Goal: Task Accomplishment & Management: Manage account settings

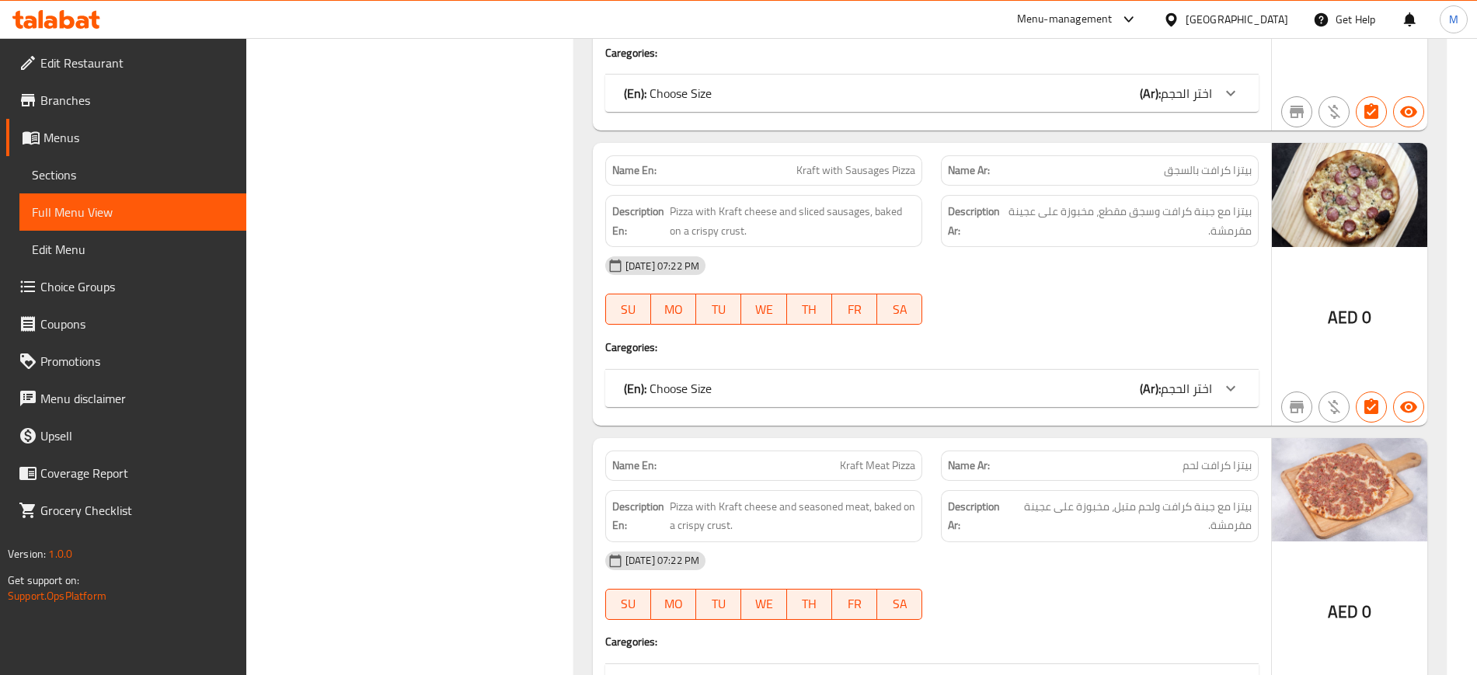
scroll to position [5761, 0]
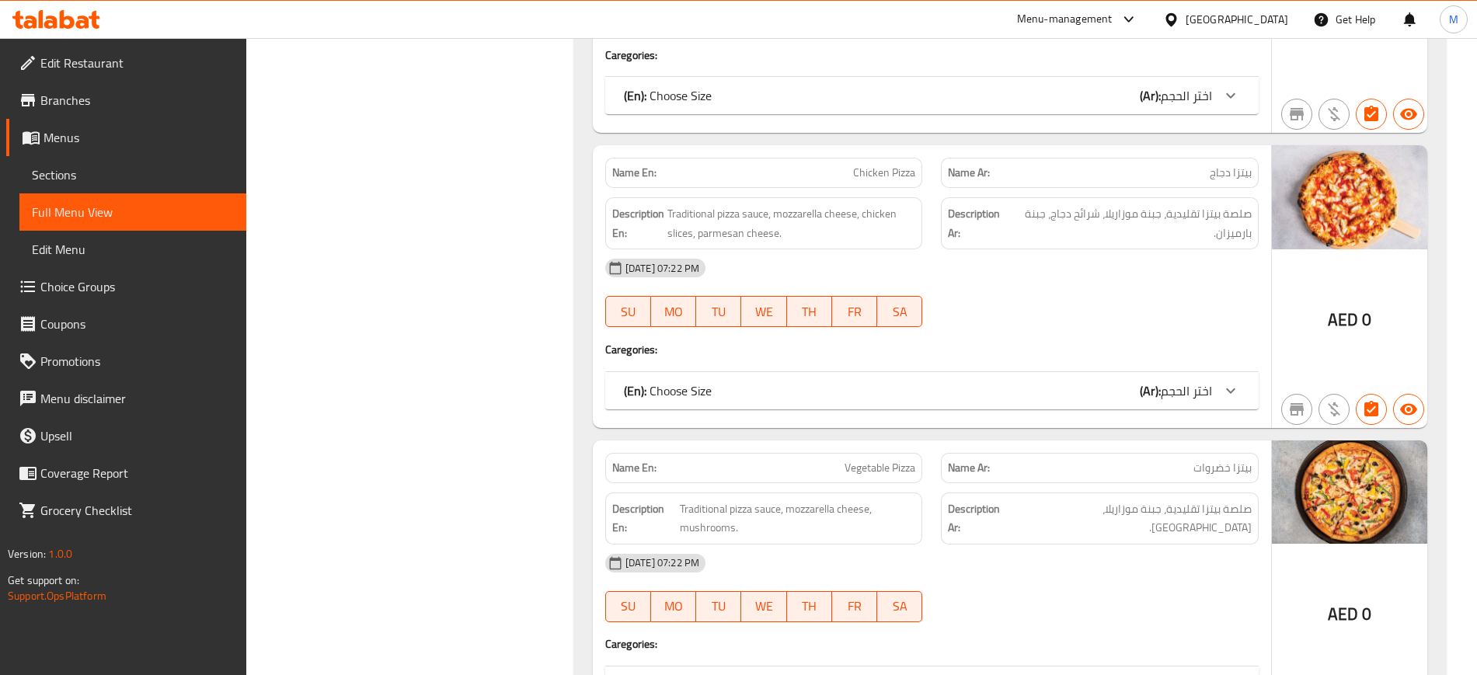
click at [1128, 23] on icon at bounding box center [1128, 19] width 19 height 19
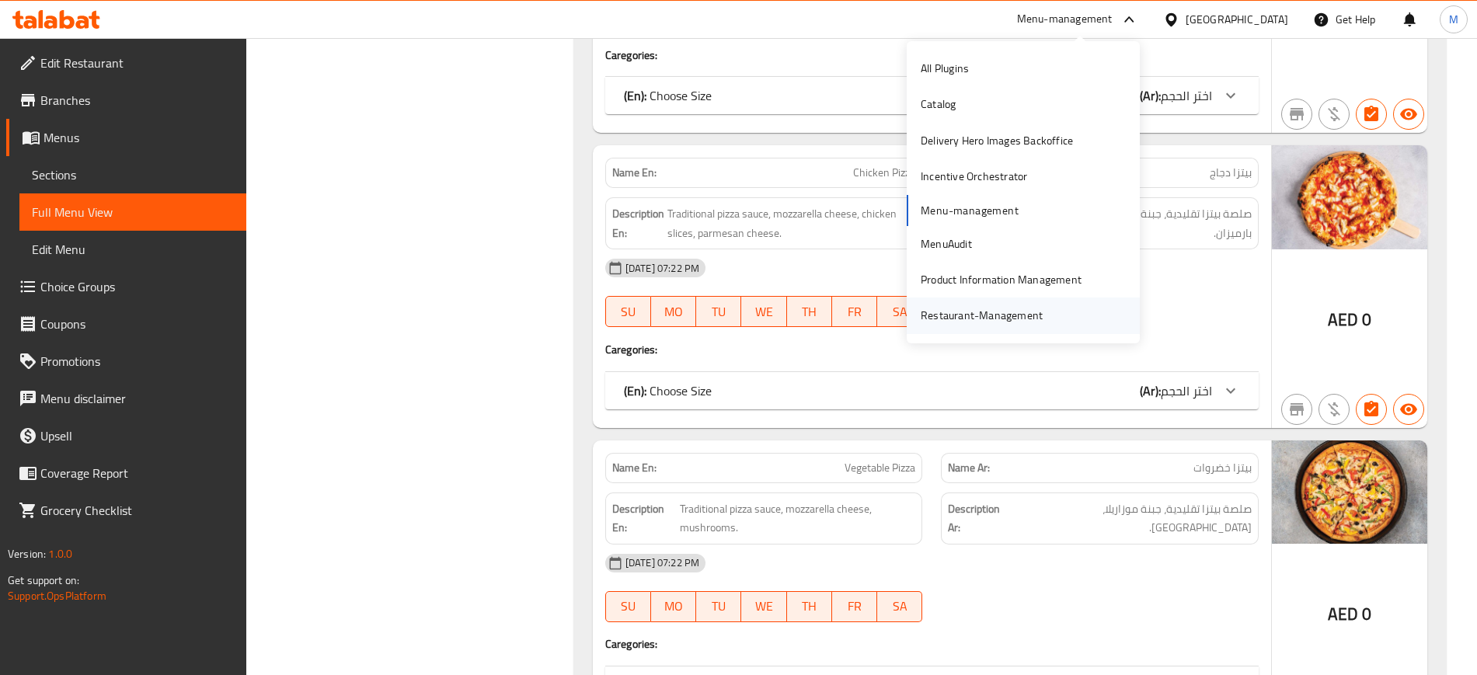
click at [937, 314] on div "Restaurant-Management" at bounding box center [982, 315] width 122 height 17
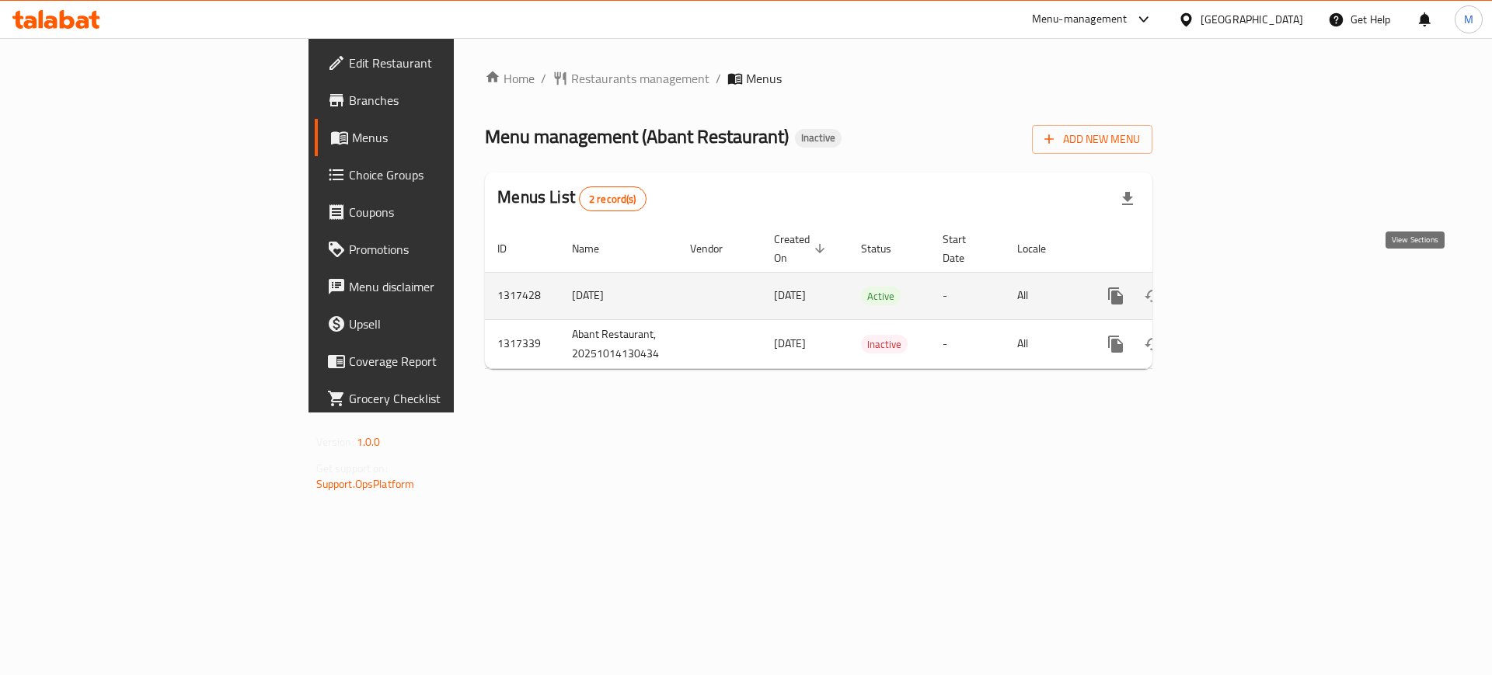
click at [1237, 287] on icon "enhanced table" at bounding box center [1227, 296] width 19 height 19
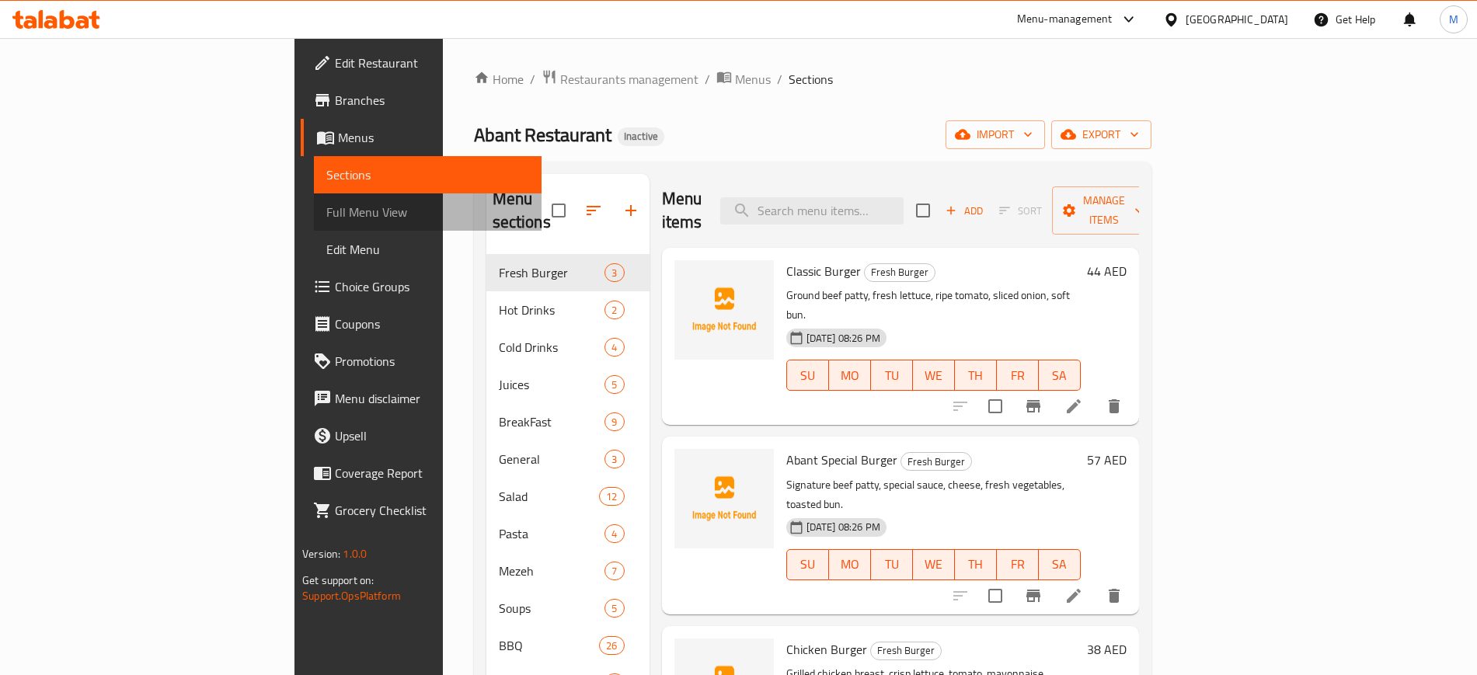
click at [326, 211] on span "Full Menu View" at bounding box center [427, 212] width 202 height 19
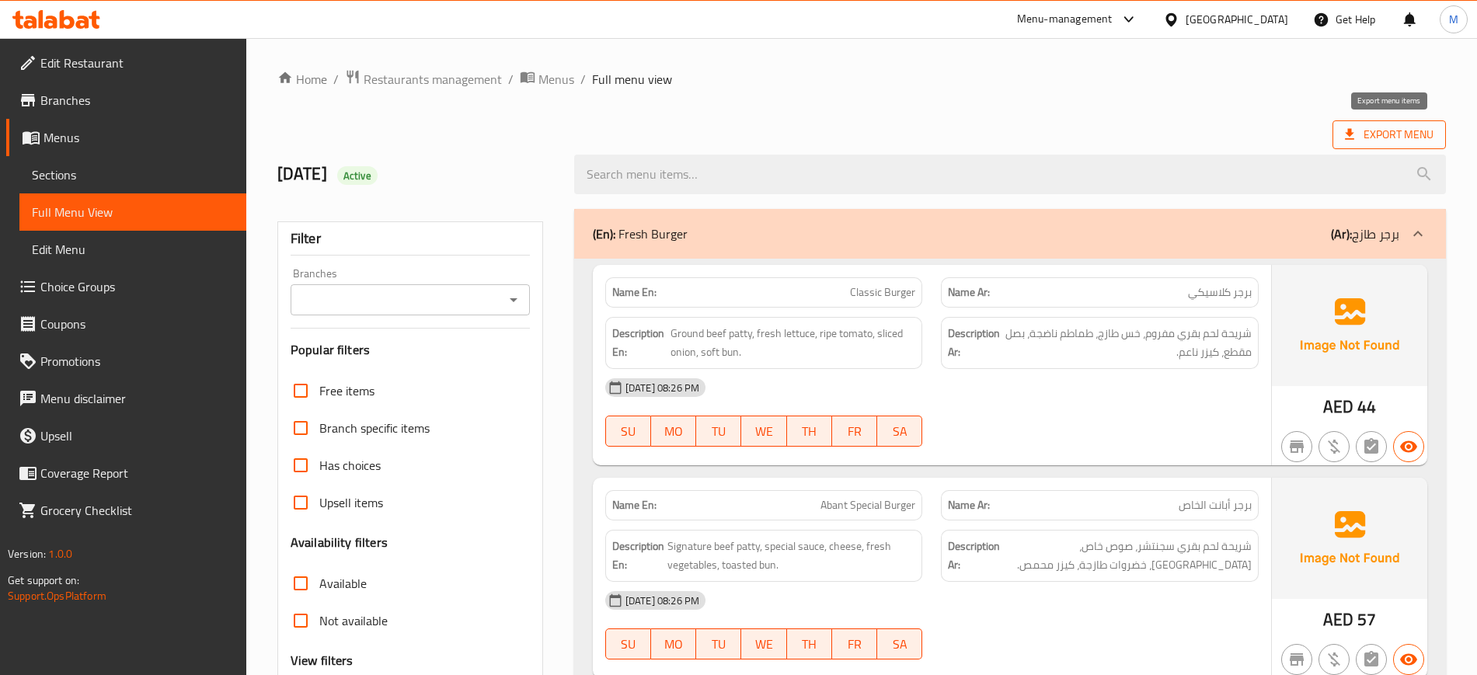
click at [1385, 146] on span "Export Menu" at bounding box center [1388, 134] width 113 height 29
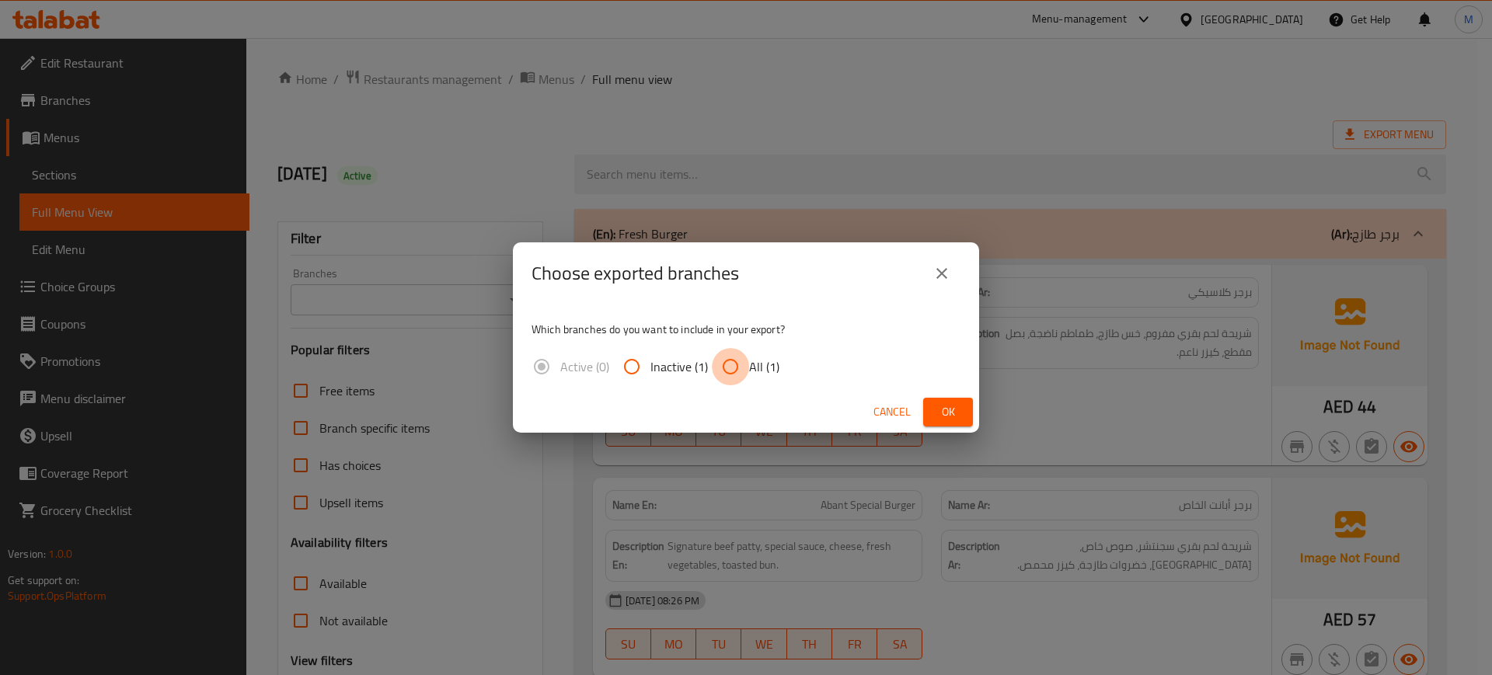
click at [728, 365] on input "All (1)" at bounding box center [730, 366] width 37 height 37
radio input "true"
click at [947, 422] on button "Ok" at bounding box center [948, 412] width 50 height 29
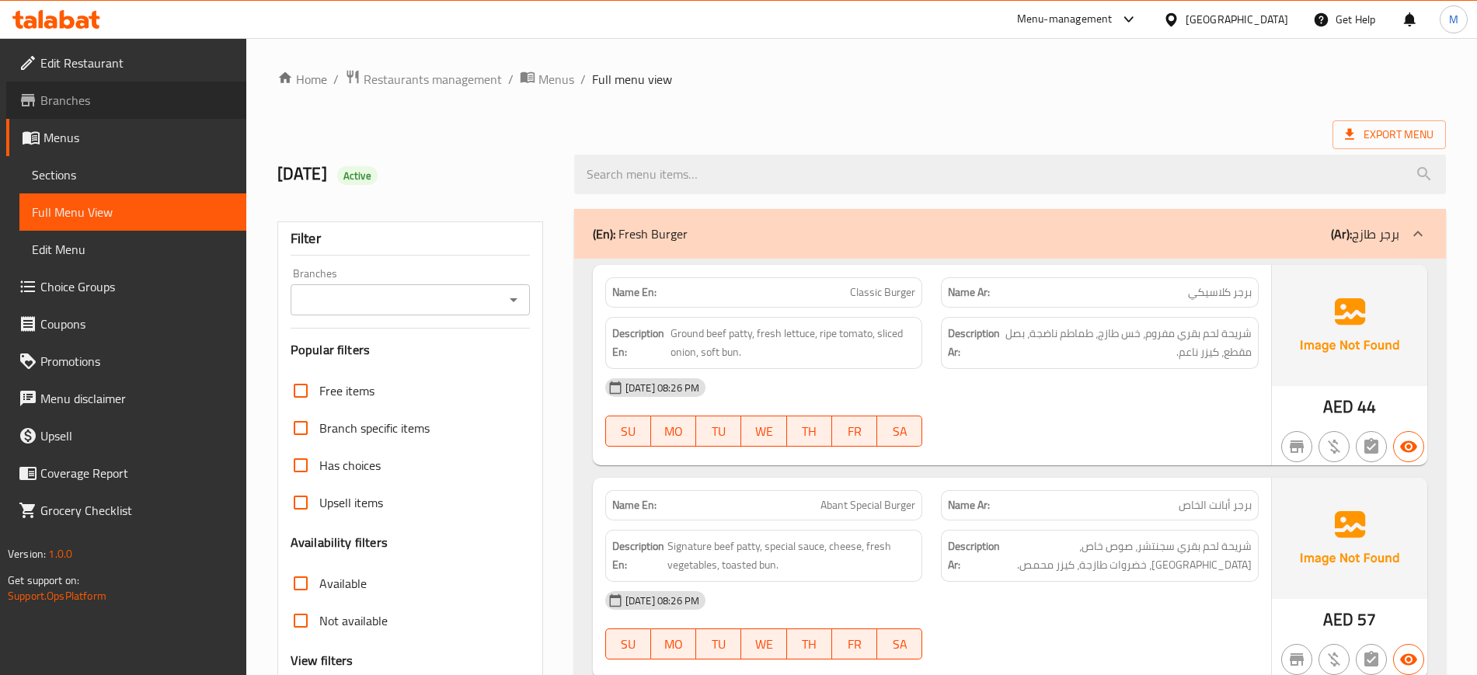
click at [107, 106] on span "Branches" at bounding box center [136, 100] width 193 height 19
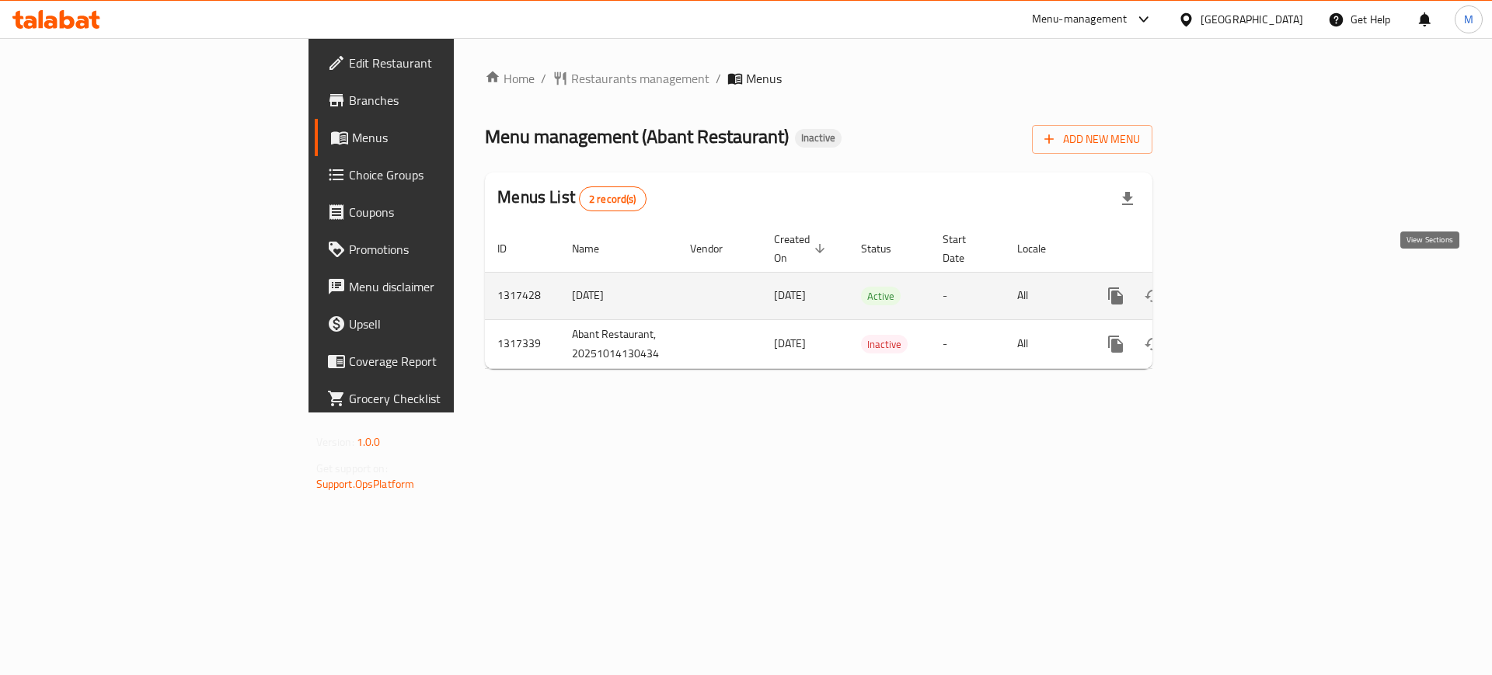
click at [1237, 287] on icon "enhanced table" at bounding box center [1227, 296] width 19 height 19
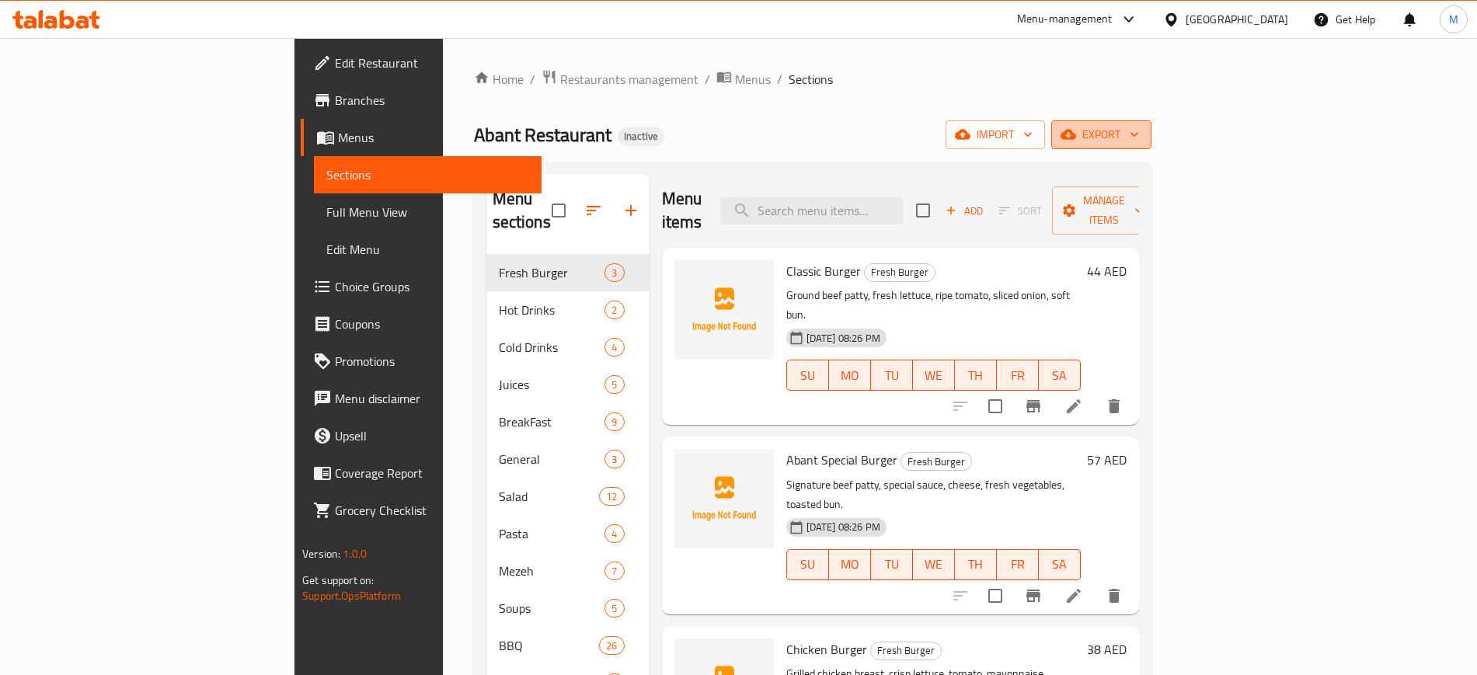
click at [1139, 129] on span "export" at bounding box center [1101, 134] width 75 height 19
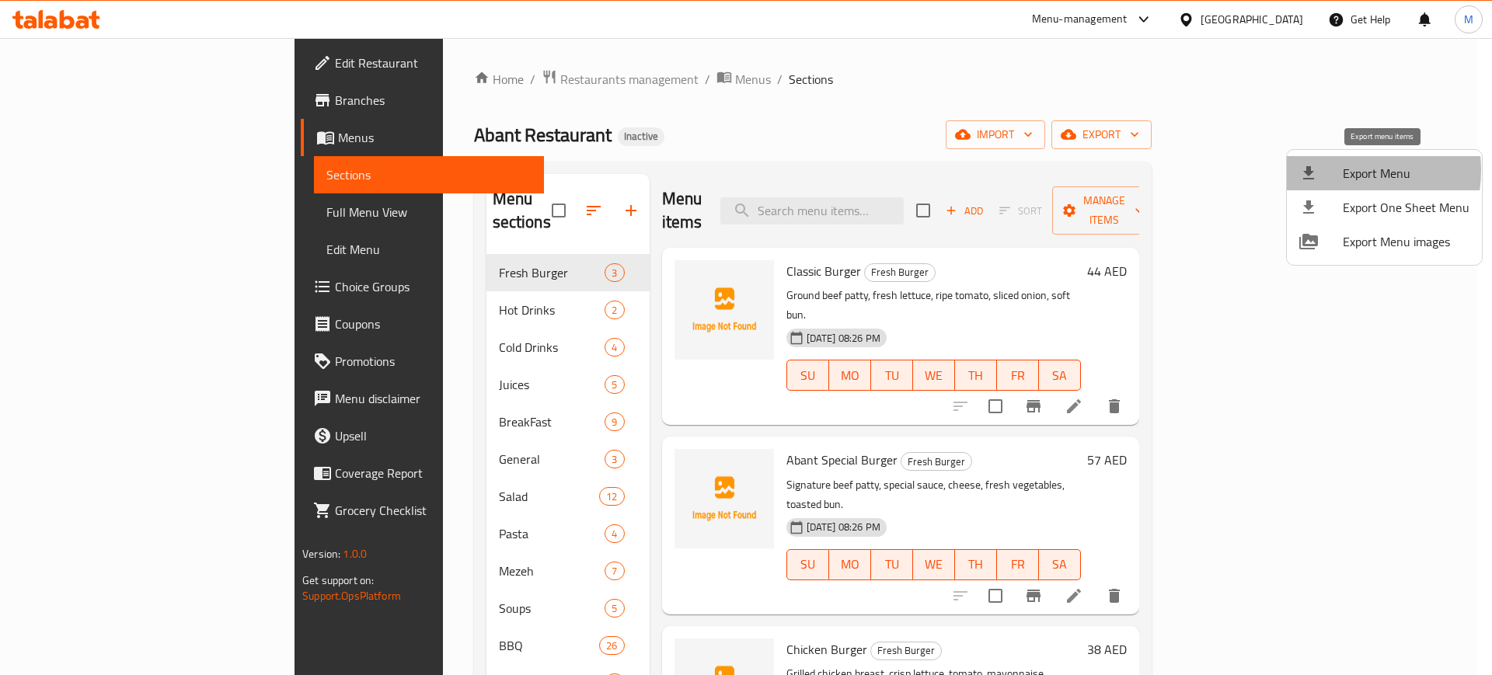
click at [1334, 170] on div at bounding box center [1321, 173] width 44 height 19
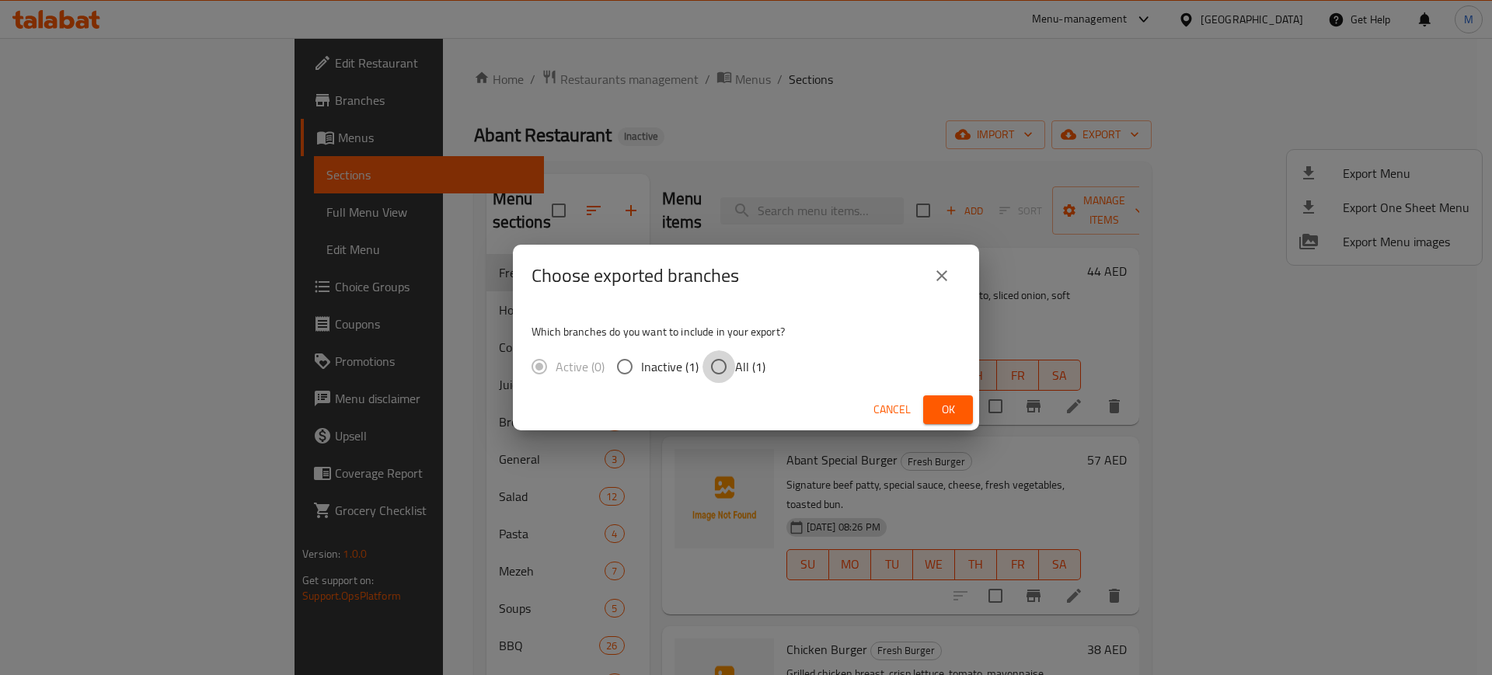
click at [722, 366] on input "All (1)" at bounding box center [718, 366] width 33 height 33
radio input "true"
click at [941, 404] on span "Ok" at bounding box center [947, 409] width 25 height 19
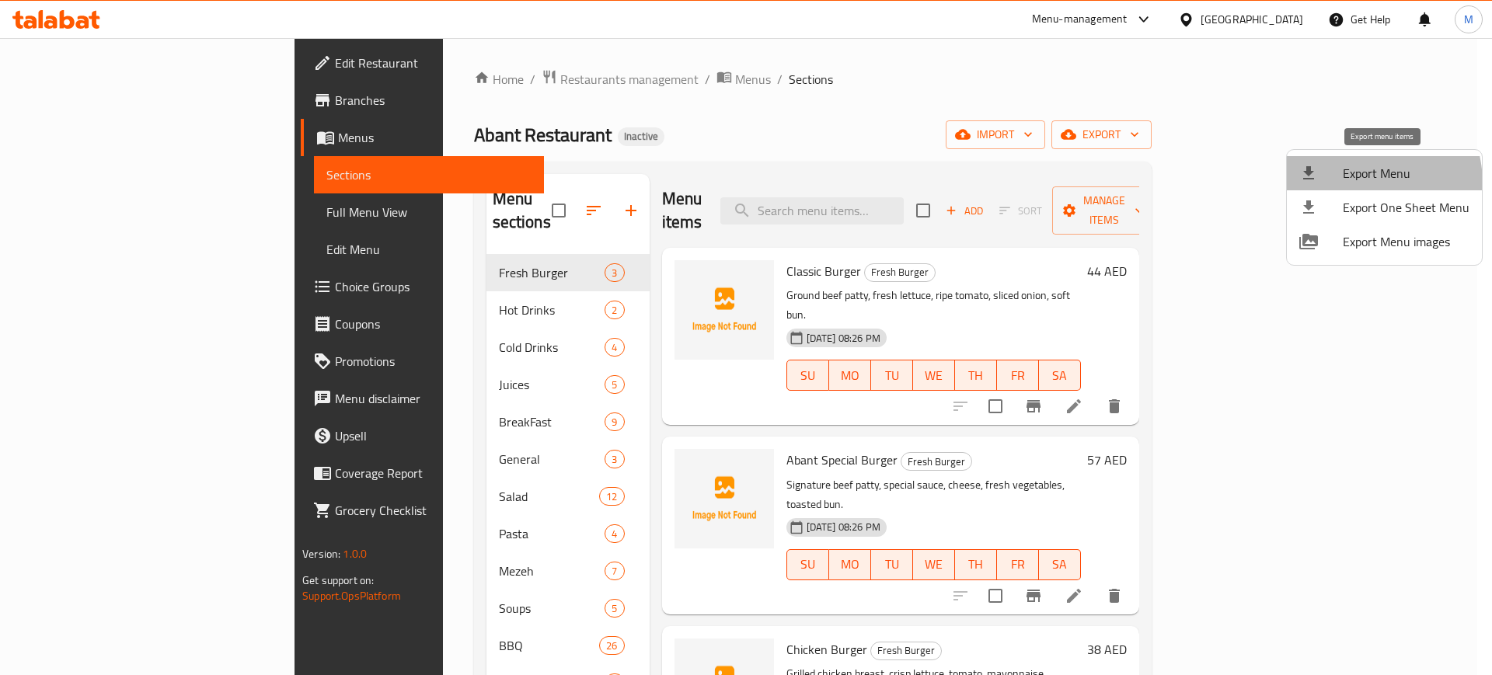
click at [1355, 183] on span "Export Menu" at bounding box center [1405, 173] width 127 height 19
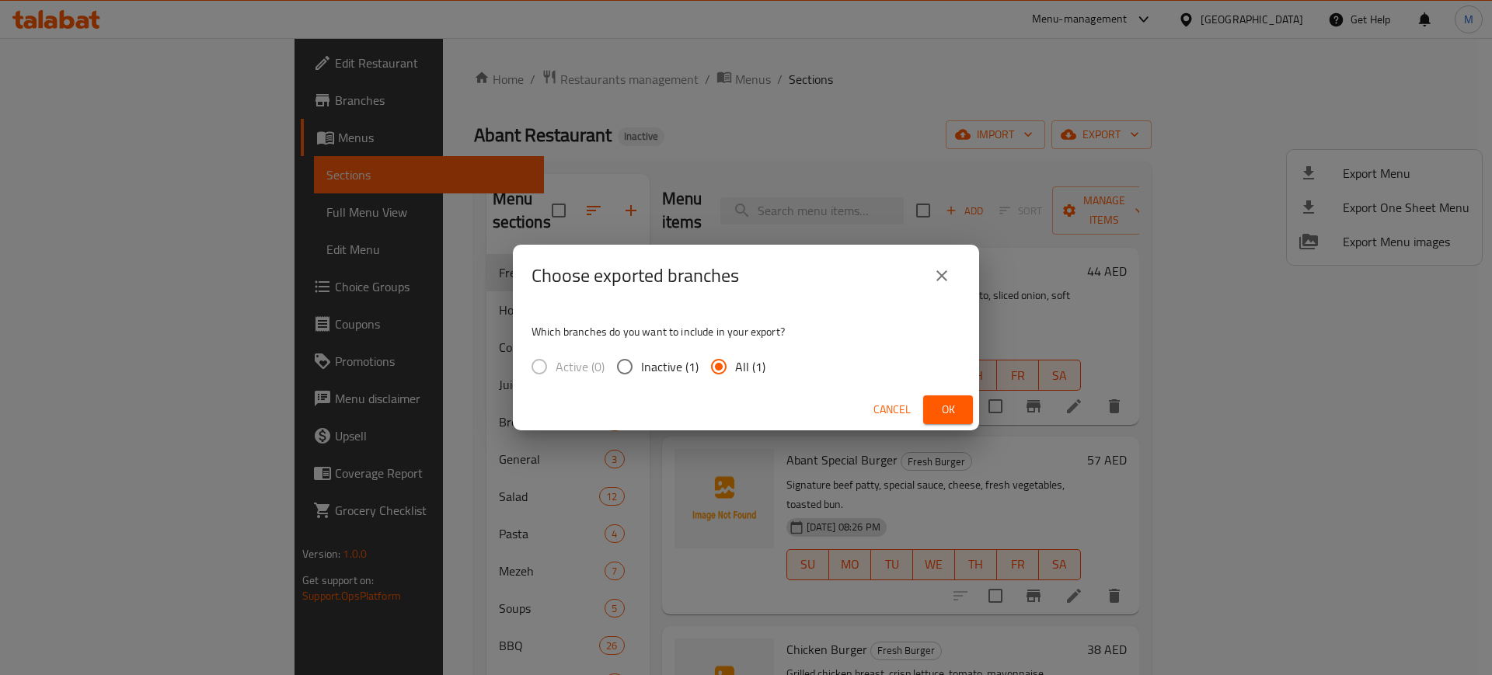
click at [954, 402] on span "Ok" at bounding box center [947, 409] width 25 height 19
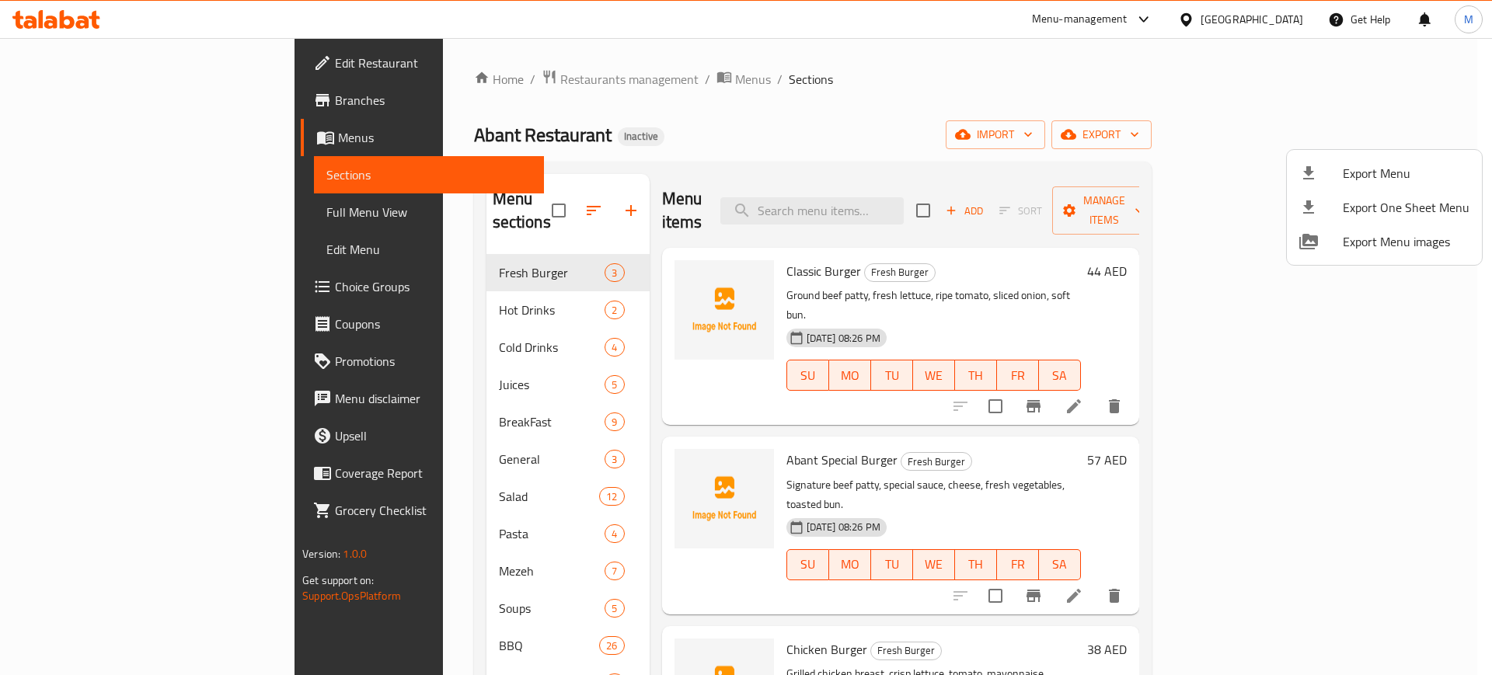
click at [85, 218] on div at bounding box center [746, 337] width 1492 height 675
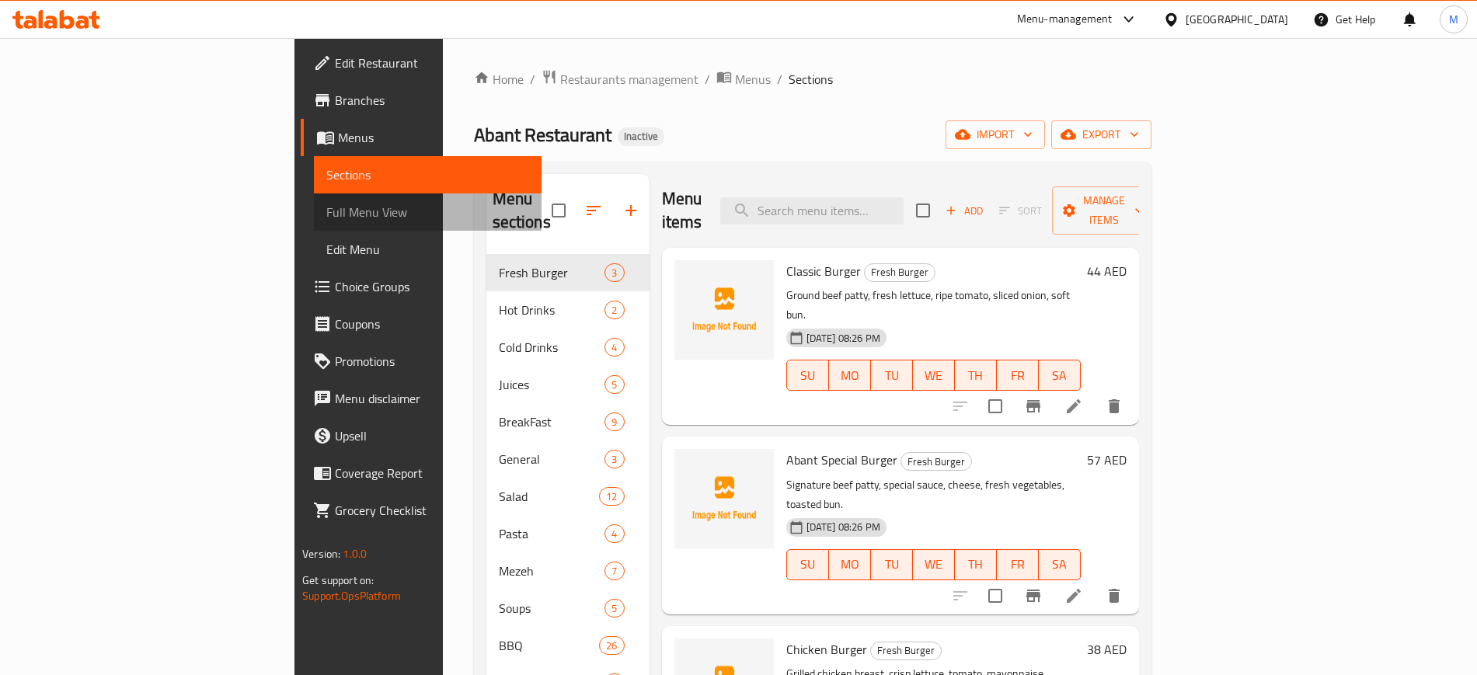
click at [326, 218] on span "Full Menu View" at bounding box center [427, 212] width 202 height 19
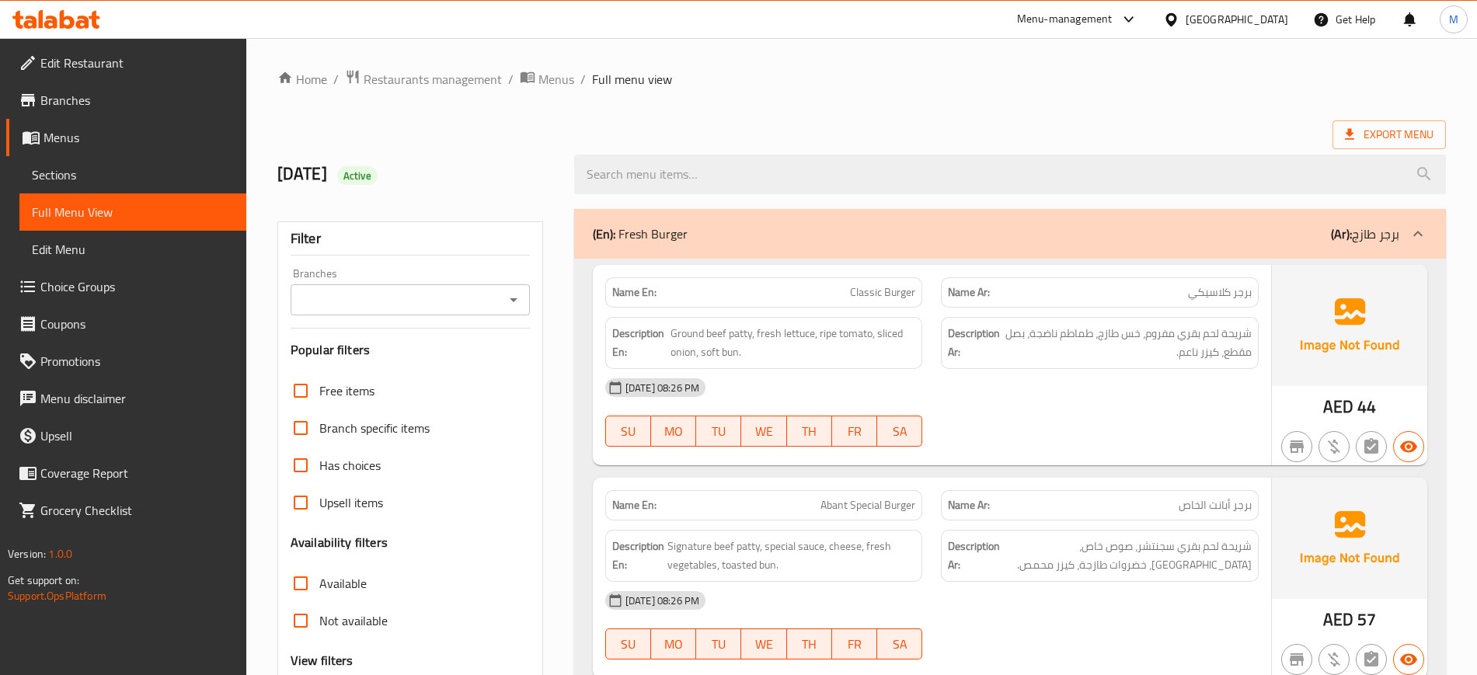
click at [1078, 442] on div at bounding box center [1099, 446] width 336 height 19
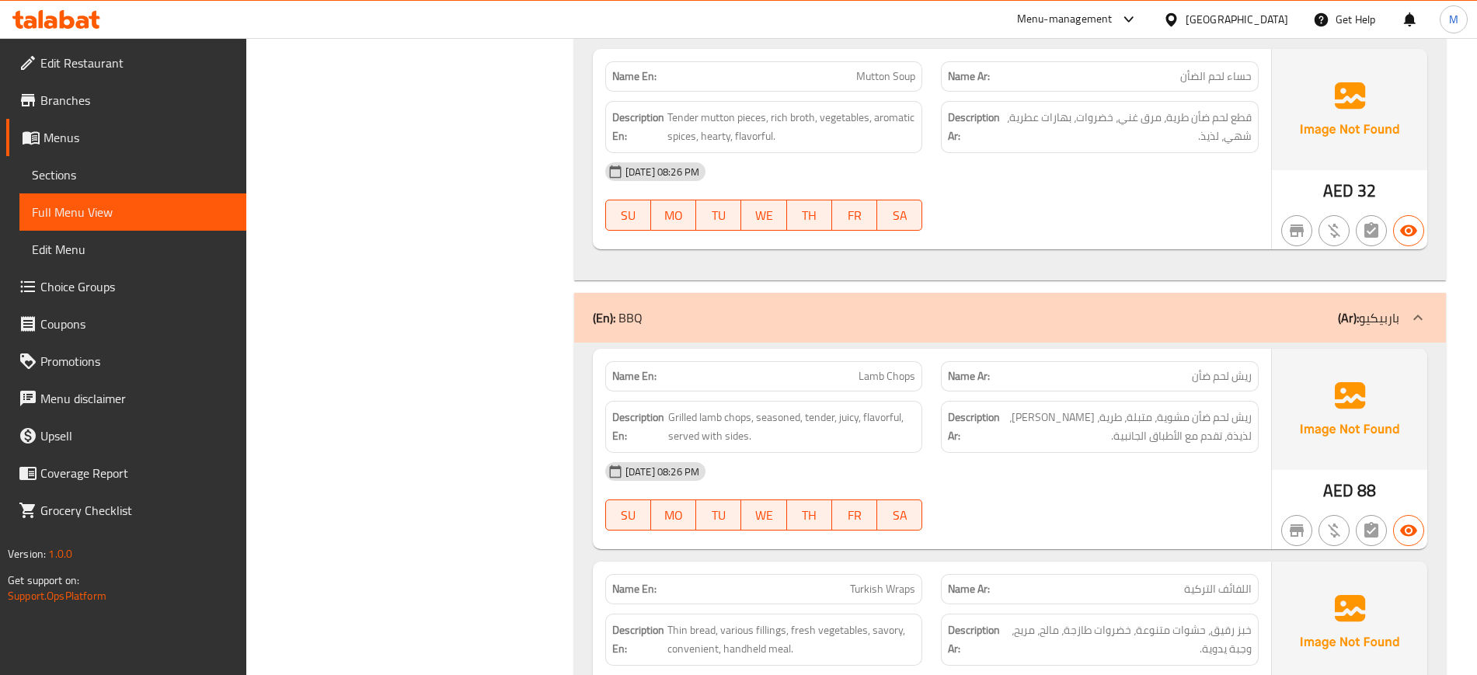
click at [1069, 521] on div at bounding box center [1099, 530] width 336 height 19
click at [478, 416] on div "Filter Branches Branches Popular filters Free items Branch specific items Has c…" at bounding box center [416, 424] width 297 height 25086
click at [504, 394] on div "Filter Branches Branches Popular filters Free items Branch specific items Has c…" at bounding box center [416, 424] width 297 height 25086
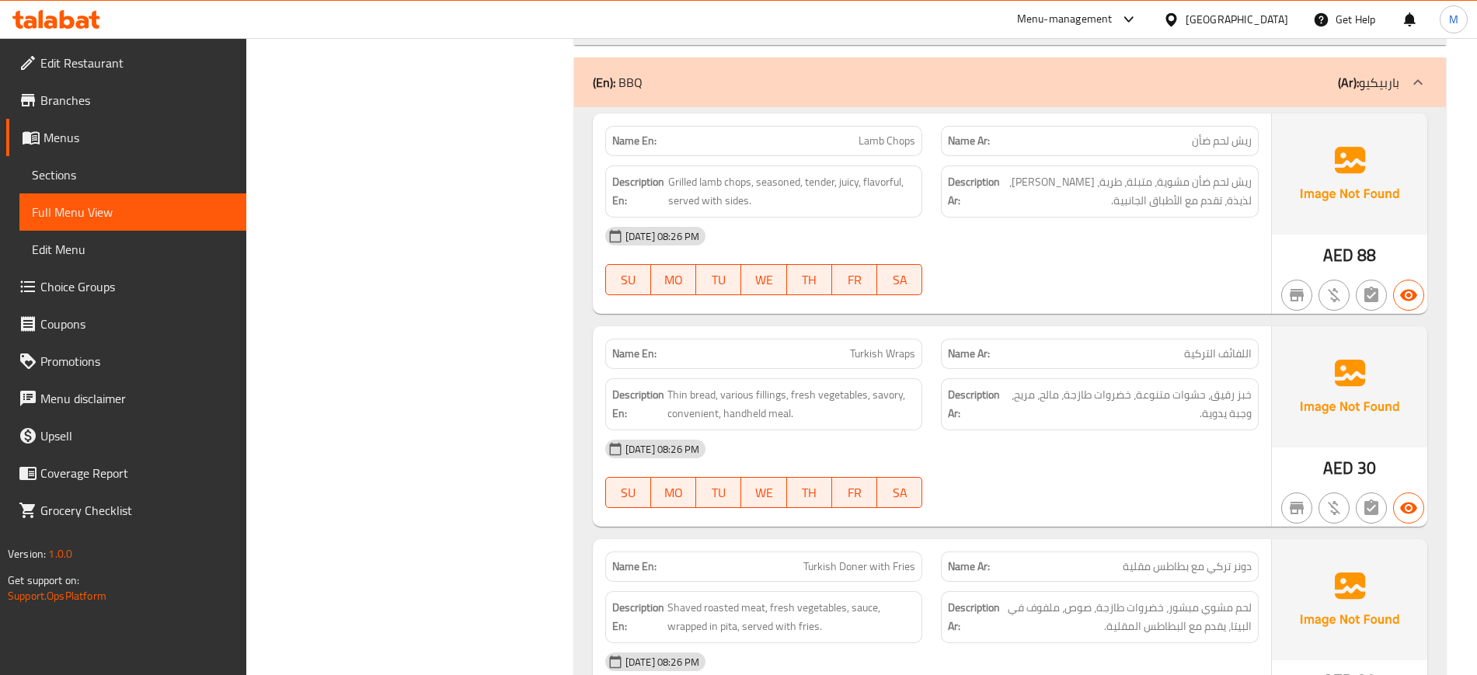
scroll to position [12552, 0]
click at [473, 484] on div "Filter Branches Branches Popular filters Free items Branch specific items Has c…" at bounding box center [416, 191] width 297 height 25086
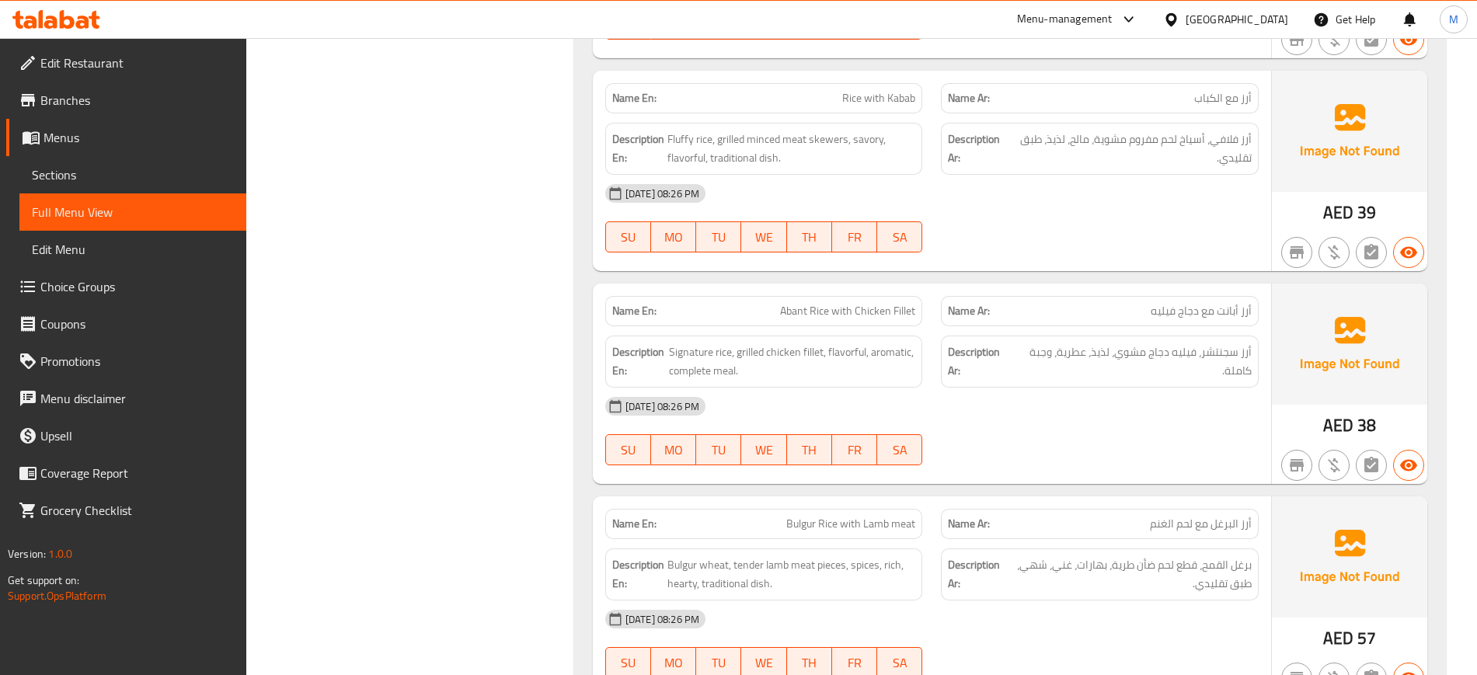
scroll to position [14339, 0]
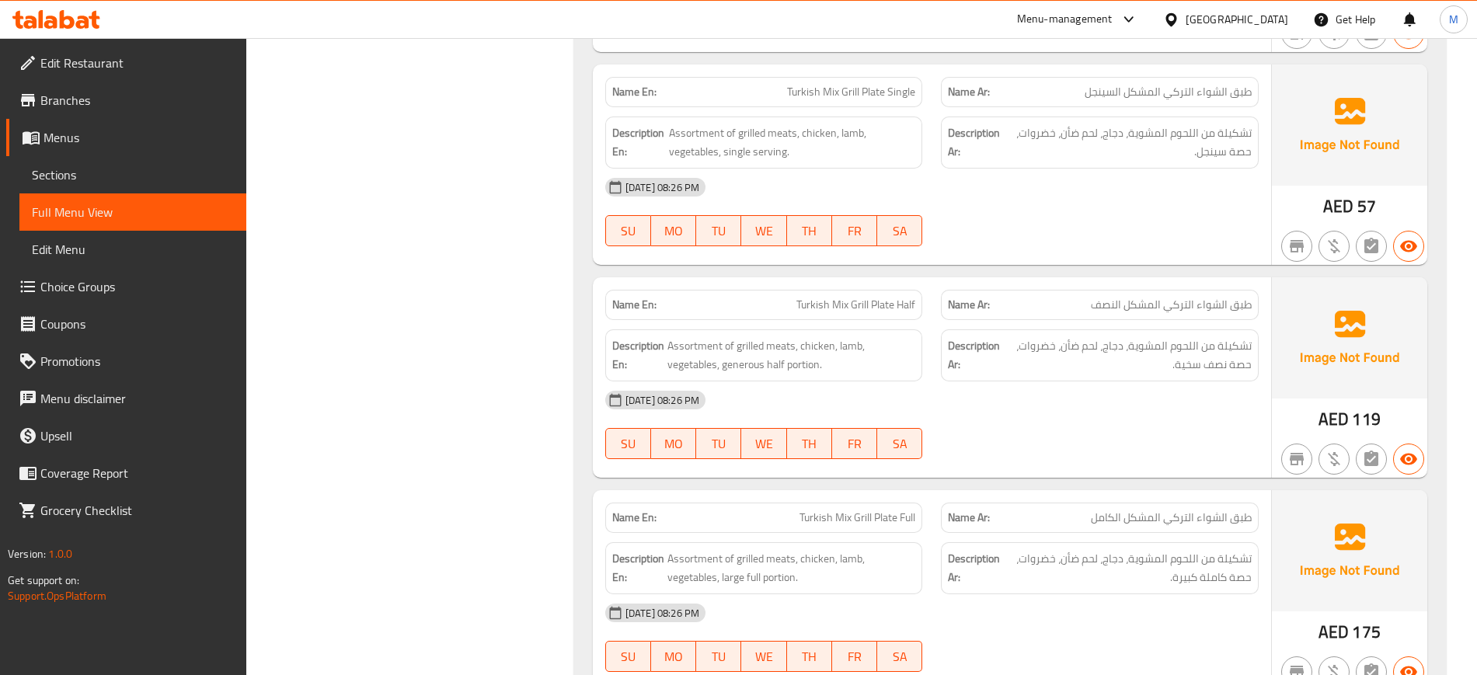
scroll to position [16048, 0]
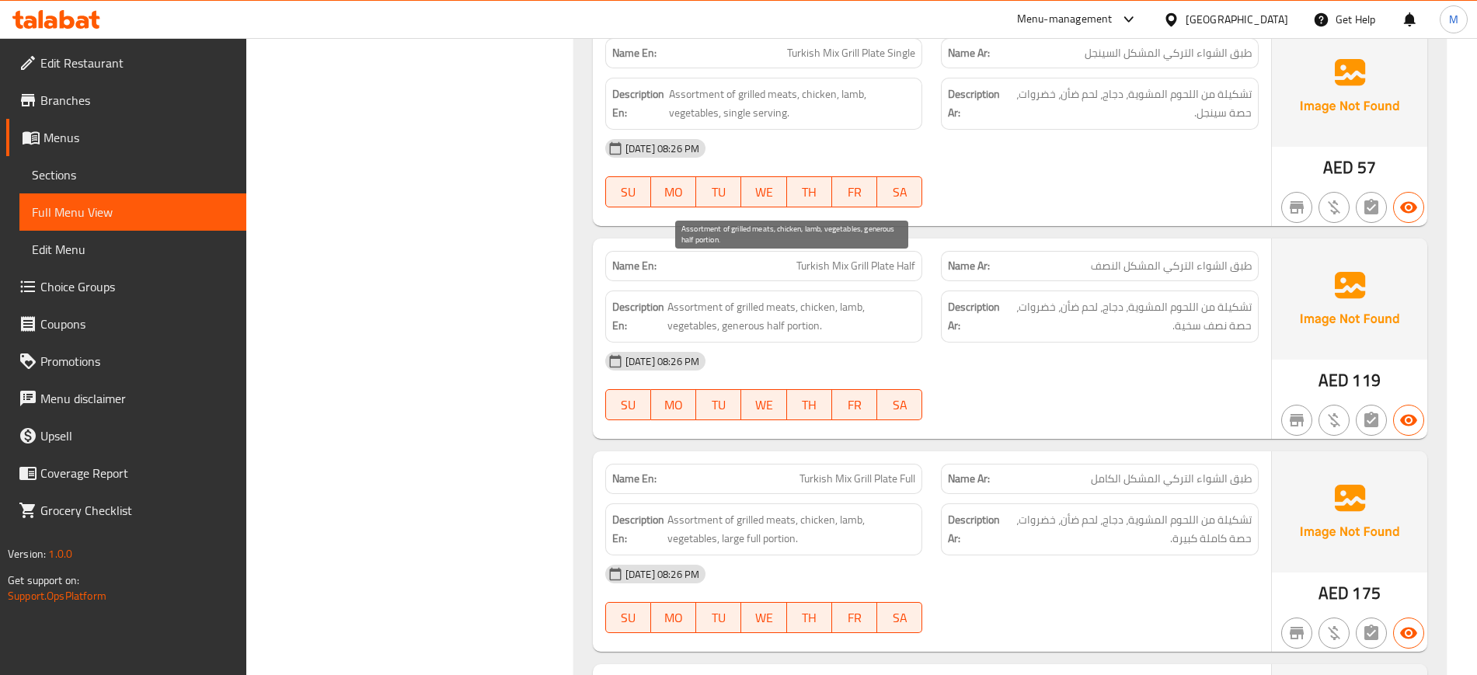
click at [770, 298] on span "Assortment of grilled meats, chicken, lamb, vegetables, generous half portion." at bounding box center [791, 317] width 249 height 38
copy span "Assortment of grilled meats, chicken, lamb, vegetables, generous half portion."
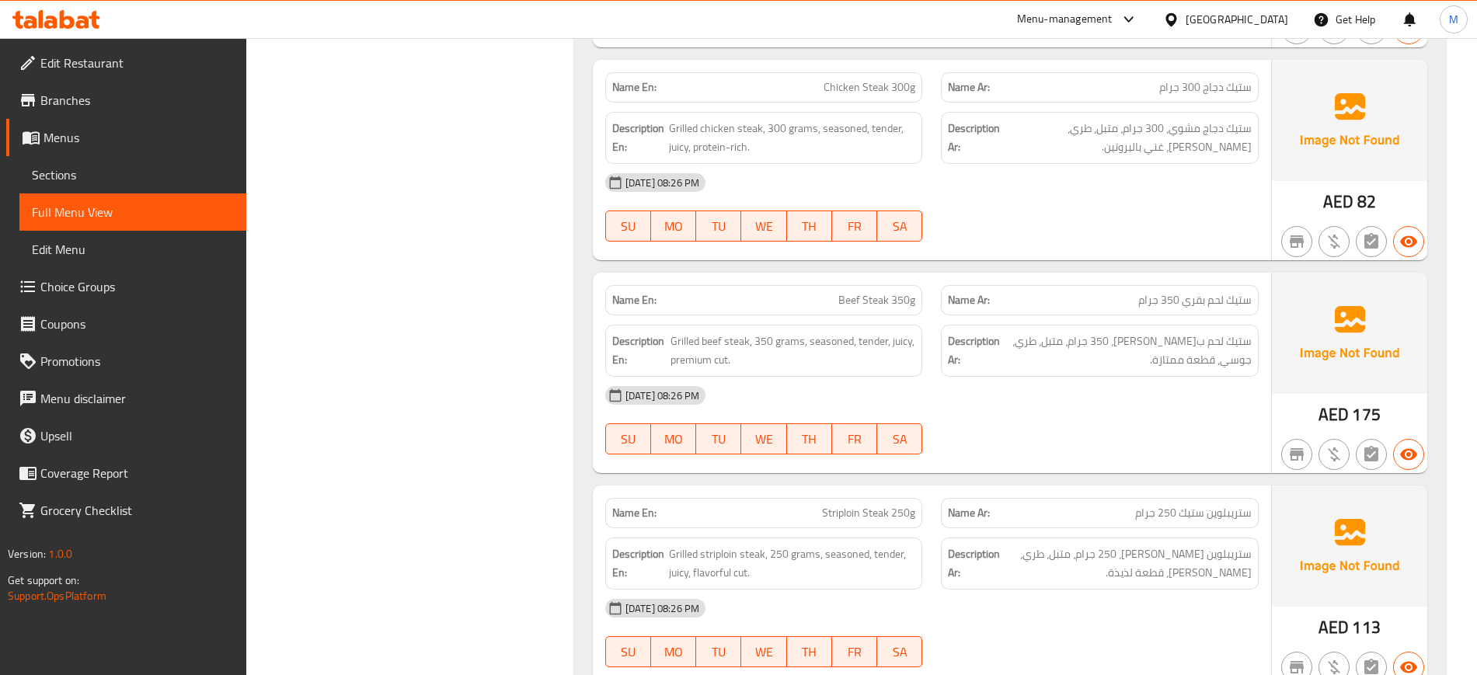
scroll to position [17329, 0]
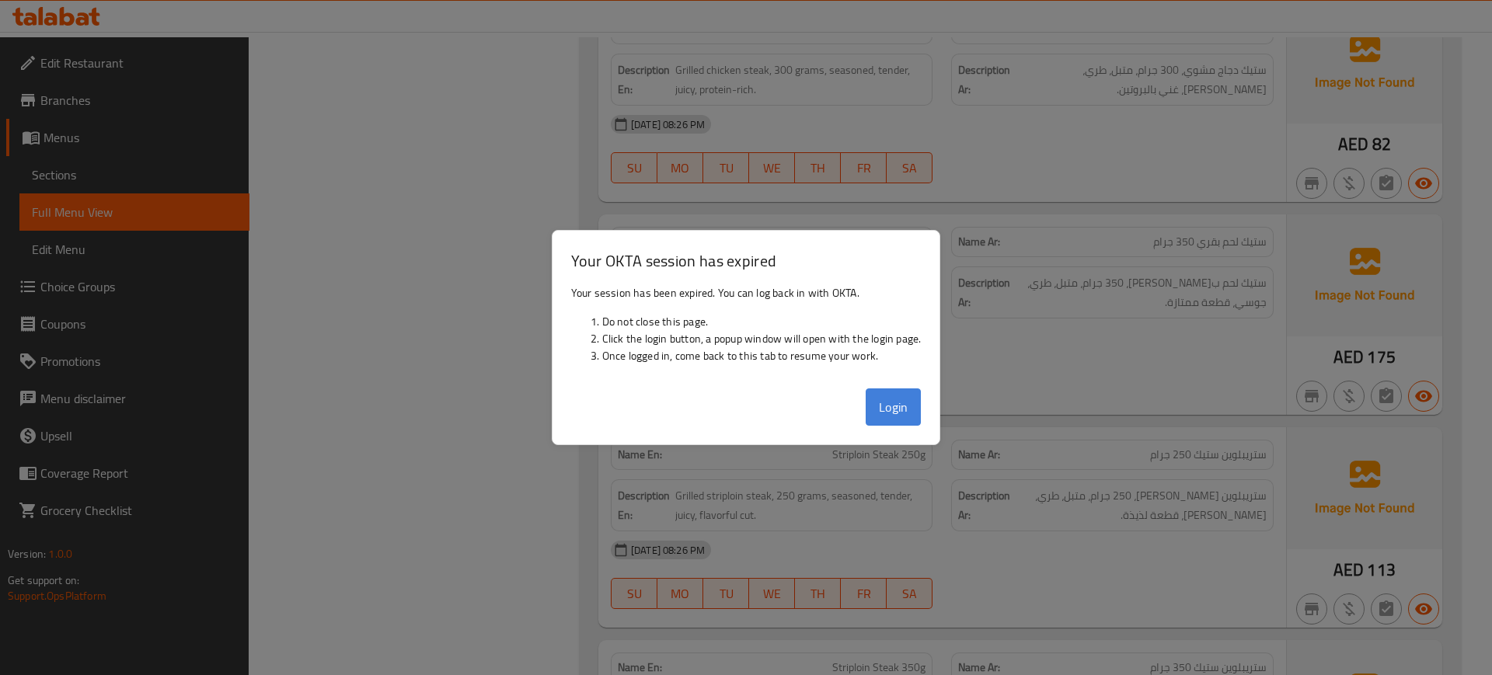
click at [907, 410] on button "Login" at bounding box center [893, 406] width 56 height 37
click at [887, 405] on button "Login" at bounding box center [893, 406] width 56 height 37
click at [1238, 552] on div at bounding box center [746, 337] width 1492 height 675
click at [914, 414] on button "Login" at bounding box center [893, 406] width 56 height 37
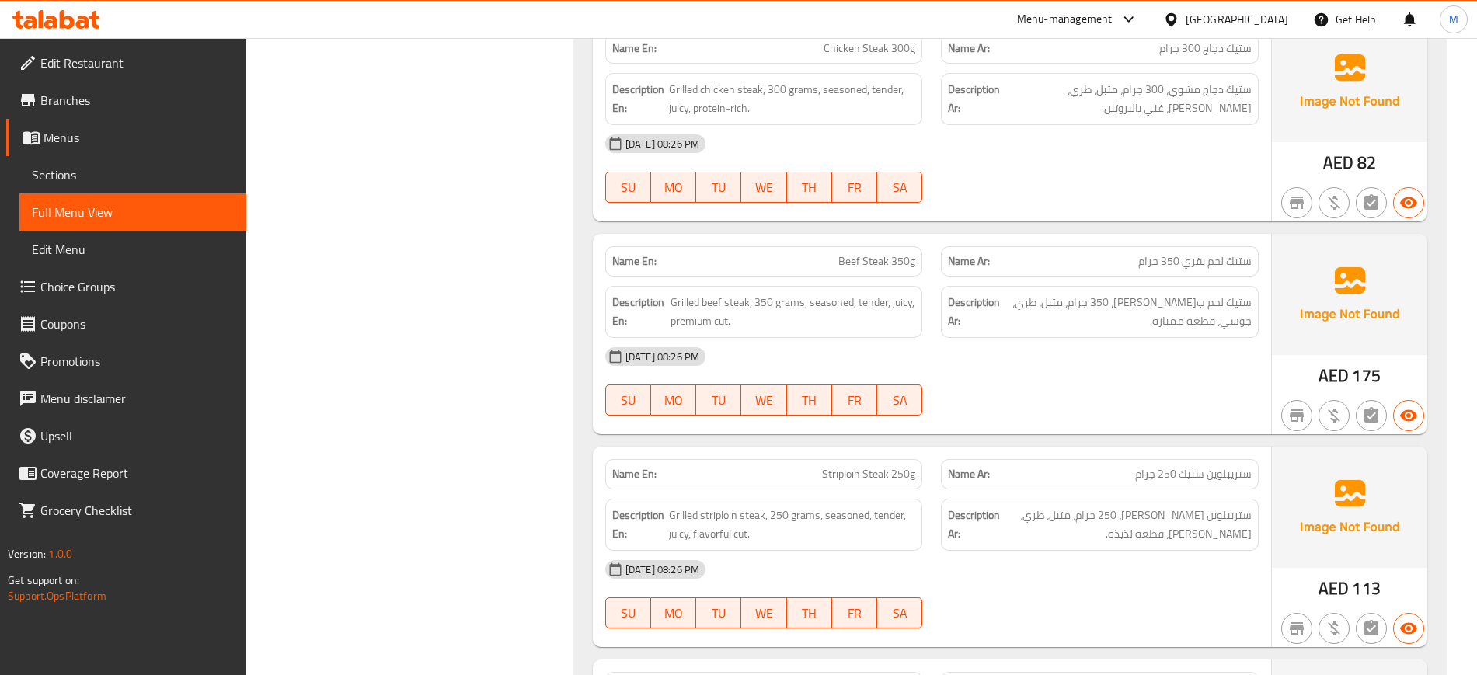
click at [1319, 458] on img at bounding box center [1349, 507] width 155 height 121
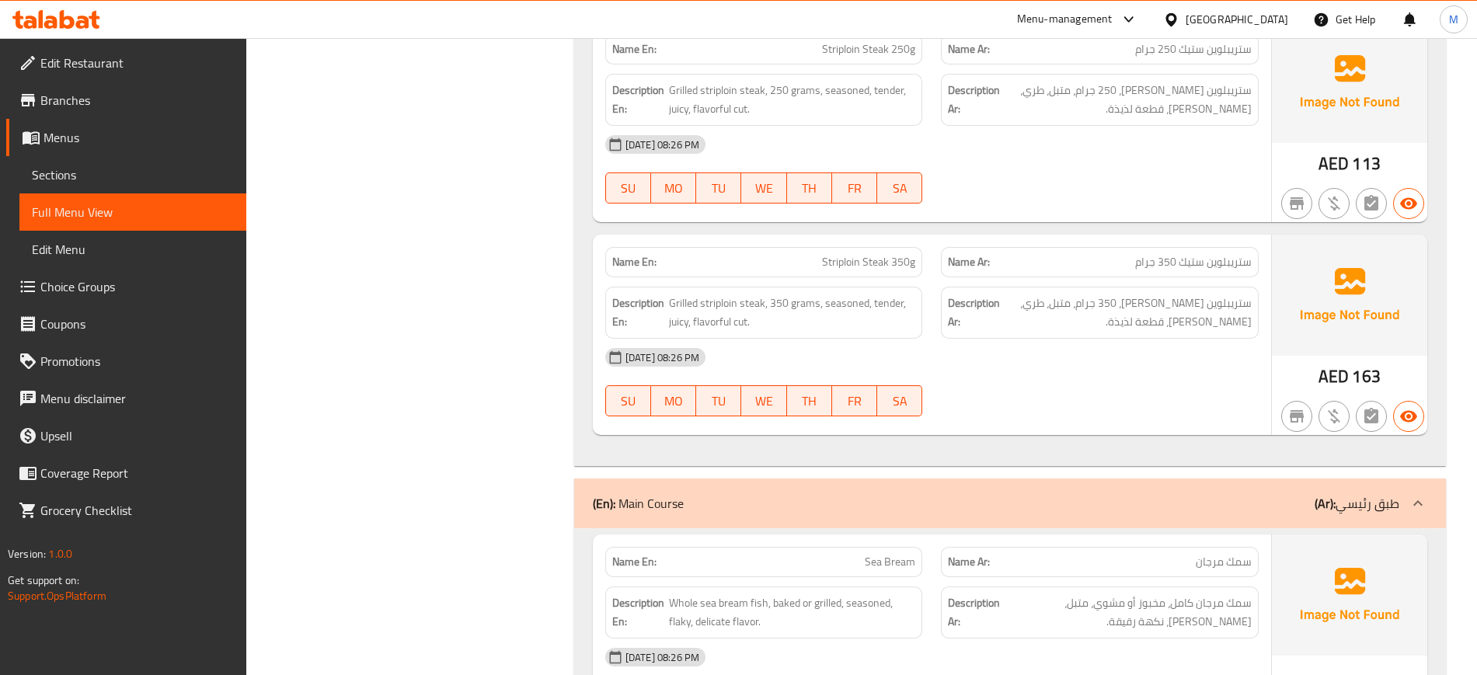
scroll to position [17757, 0]
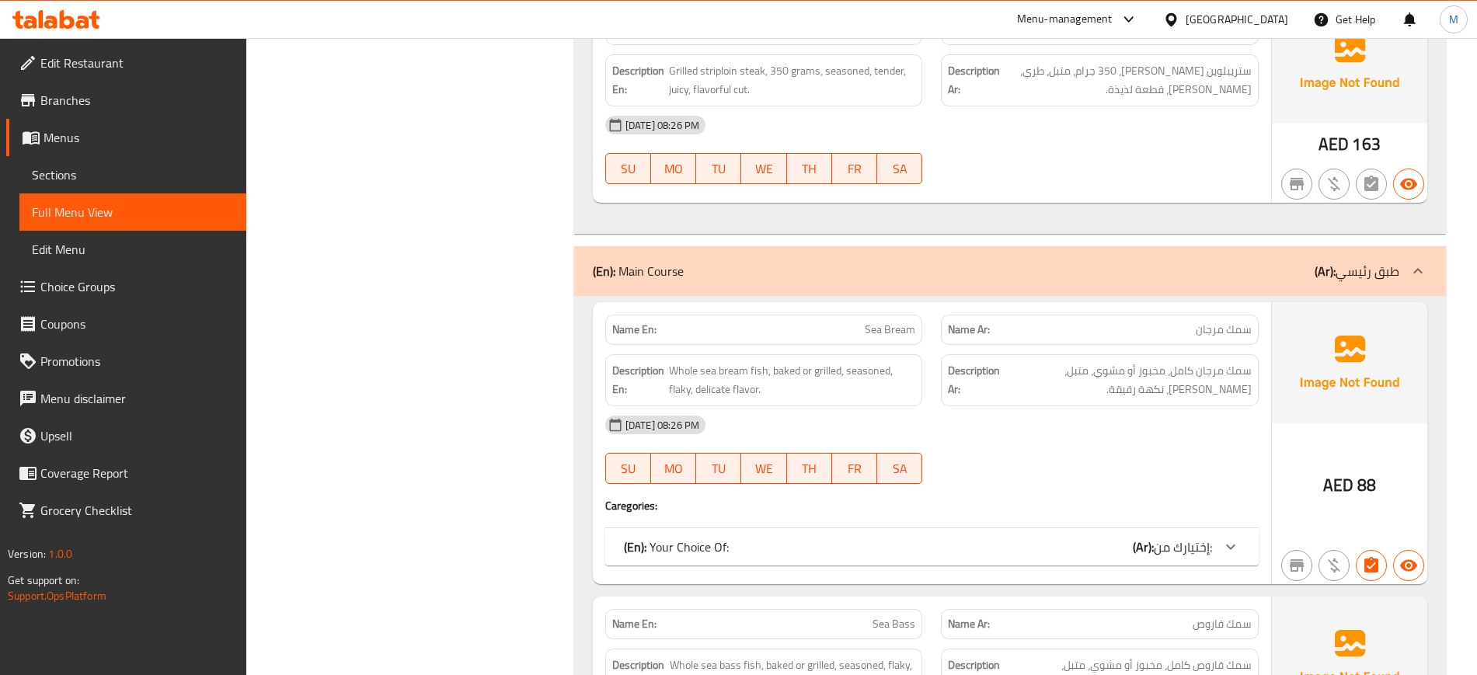
scroll to position [17990, 0]
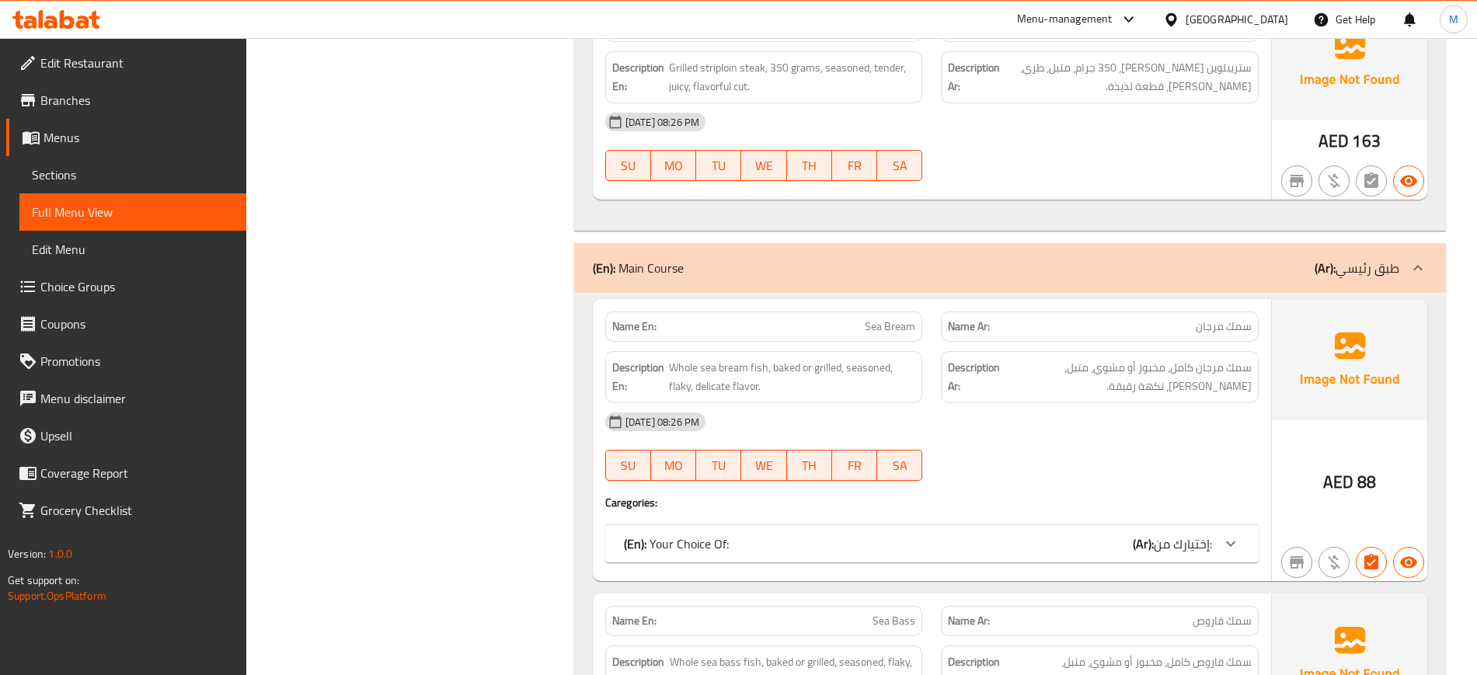
click at [1046, 403] on div "14-10-2025 08:26 PM" at bounding box center [932, 421] width 672 height 37
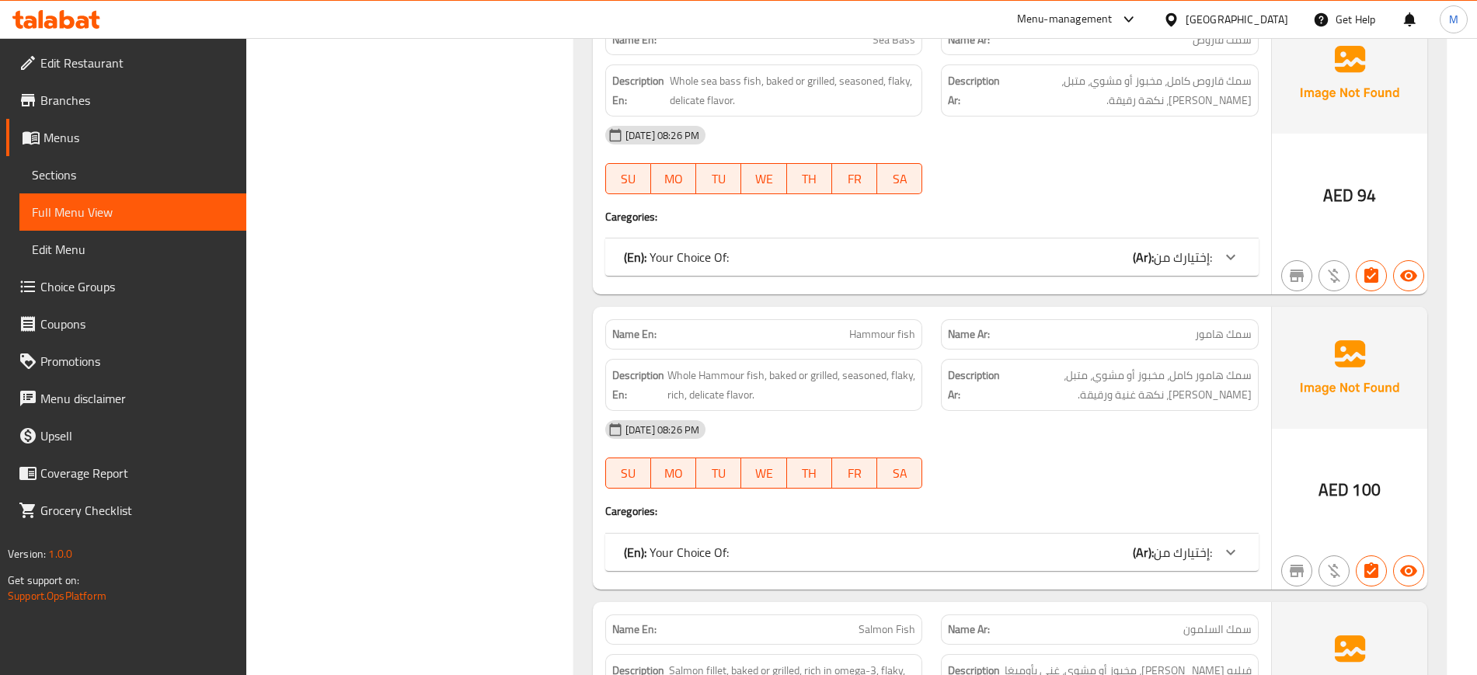
scroll to position [18572, 0]
click at [1060, 541] on div "(En): Your Choice Of: (Ar): إختيارك من:" at bounding box center [918, 550] width 588 height 19
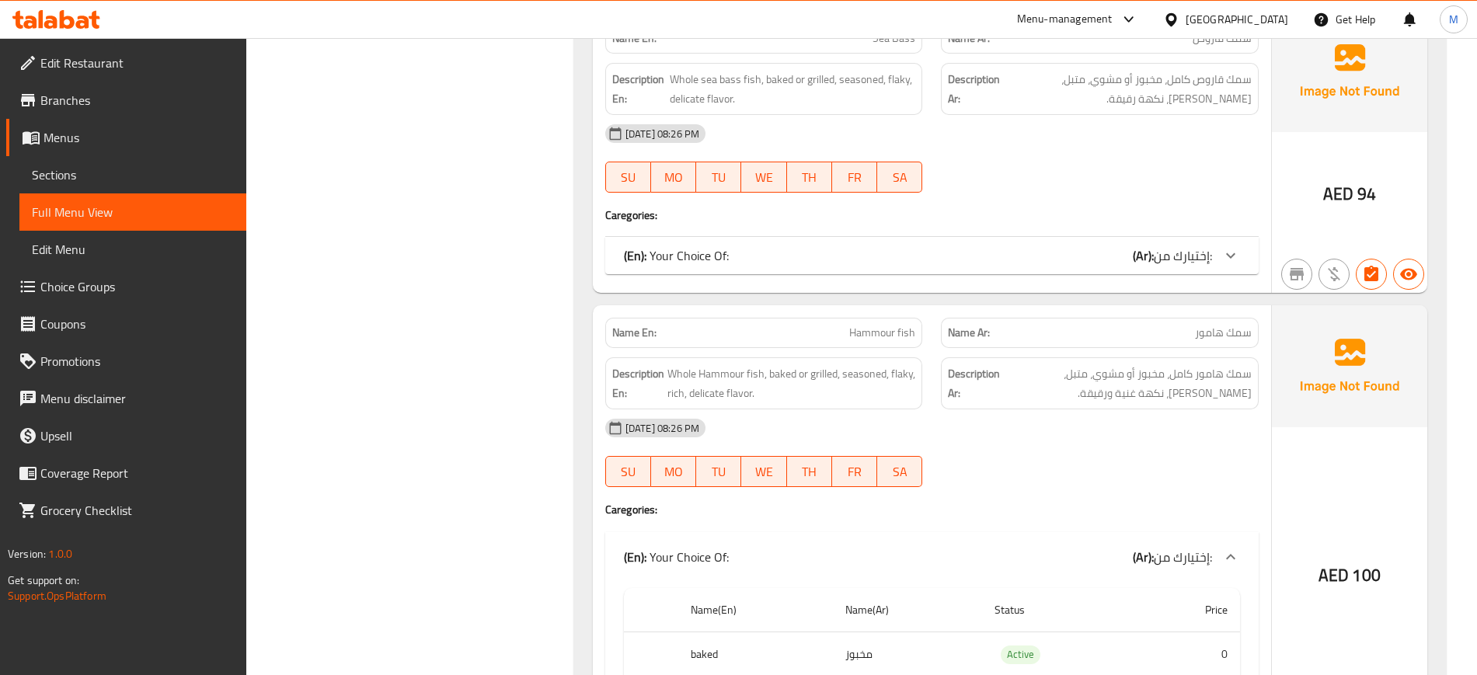
click at [1046, 418] on div "14-10-2025 08:26 PM SU MO TU WE TH FR SA" at bounding box center [932, 452] width 672 height 87
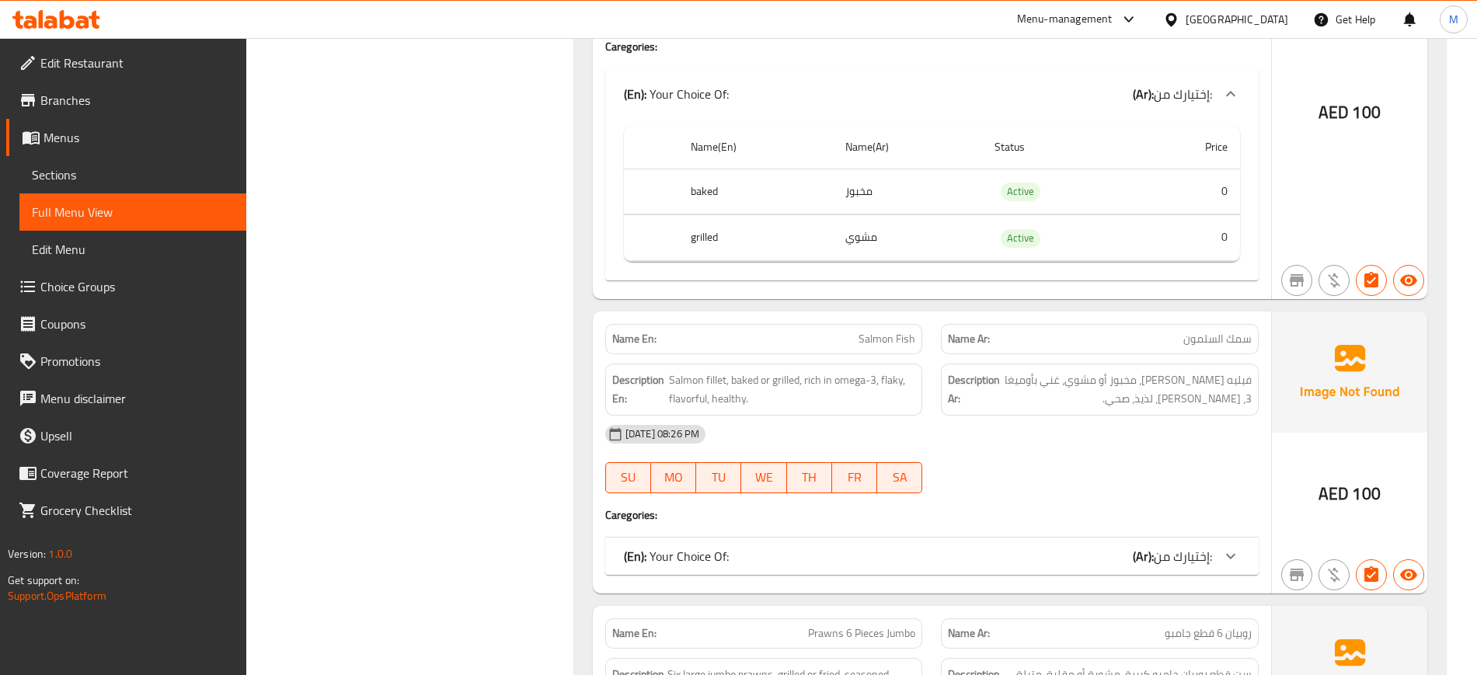
scroll to position [19039, 0]
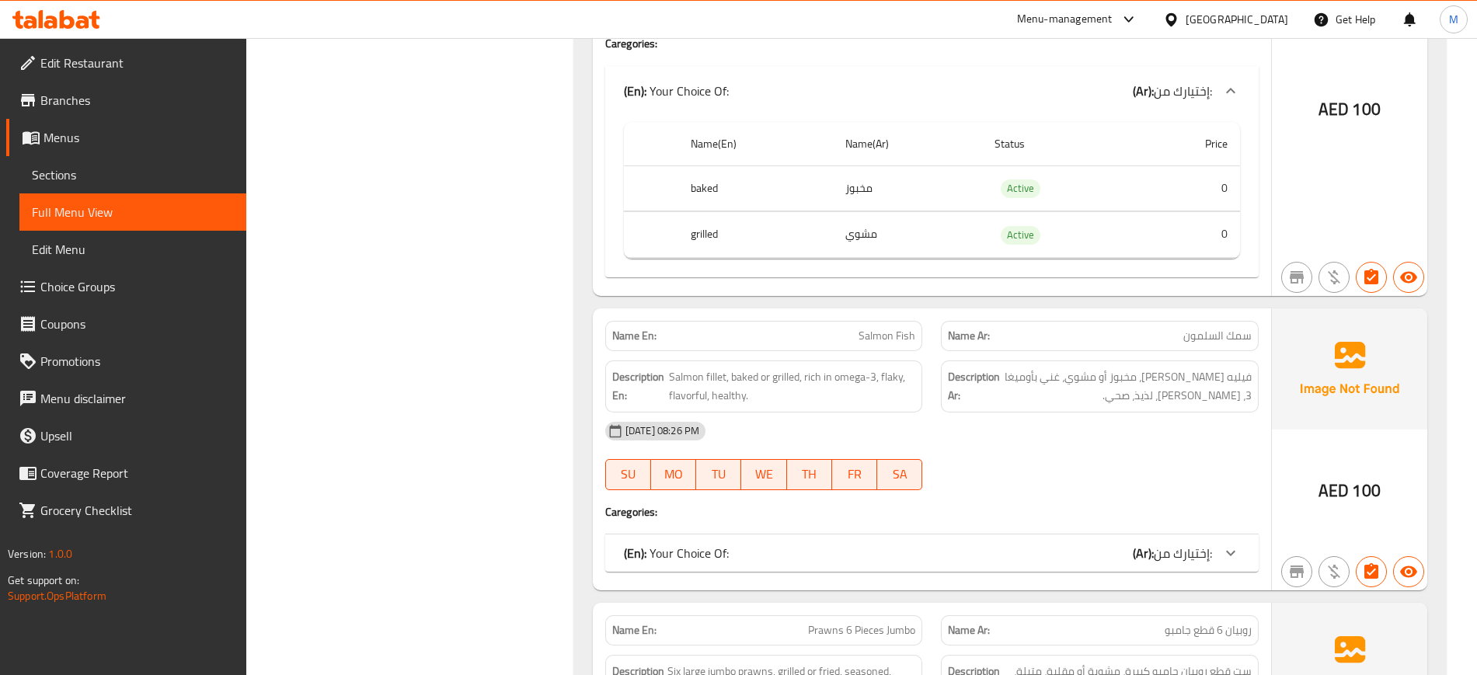
click at [1019, 544] on div "(En): Your Choice Of: (Ar): إختيارك من:" at bounding box center [918, 553] width 588 height 19
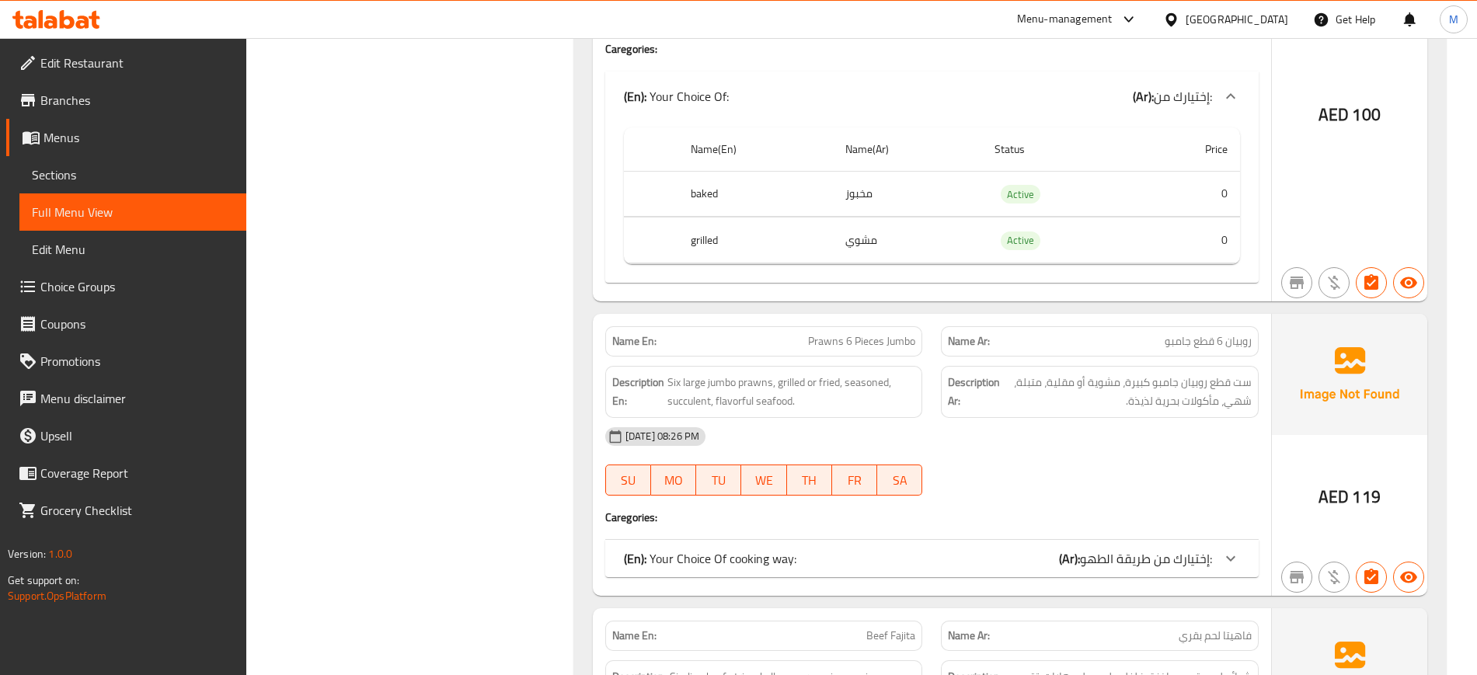
scroll to position [19505, 0]
click at [1063, 544] on b "(Ar):" at bounding box center [1069, 555] width 21 height 23
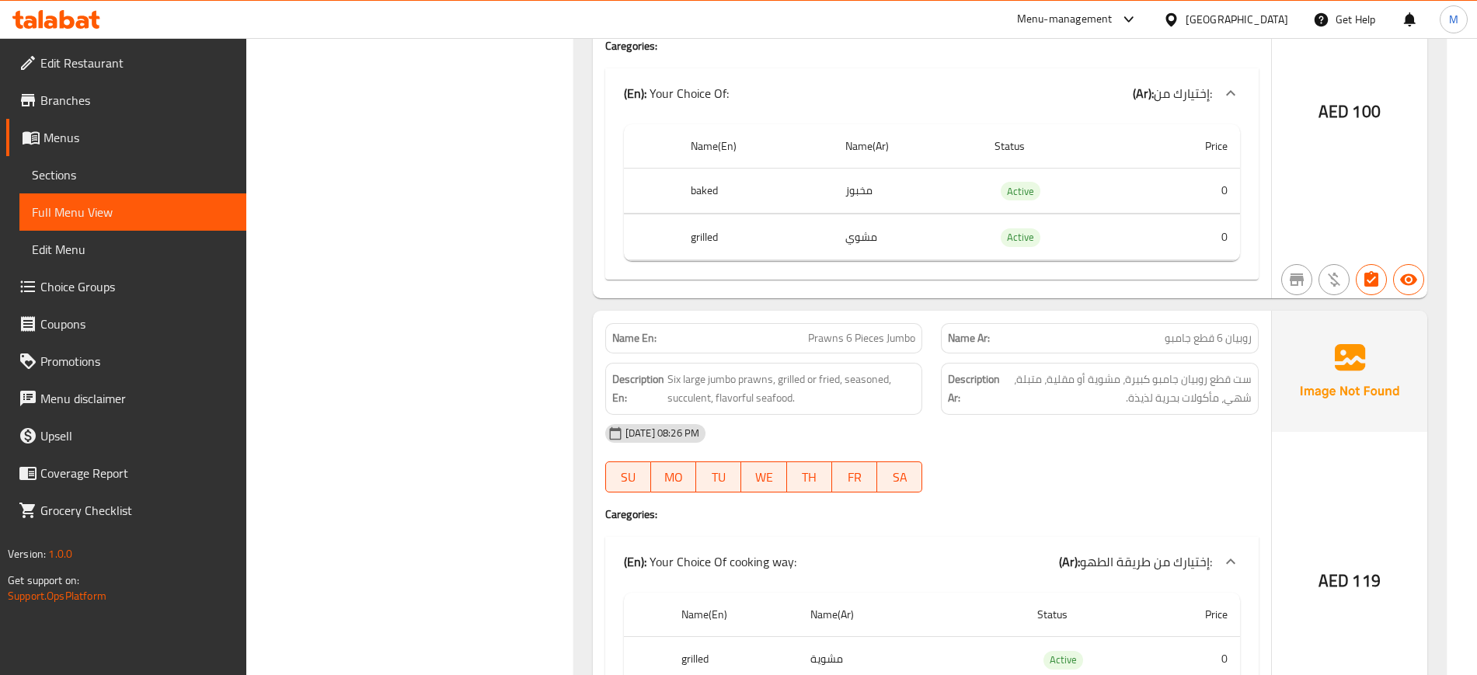
click at [1065, 483] on div at bounding box center [1099, 492] width 336 height 19
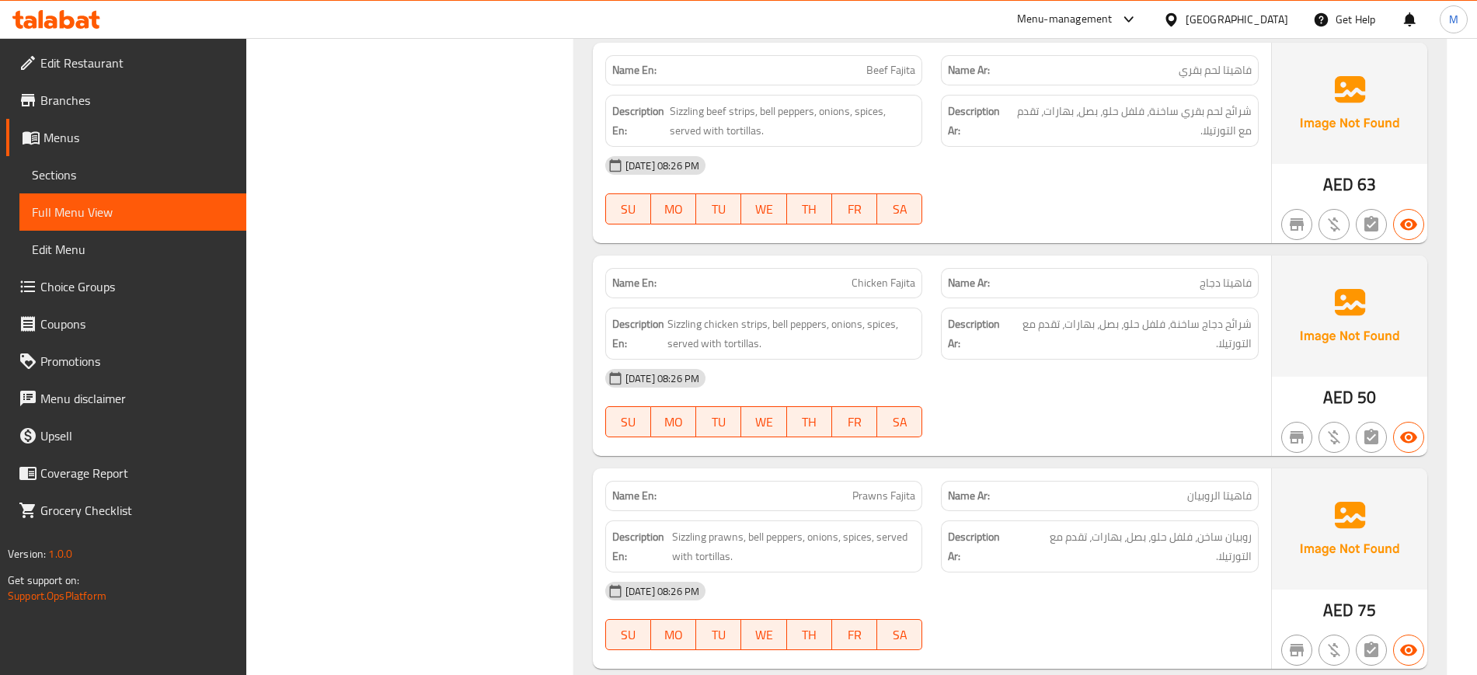
scroll to position [20243, 0]
drag, startPoint x: 1065, startPoint y: 447, endPoint x: 977, endPoint y: 602, distance: 177.8
click at [977, 639] on div at bounding box center [1099, 648] width 336 height 19
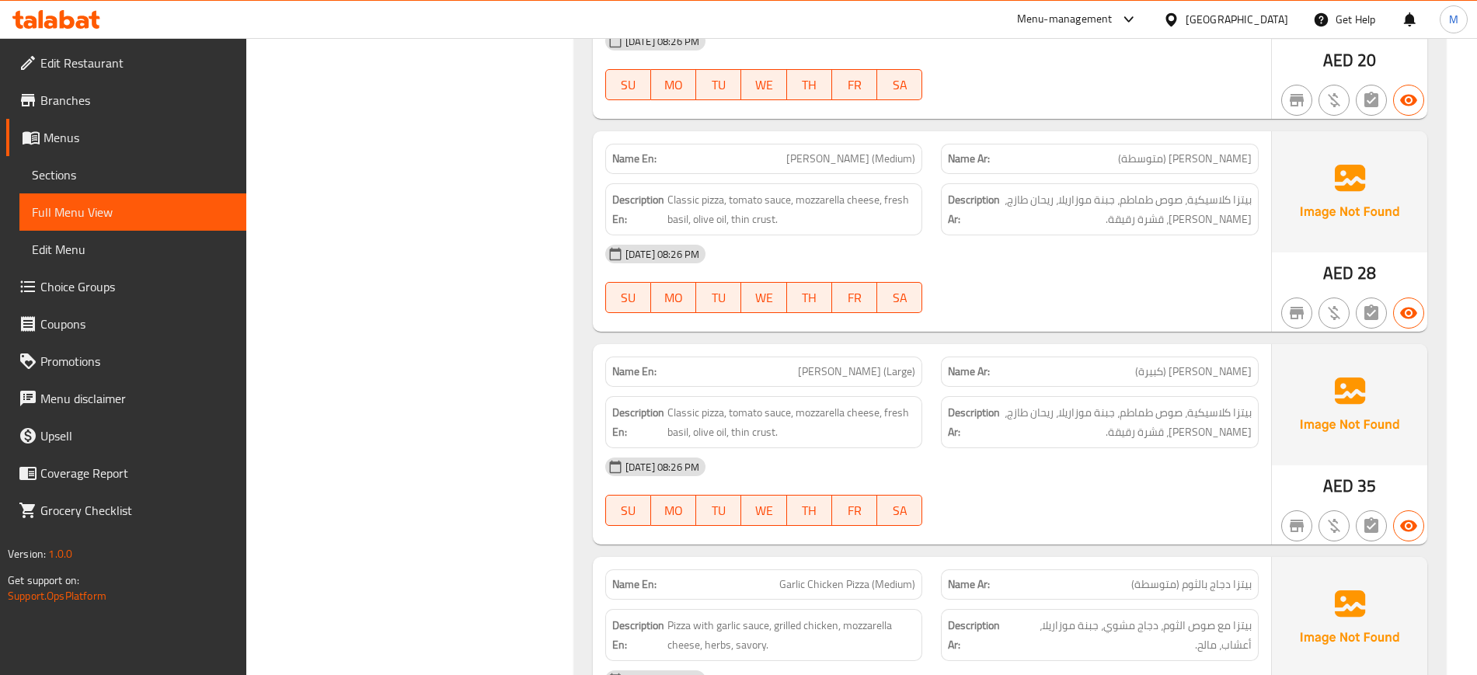
scroll to position [22068, 0]
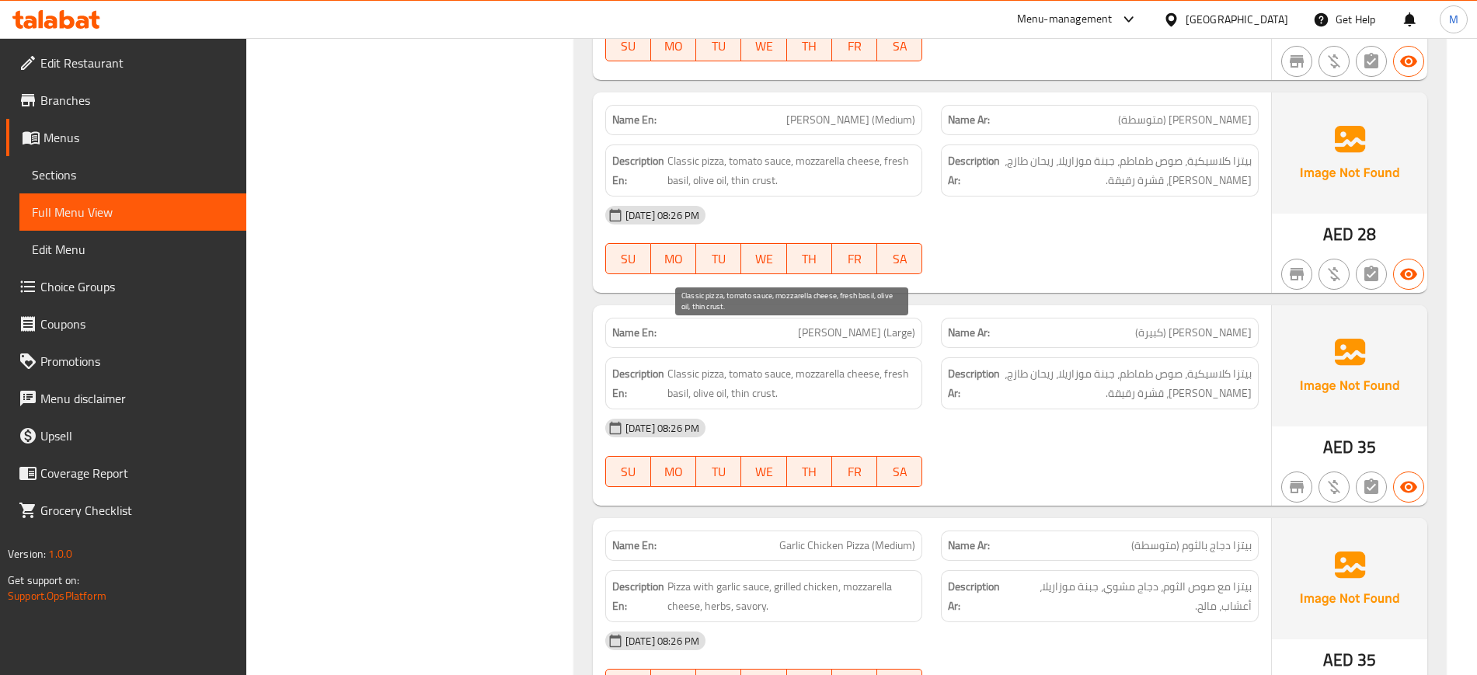
click at [734, 364] on span "Classic pizza, tomato sauce, mozzarella cheese, fresh basil, olive oil, thin cr…" at bounding box center [791, 383] width 249 height 38
copy span "Classic pizza, tomato sauce, mozzarella cheese, fresh basil, olive oil, thin cr…"
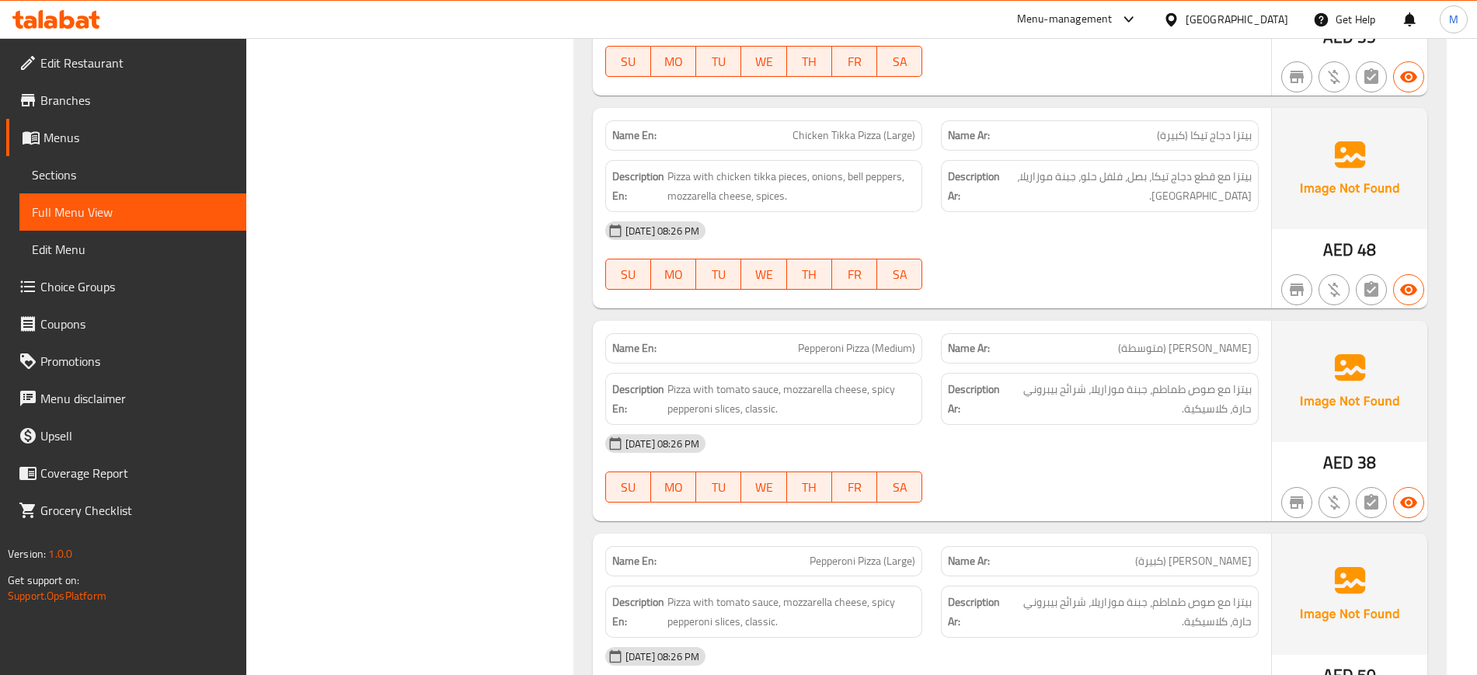
scroll to position [23078, 0]
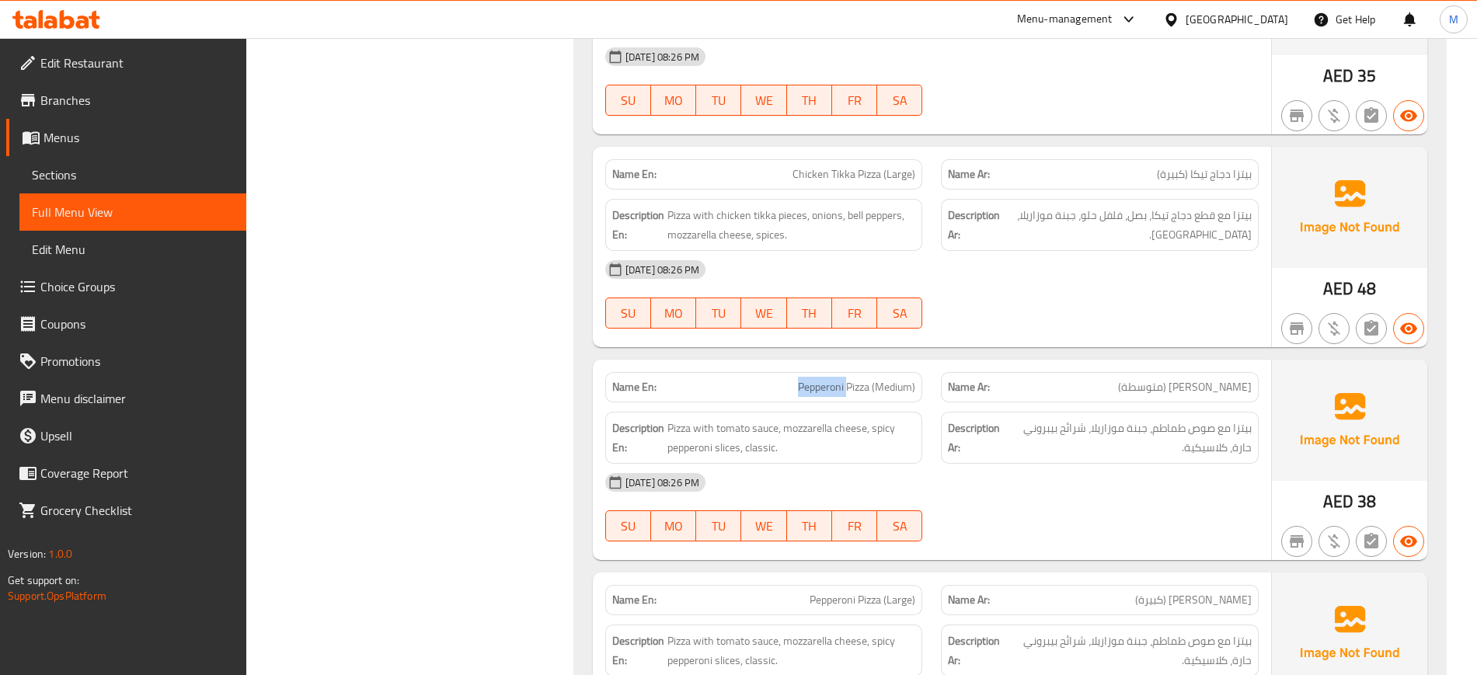
drag, startPoint x: 792, startPoint y: 340, endPoint x: 848, endPoint y: 361, distance: 59.0
click at [848, 372] on div "Name En: Pepperoni Pizza (Medium)" at bounding box center [764, 387] width 318 height 30
copy span "Pepperoni"
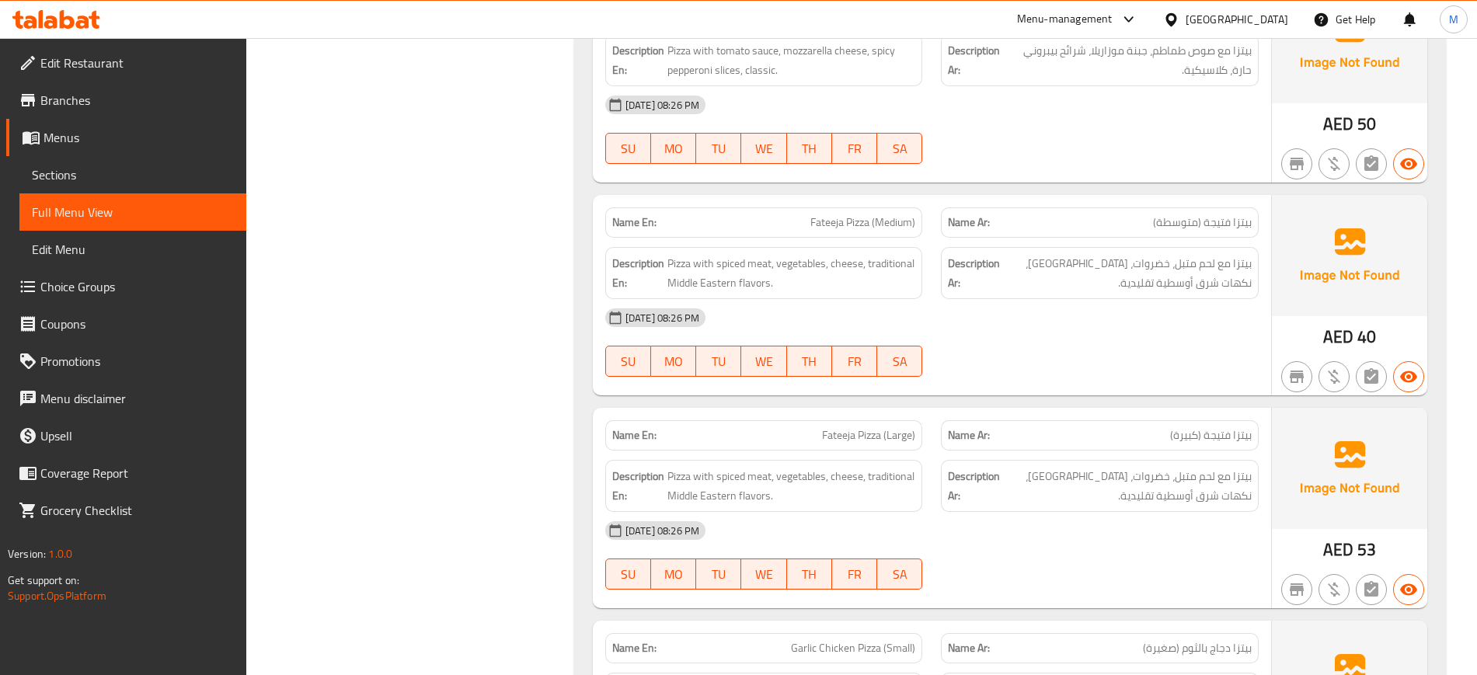
scroll to position [23672, 0]
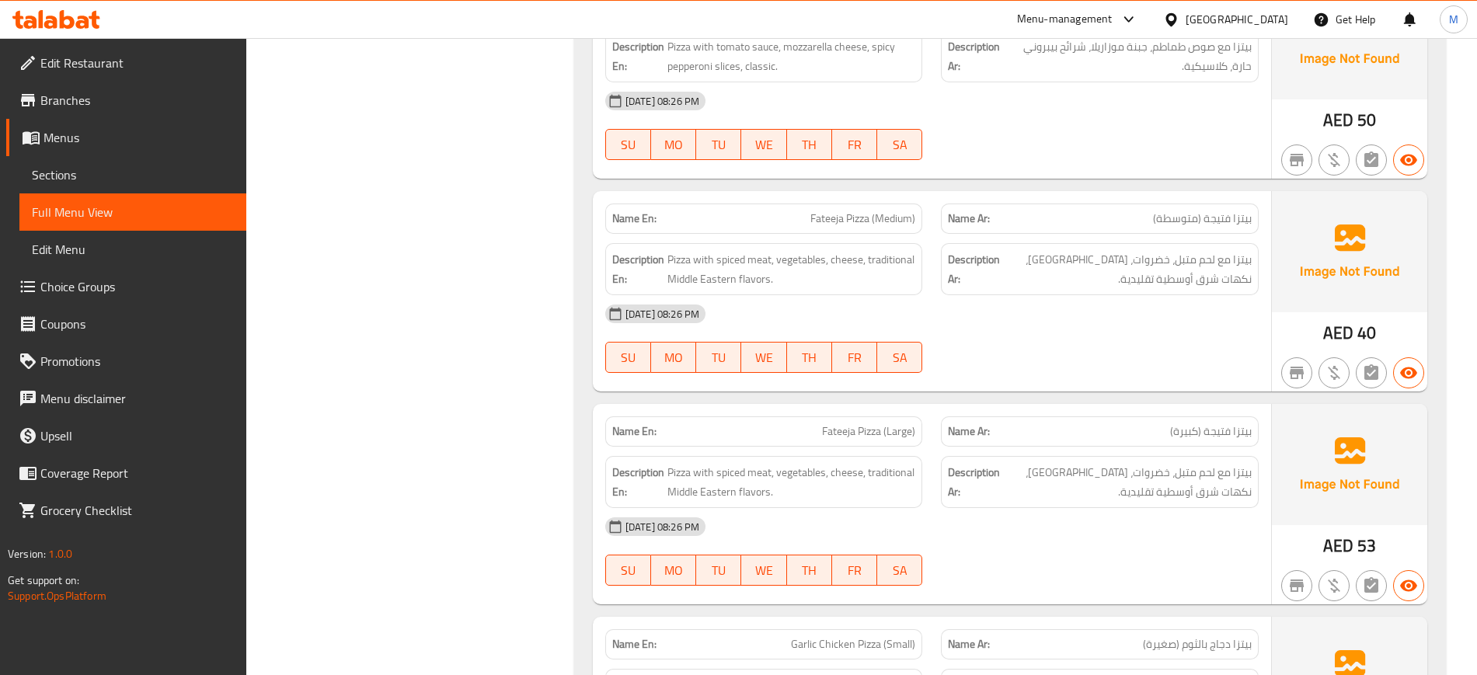
click at [827, 211] on span "Fateeja Pizza (Medium)" at bounding box center [862, 219] width 105 height 16
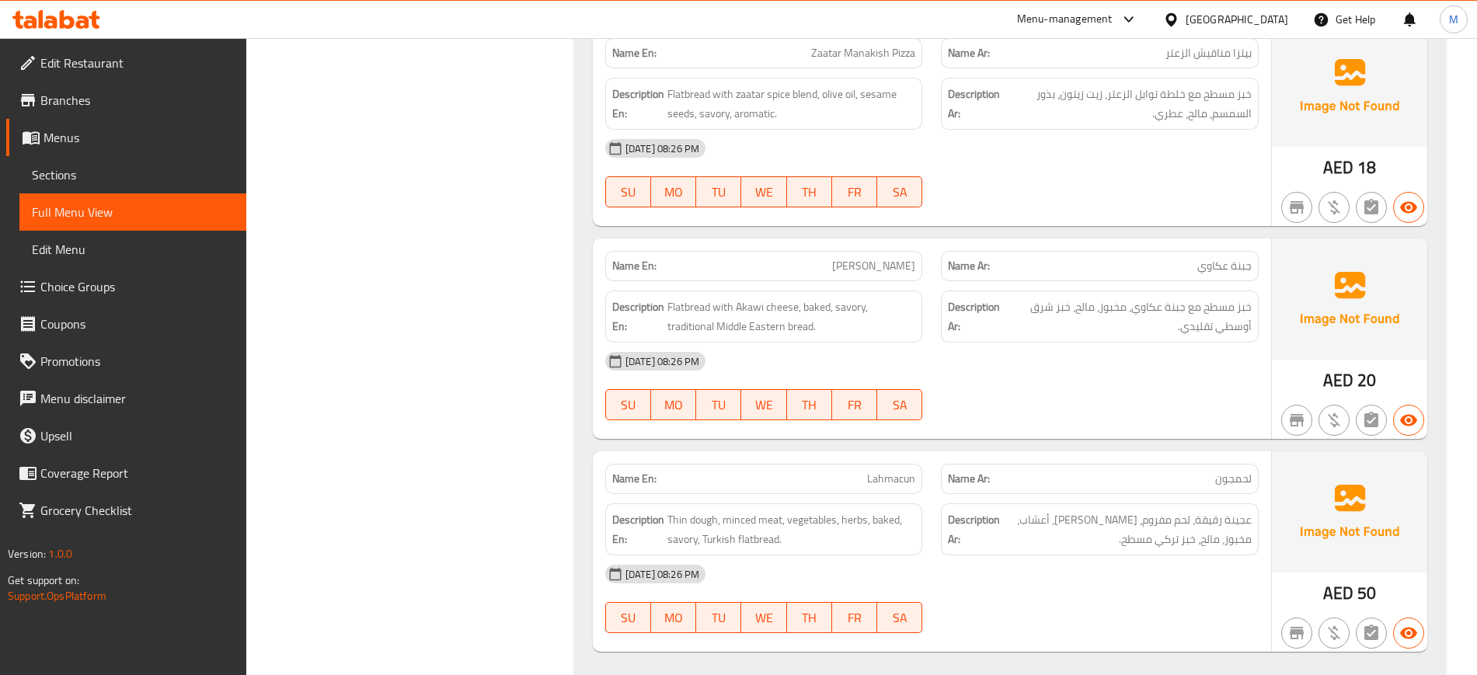
scroll to position [25116, 0]
click at [141, 176] on span "Sections" at bounding box center [133, 174] width 202 height 19
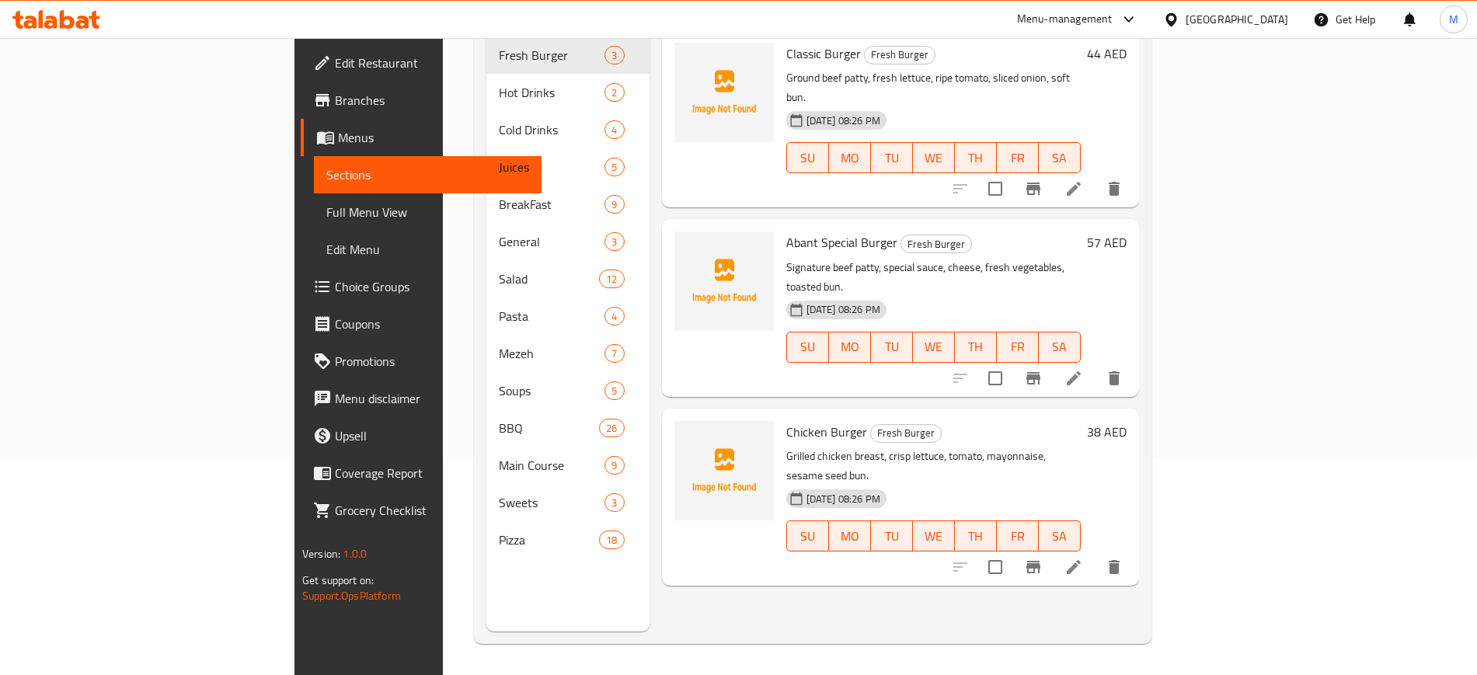
scroll to position [218, 0]
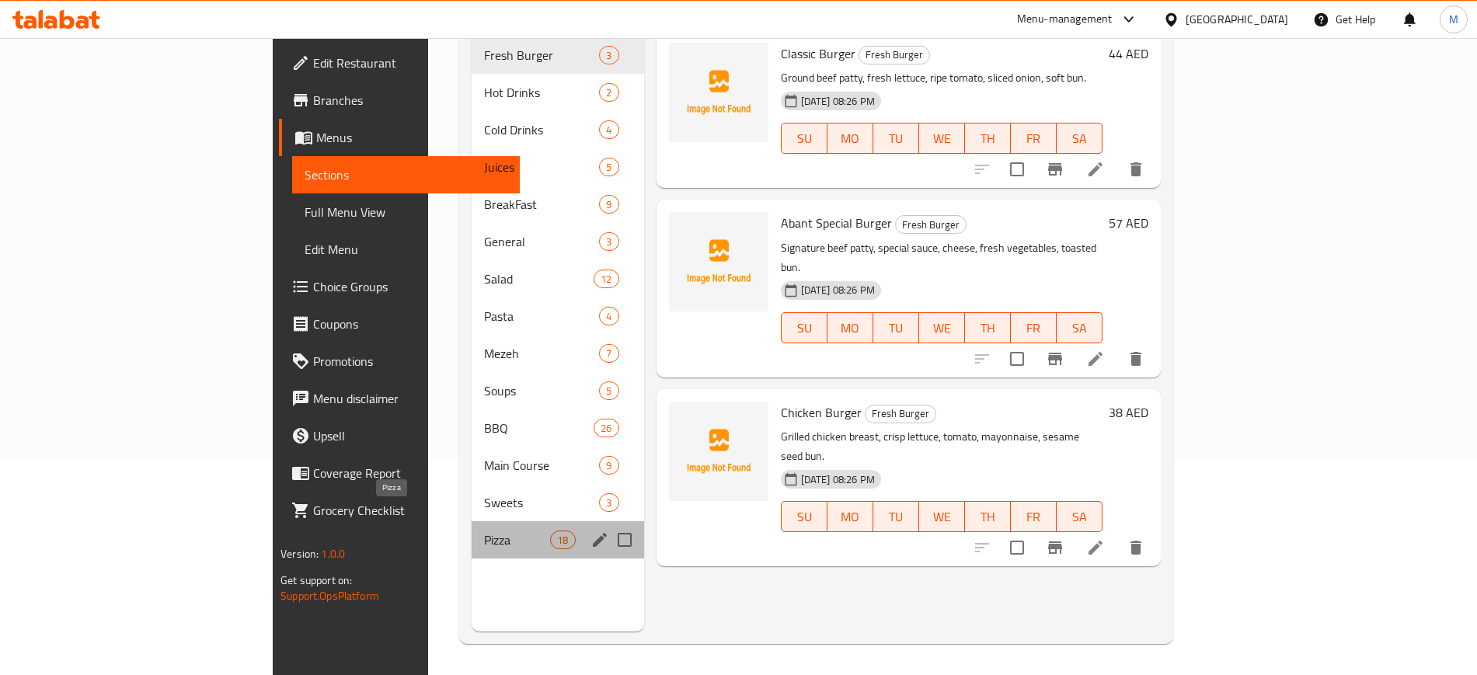
click at [484, 531] on span "Pizza" at bounding box center [517, 540] width 66 height 19
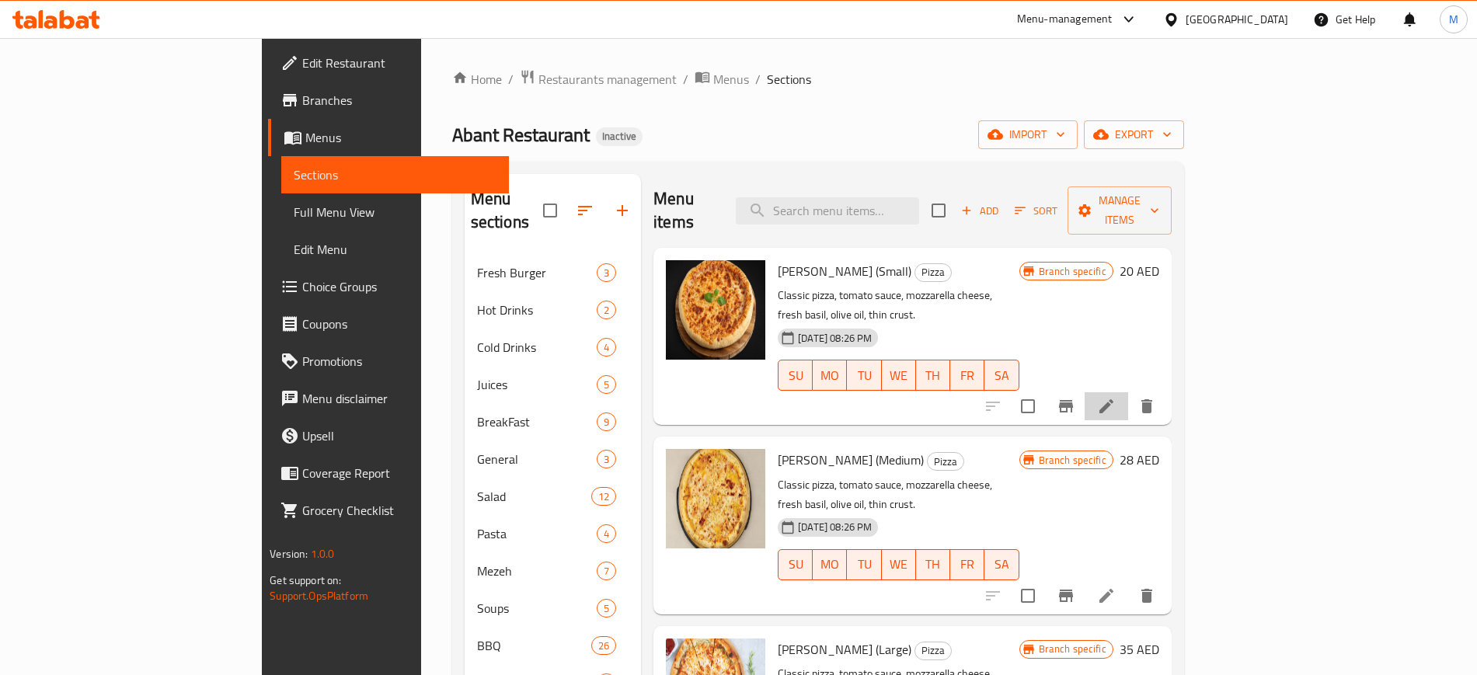
click at [1128, 392] on li at bounding box center [1106, 406] width 44 height 28
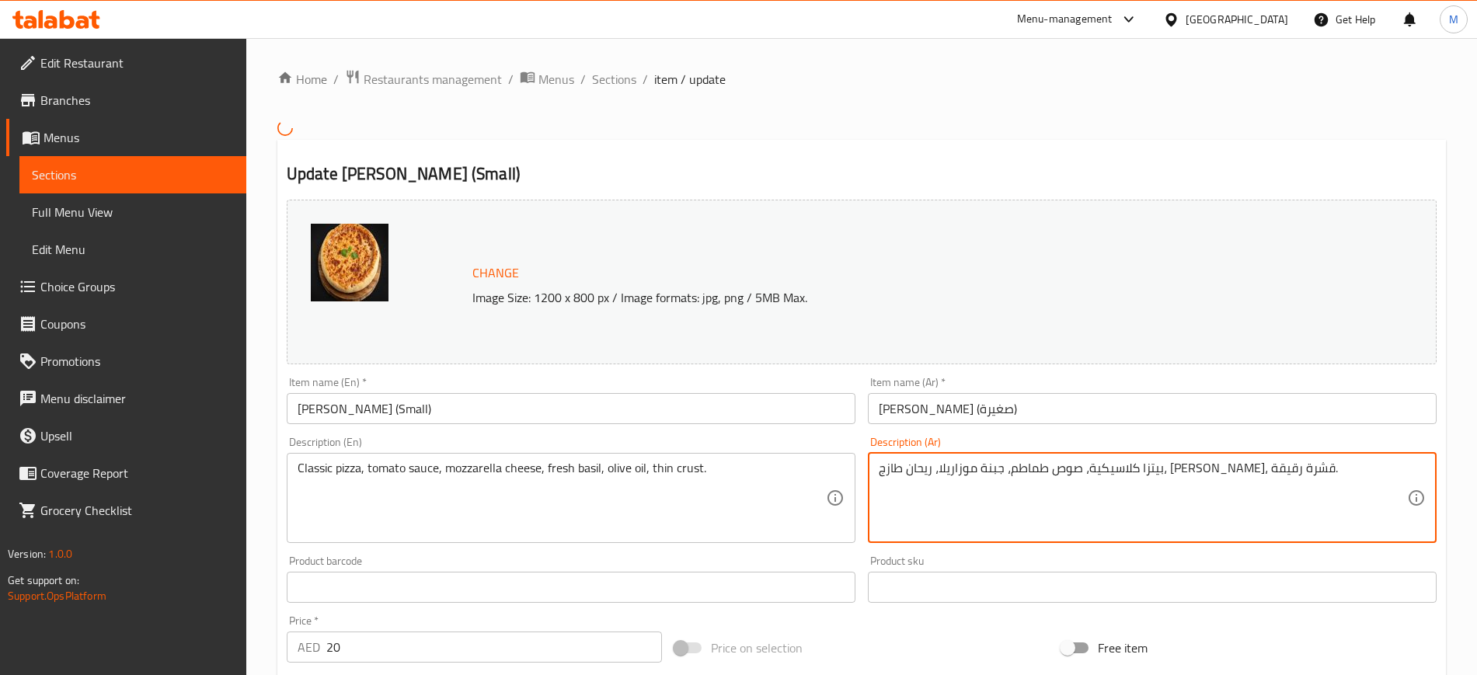
click at [920, 474] on textarea "بيتزا كلاسيكية، صوص طماطم، جبنة موزاريلا، ريحان طازج، زيت زيتون، قشرة رقيقة." at bounding box center [1143, 498] width 528 height 74
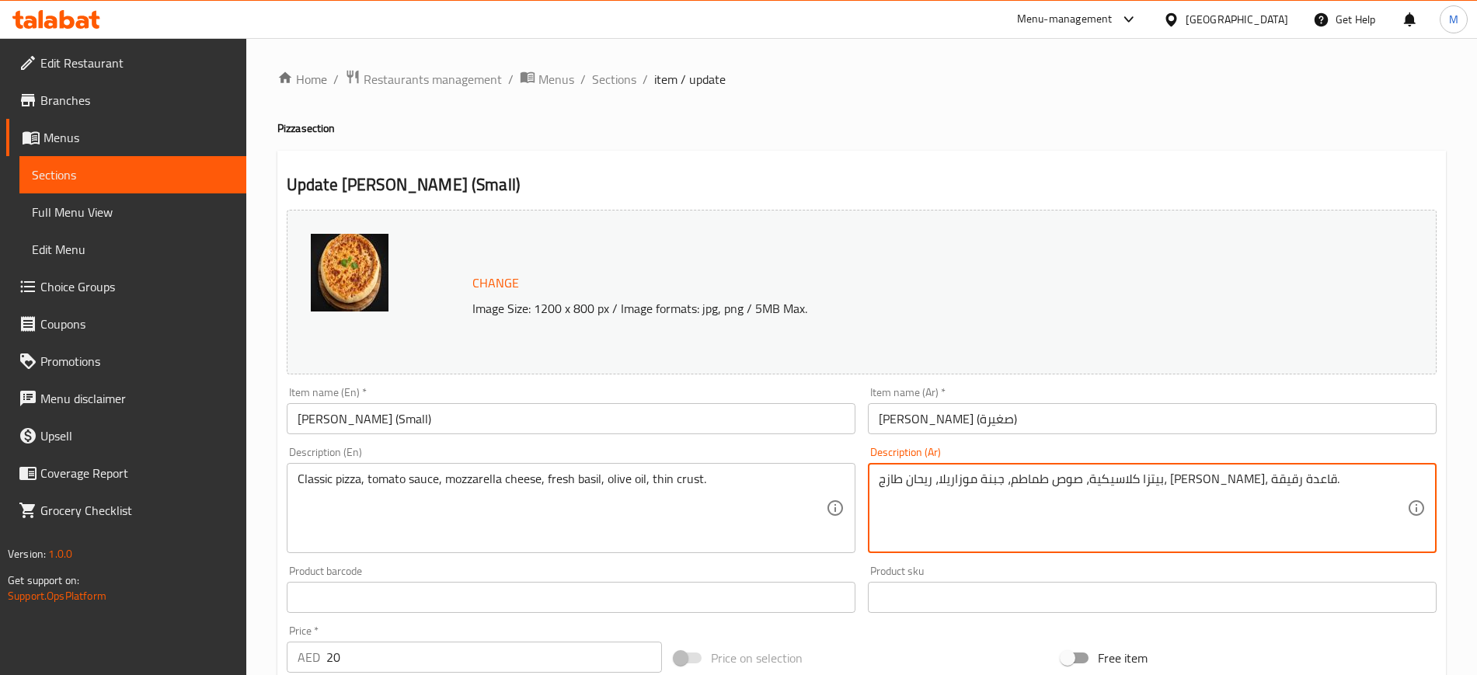
scroll to position [445, 0]
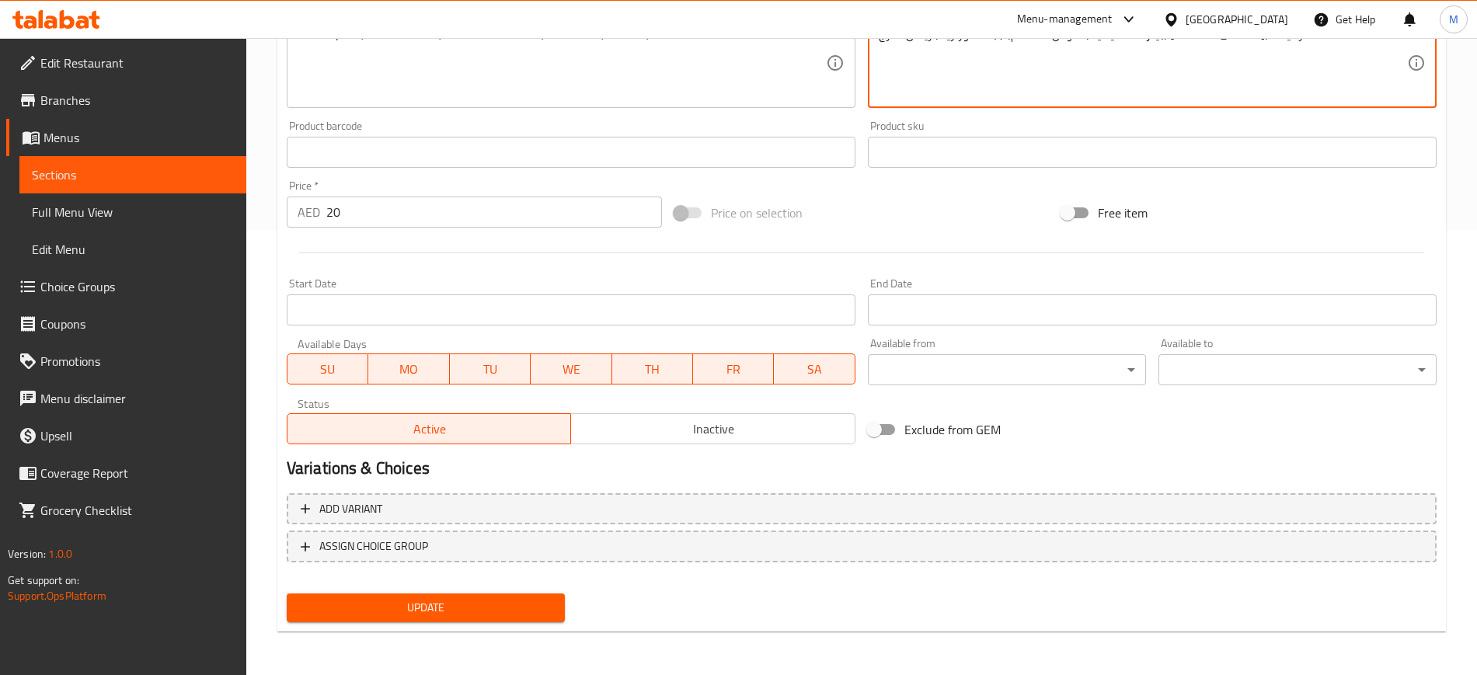
type textarea "بيتزا كلاسيكية، صوص طماطم، جبنة موزاريلا، ريحان طازج، زيت زيتون، قاعدة رقيقة."
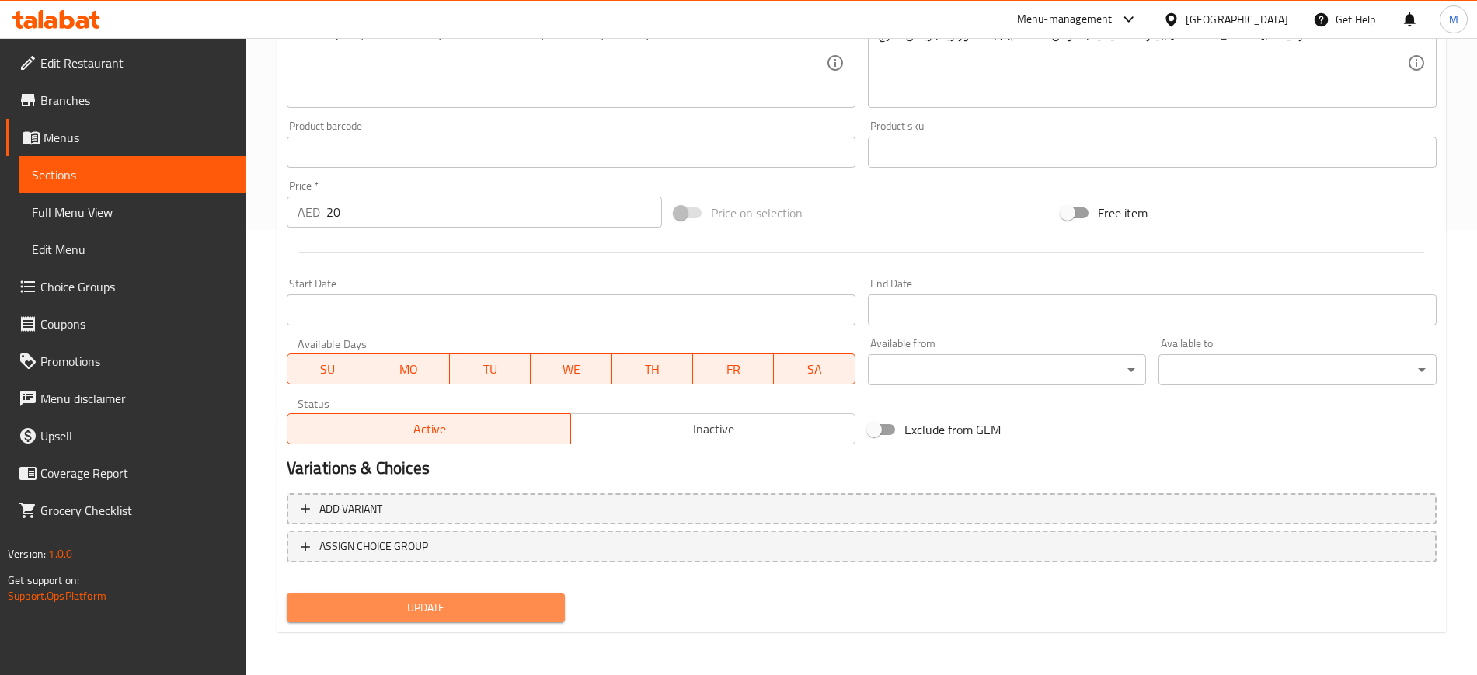
click at [439, 608] on span "Update" at bounding box center [425, 607] width 253 height 19
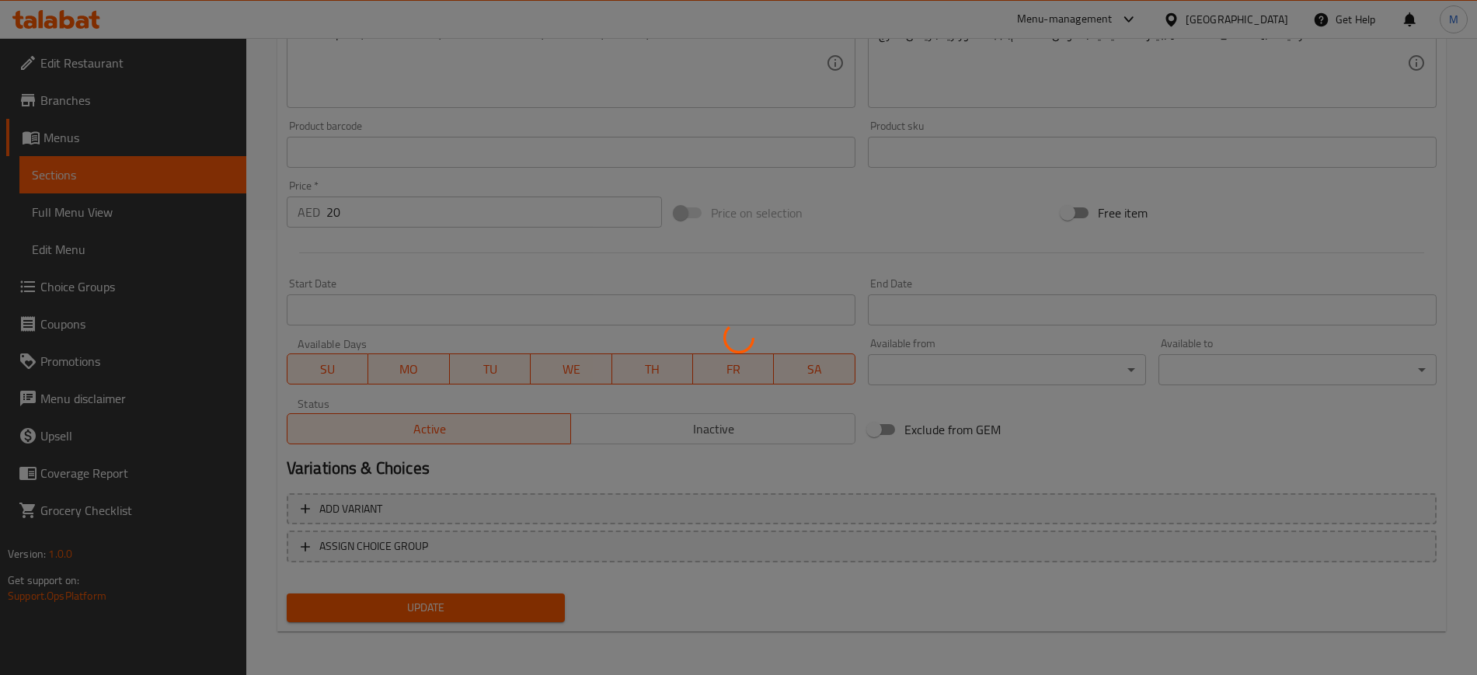
click at [119, 176] on div at bounding box center [738, 337] width 1477 height 675
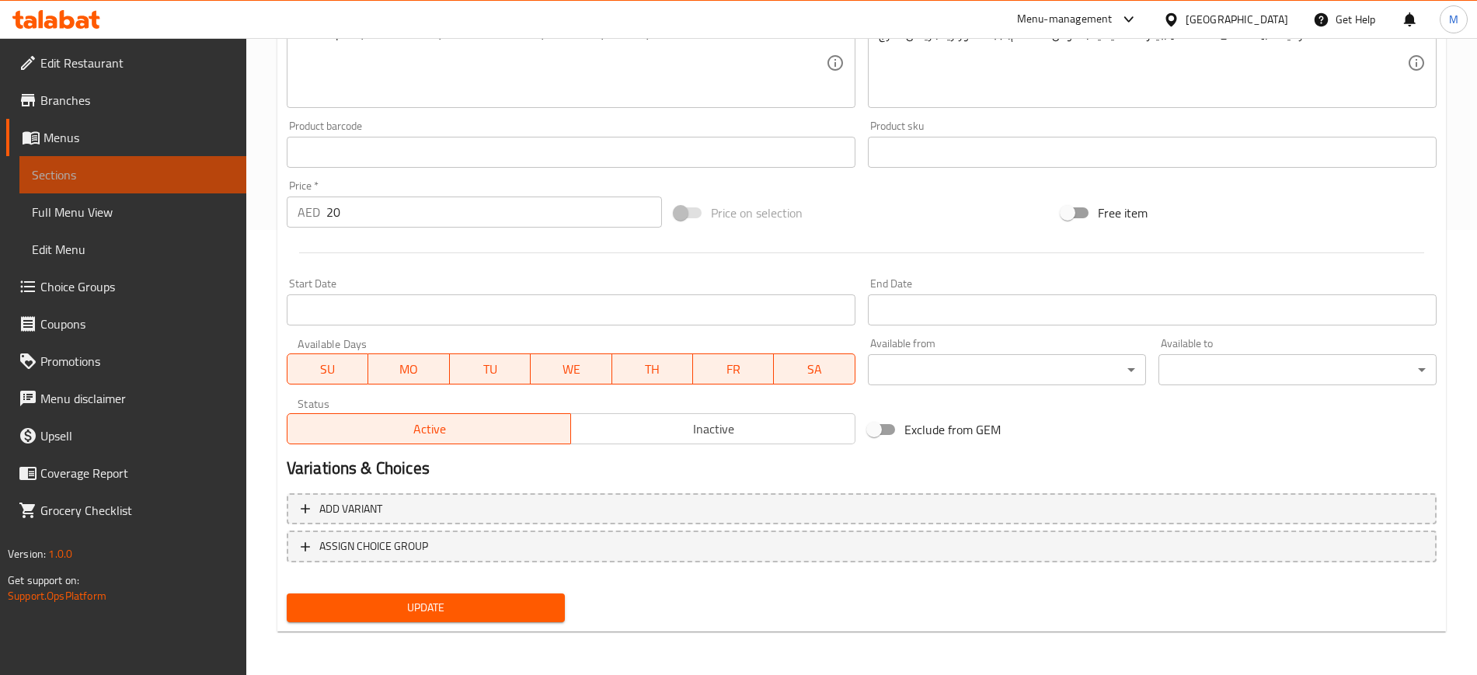
click at [101, 181] on span "Sections" at bounding box center [133, 174] width 202 height 19
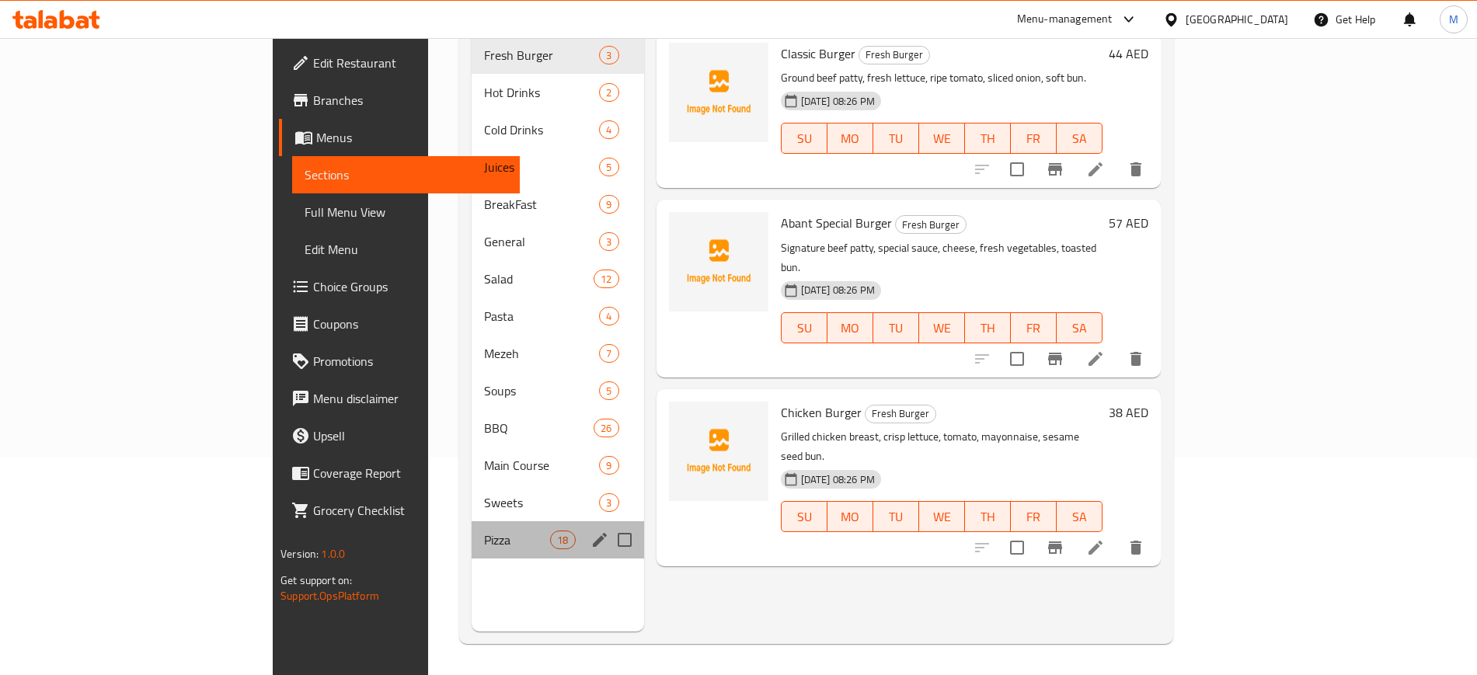
click at [472, 527] on div "Pizza 18" at bounding box center [558, 539] width 172 height 37
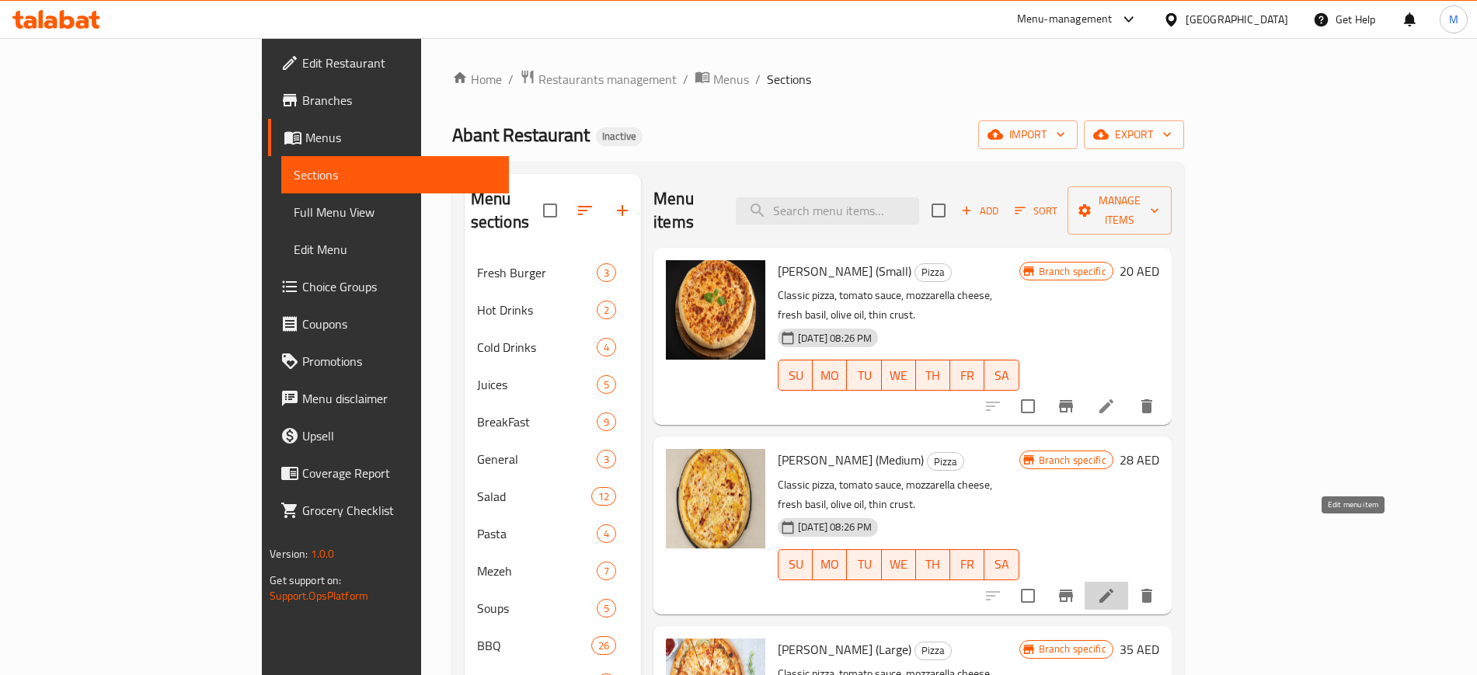
click at [1116, 587] on icon at bounding box center [1106, 596] width 19 height 19
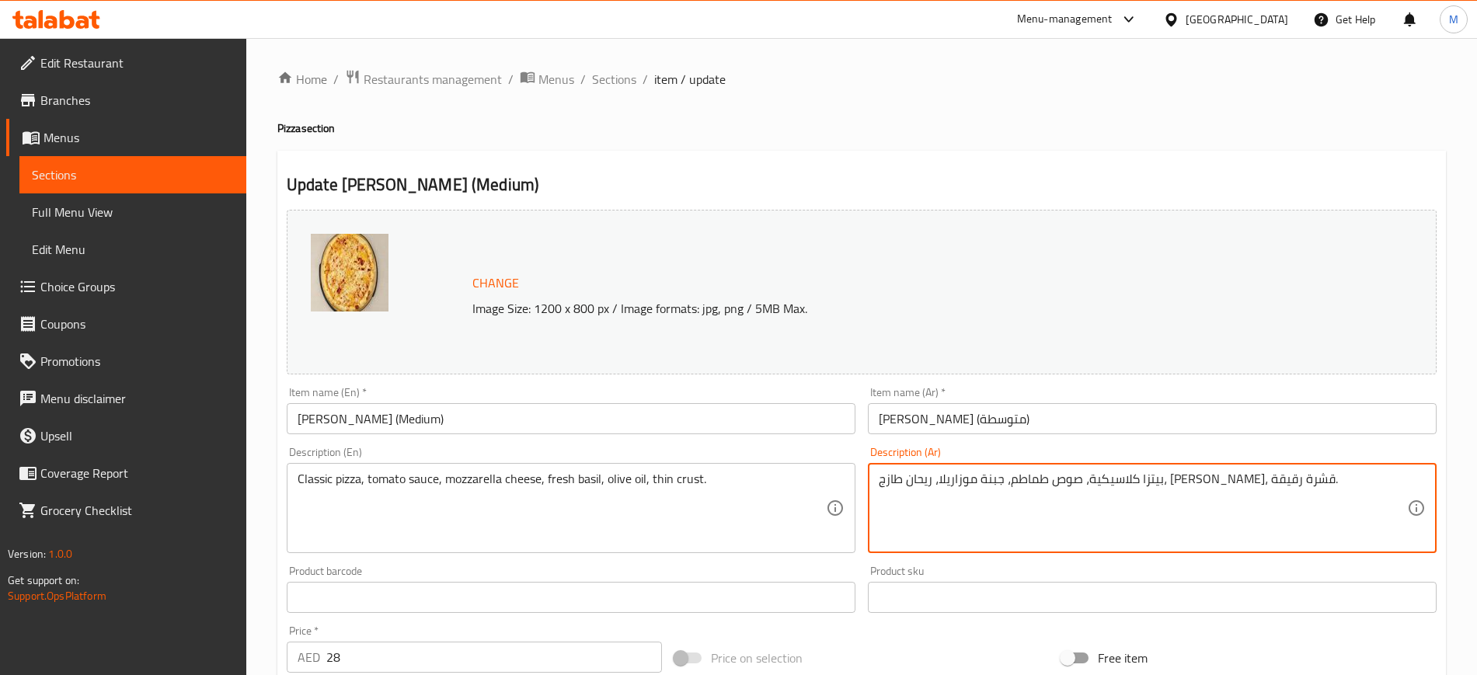
click at [928, 487] on textarea "بيتزا كلاسيكية، صوص طماطم، جبنة موزاريلا، ريحان طازج، زيت زيتون، قشرة رقيقة." at bounding box center [1143, 509] width 528 height 74
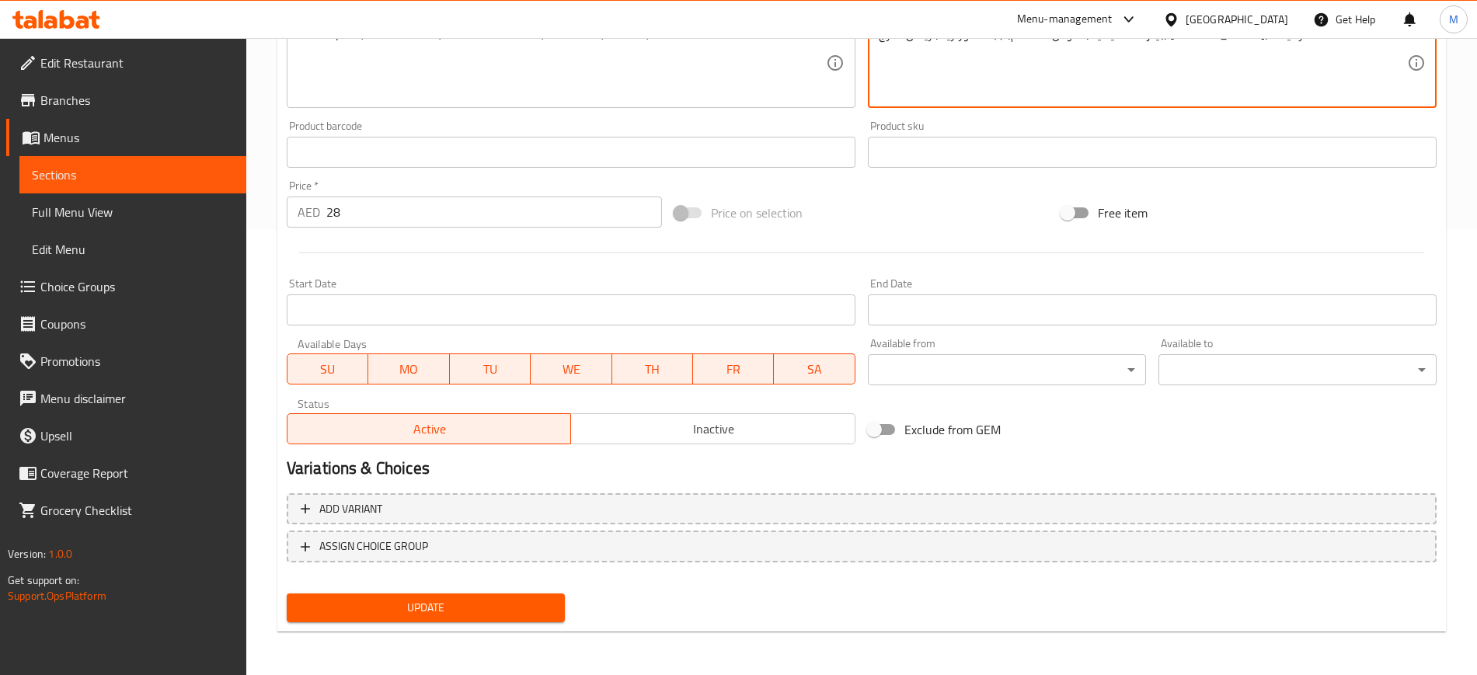
type textarea "بيتزا كلاسيكية، صوص طماطم، جبنة موزاريلا، ريحان طازج، زيت زيتون، قاعدة رقيقة."
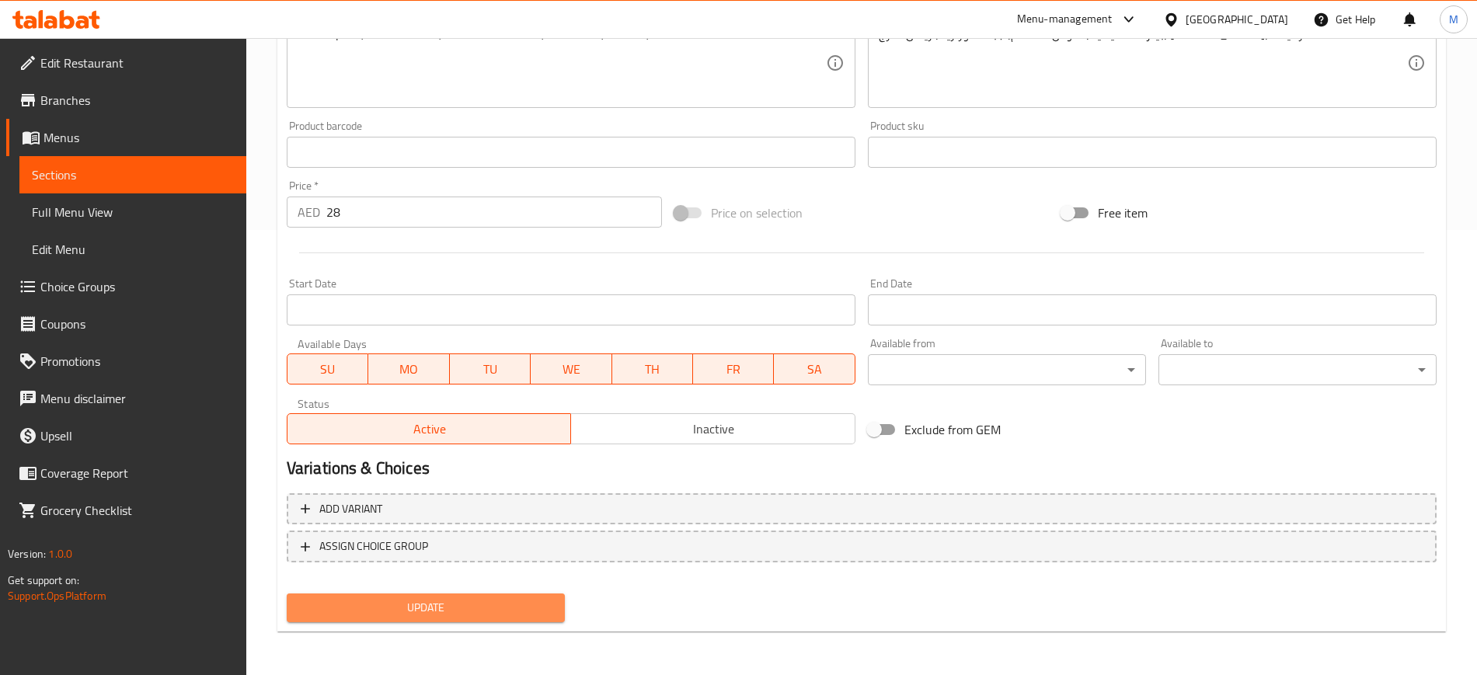
click at [517, 609] on span "Update" at bounding box center [425, 607] width 253 height 19
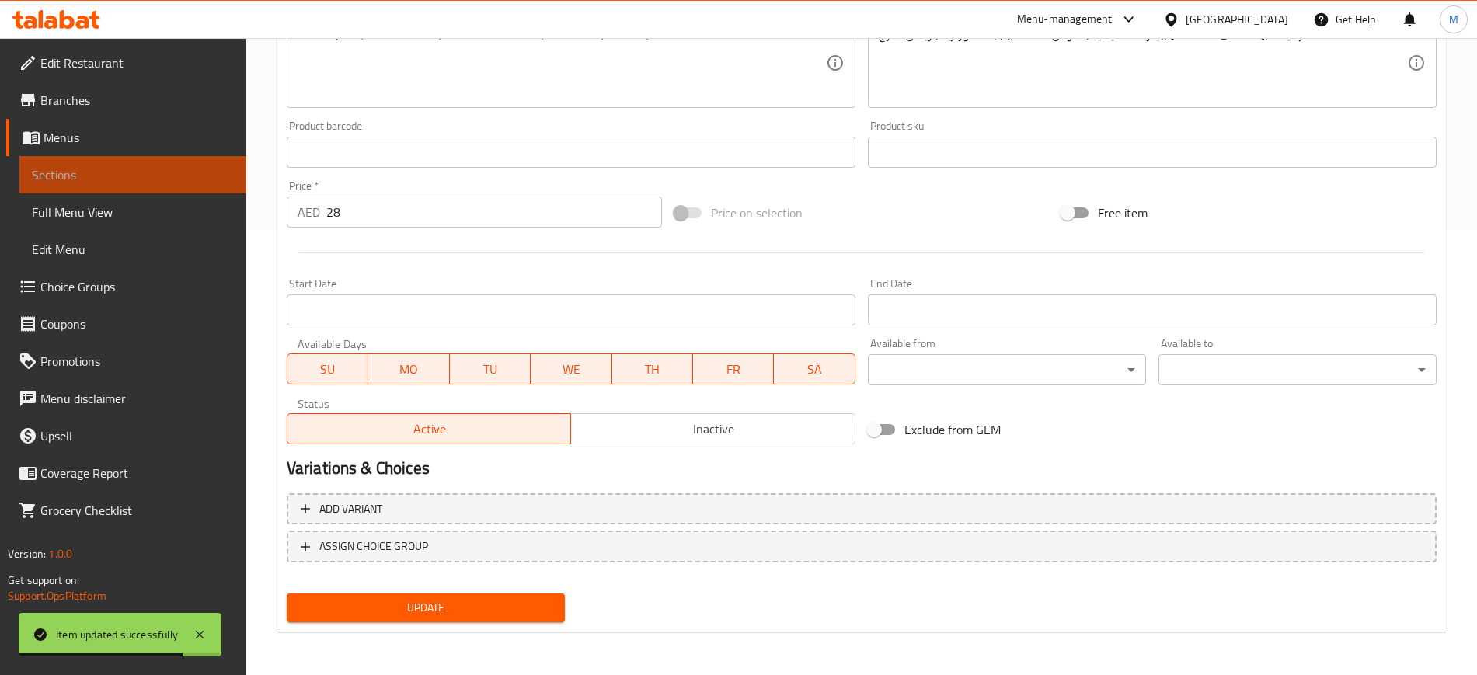
click at [112, 168] on span "Sections" at bounding box center [133, 174] width 202 height 19
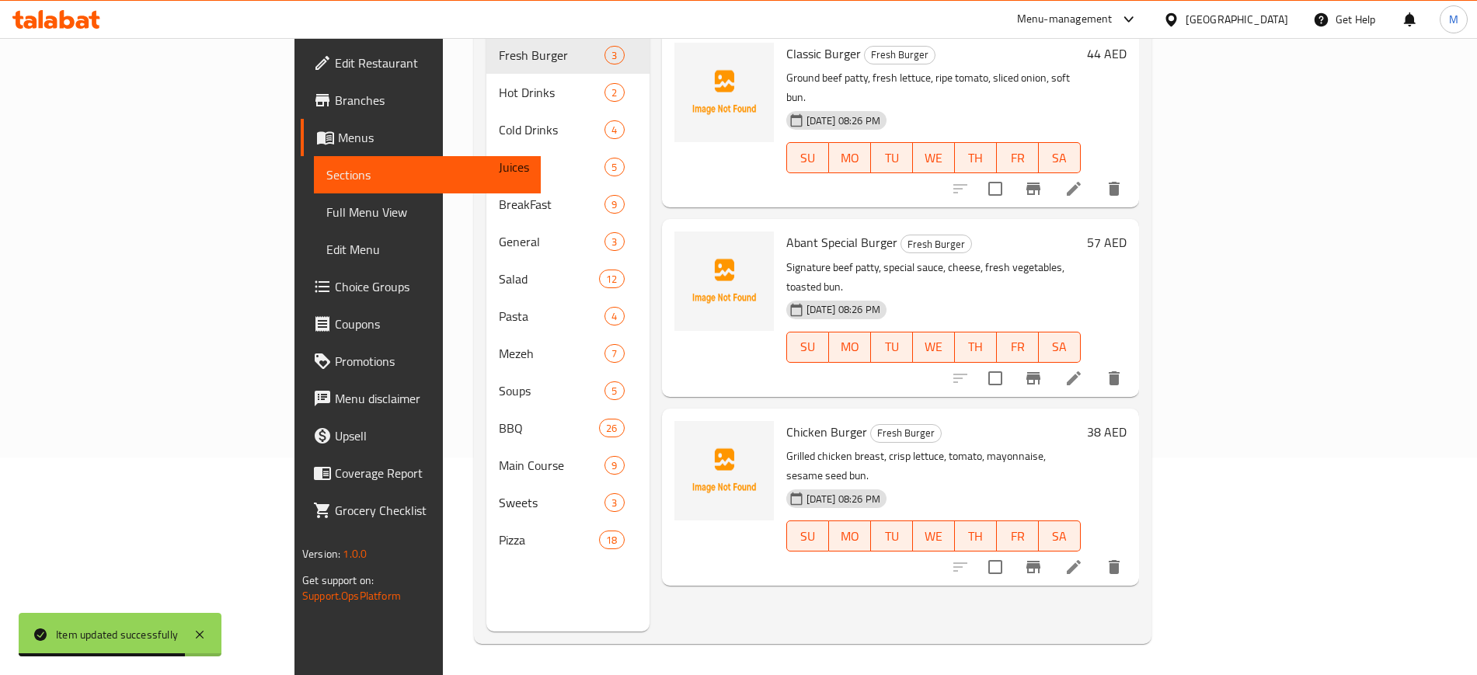
scroll to position [218, 0]
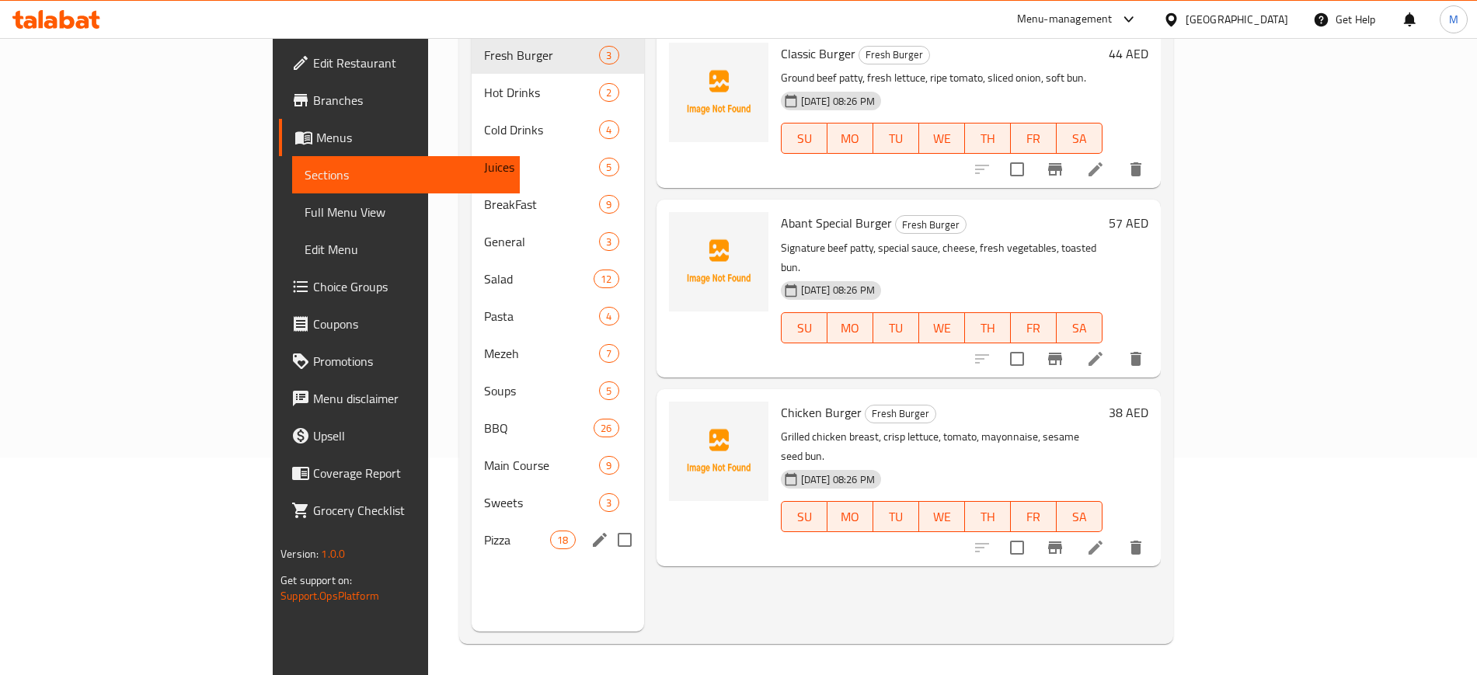
click at [472, 528] on div "Pizza 18" at bounding box center [558, 539] width 172 height 37
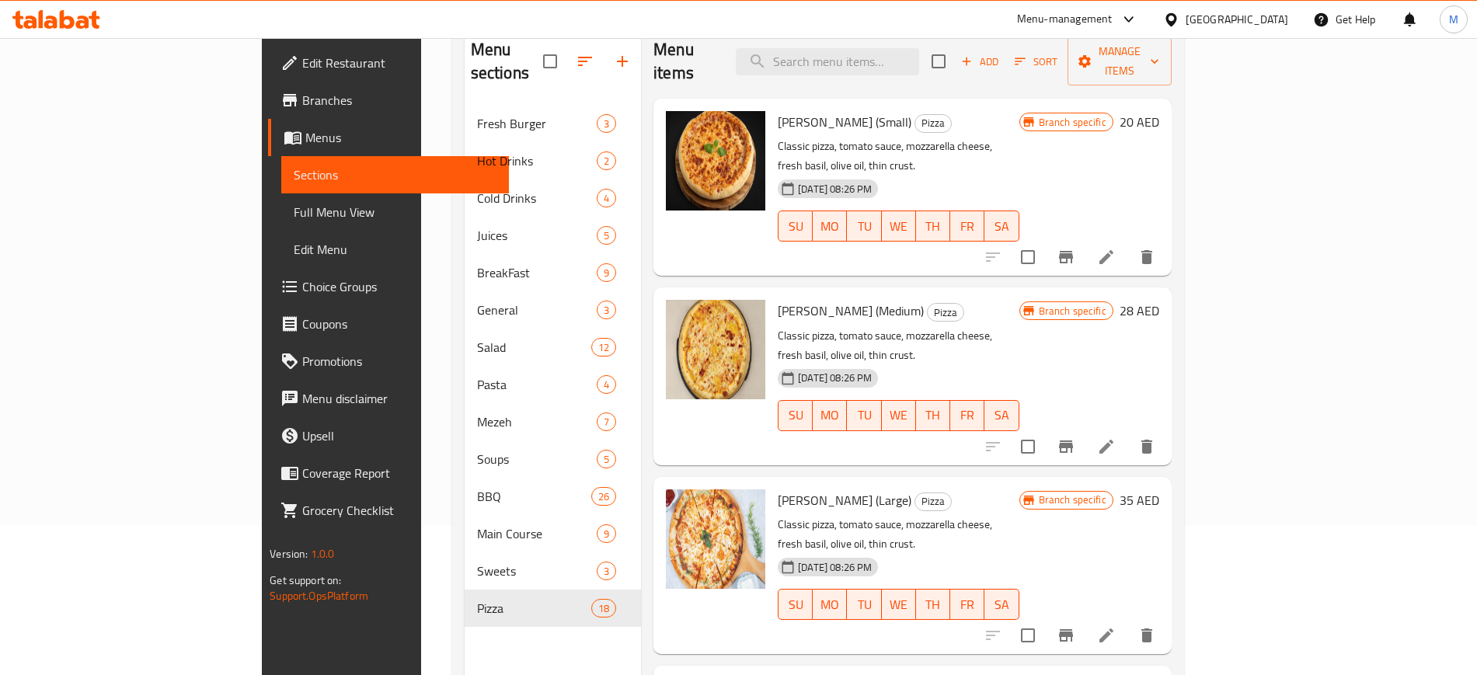
scroll to position [155, 0]
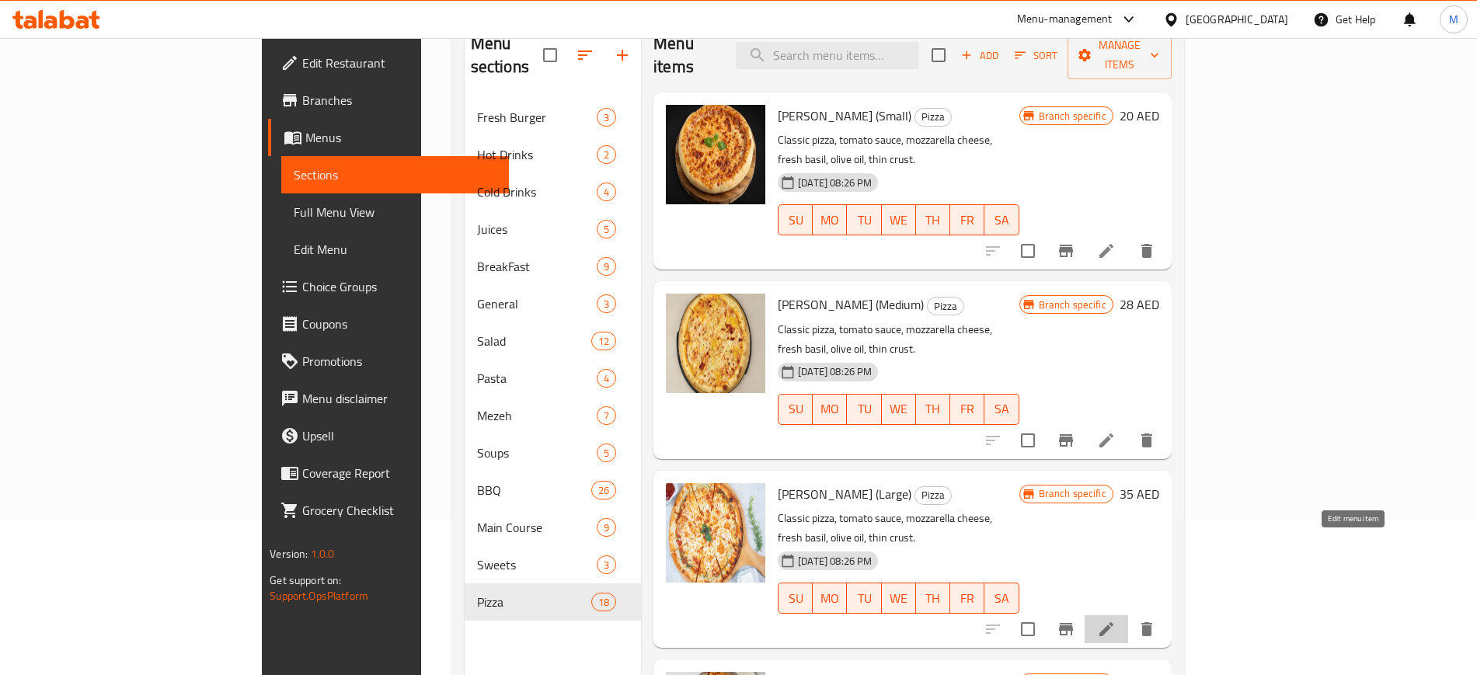
click at [1116, 620] on icon at bounding box center [1106, 629] width 19 height 19
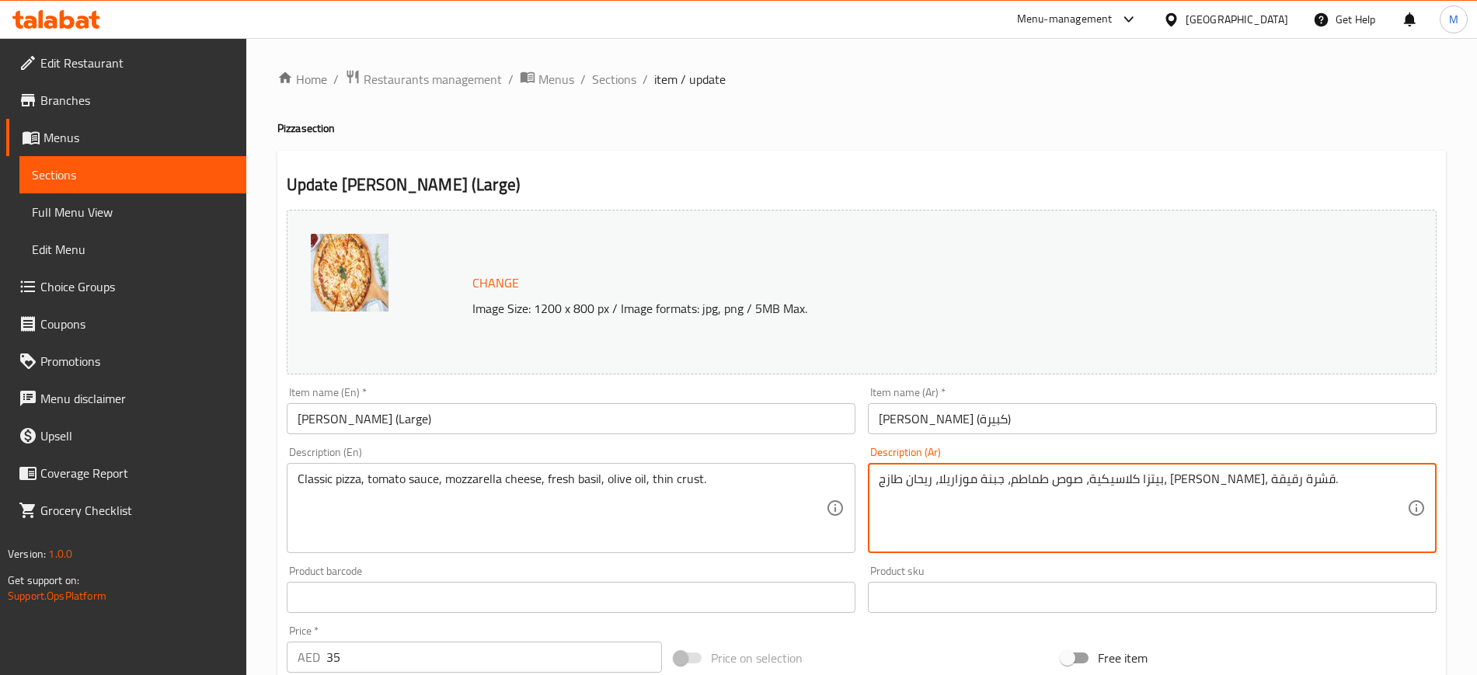
click at [924, 476] on textarea "بيتزا كلاسيكية، صوص طماطم، جبنة موزاريلا، ريحان طازج، زيت زيتون، قشرة رقيقة." at bounding box center [1143, 509] width 528 height 74
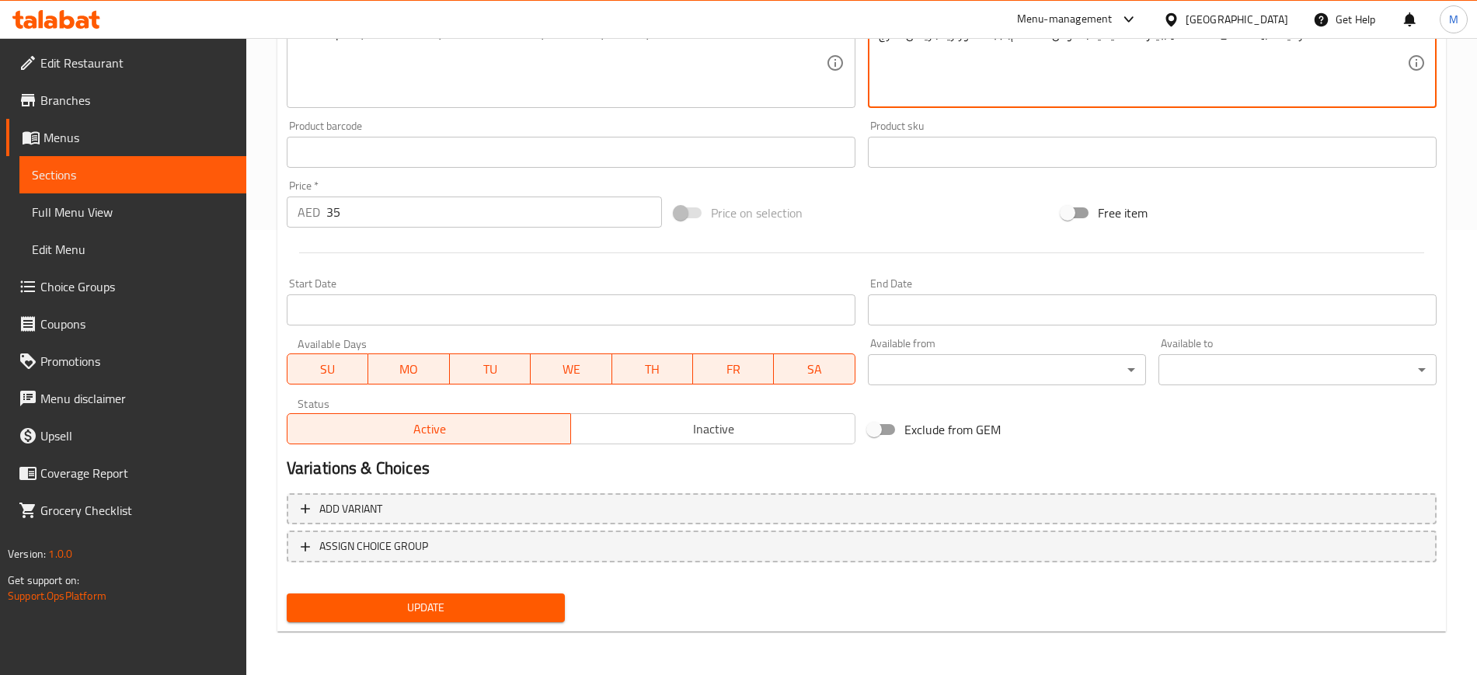
type textarea "بيتزا كلاسيكية، صوص طماطم، جبنة موزاريلا، ريحان طازج، زيت زيتون، قاعدة رقيقة."
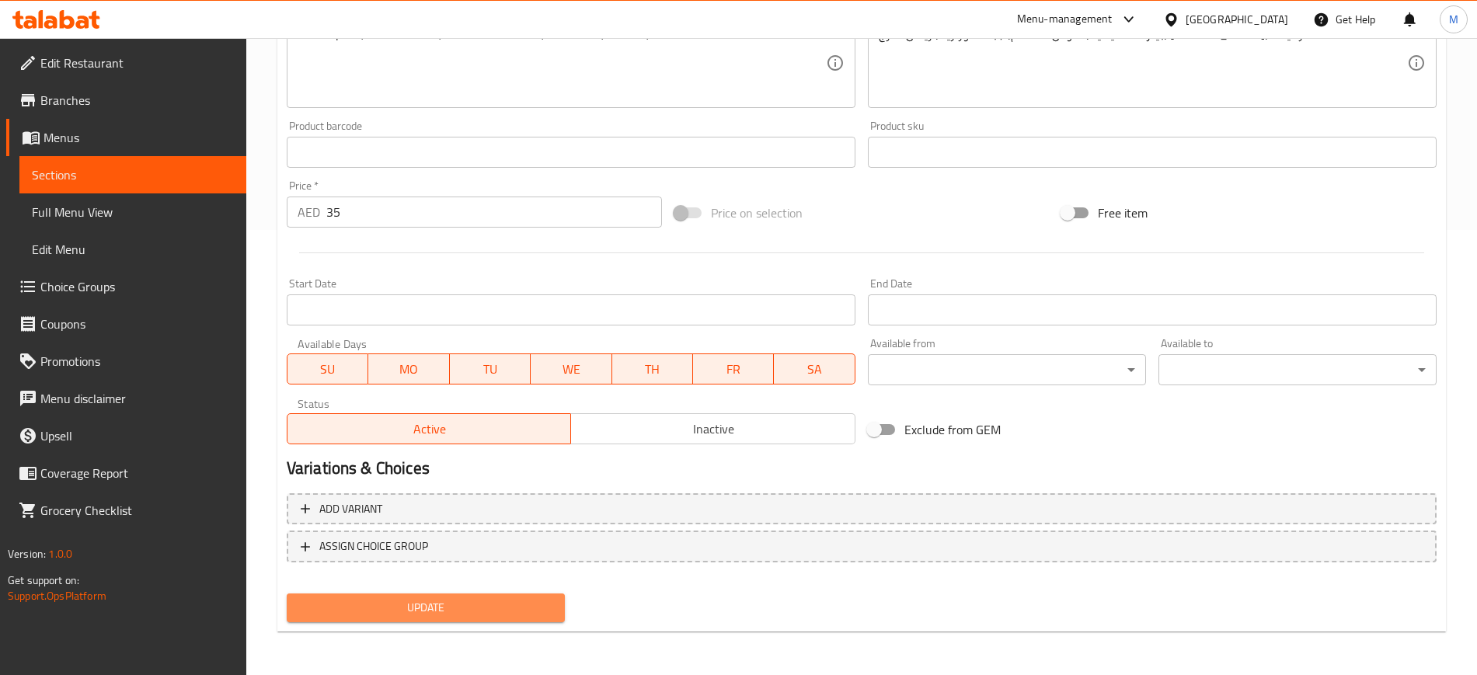
click at [426, 595] on button "Update" at bounding box center [426, 608] width 278 height 29
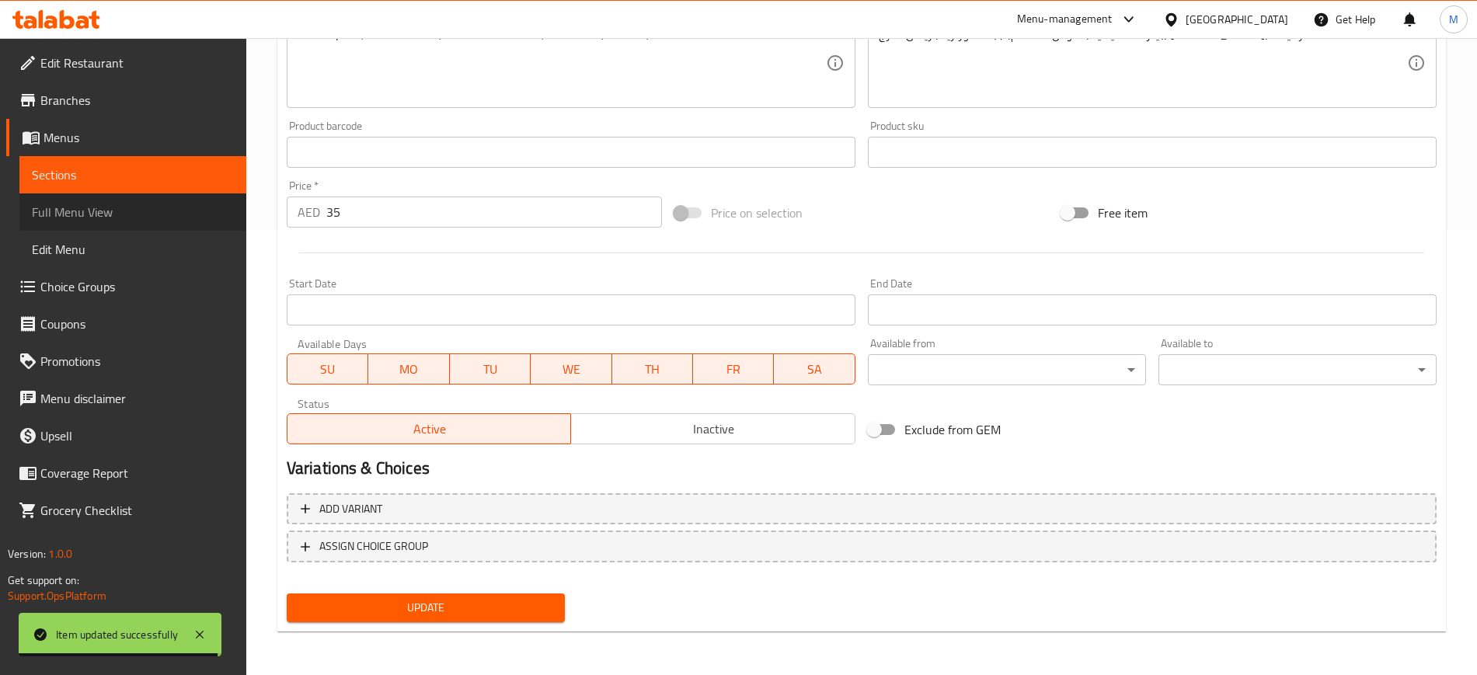
click at [99, 225] on link "Full Menu View" at bounding box center [132, 211] width 227 height 37
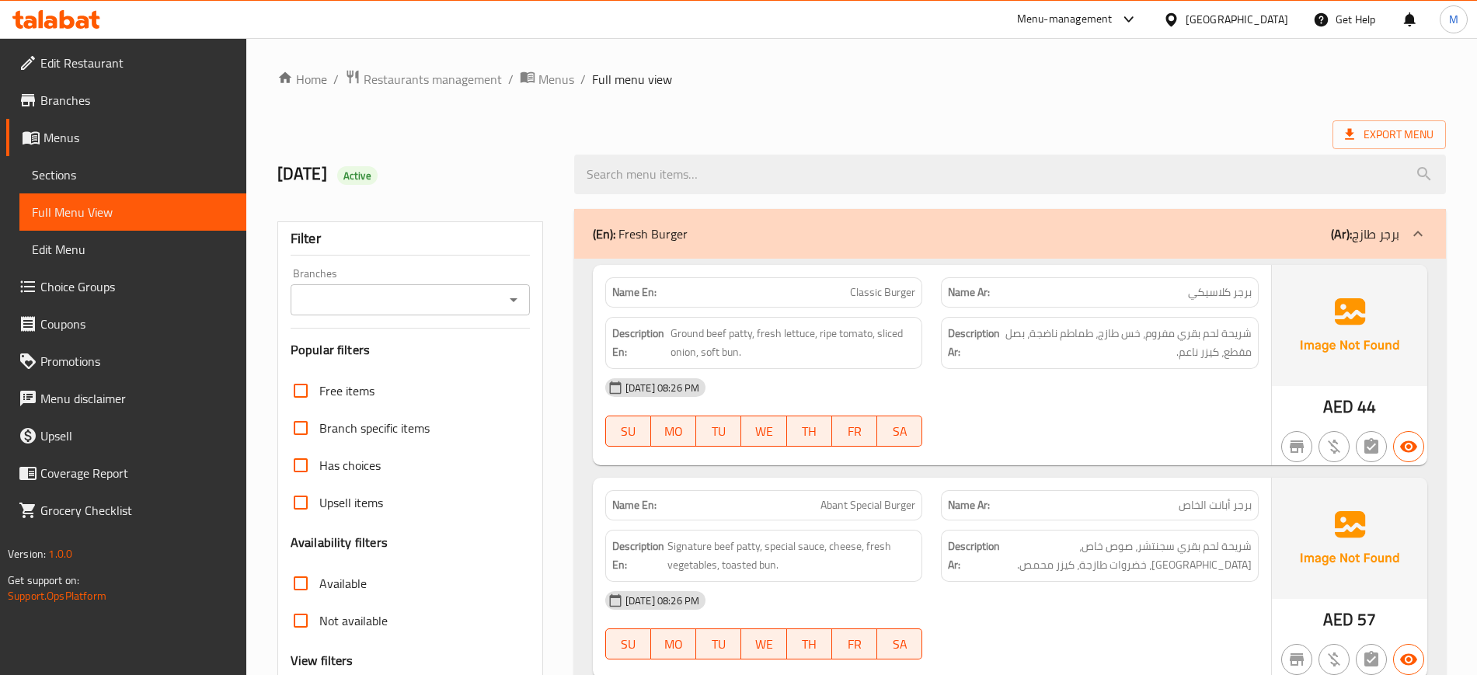
click at [1060, 407] on div "14-10-2025 08:26 PM SU MO TU WE TH FR SA" at bounding box center [932, 412] width 672 height 87
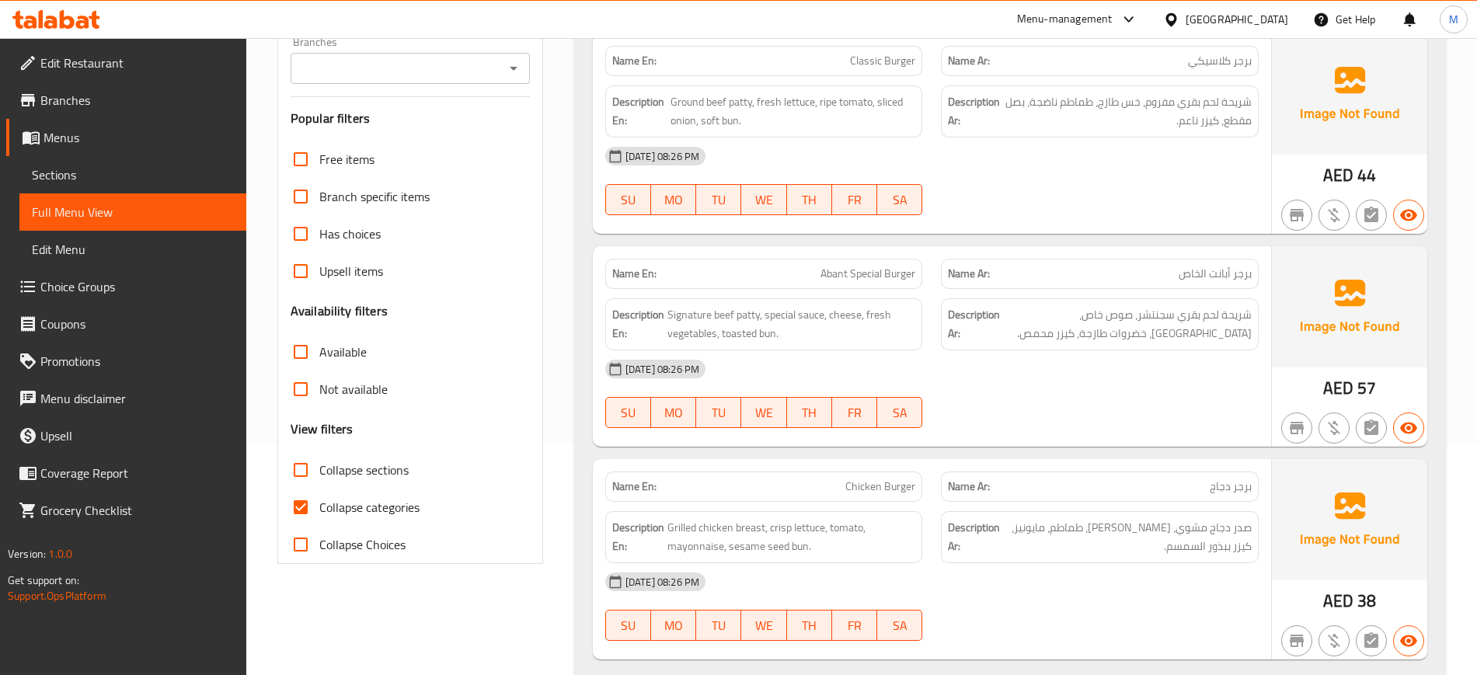
scroll to position [233, 0]
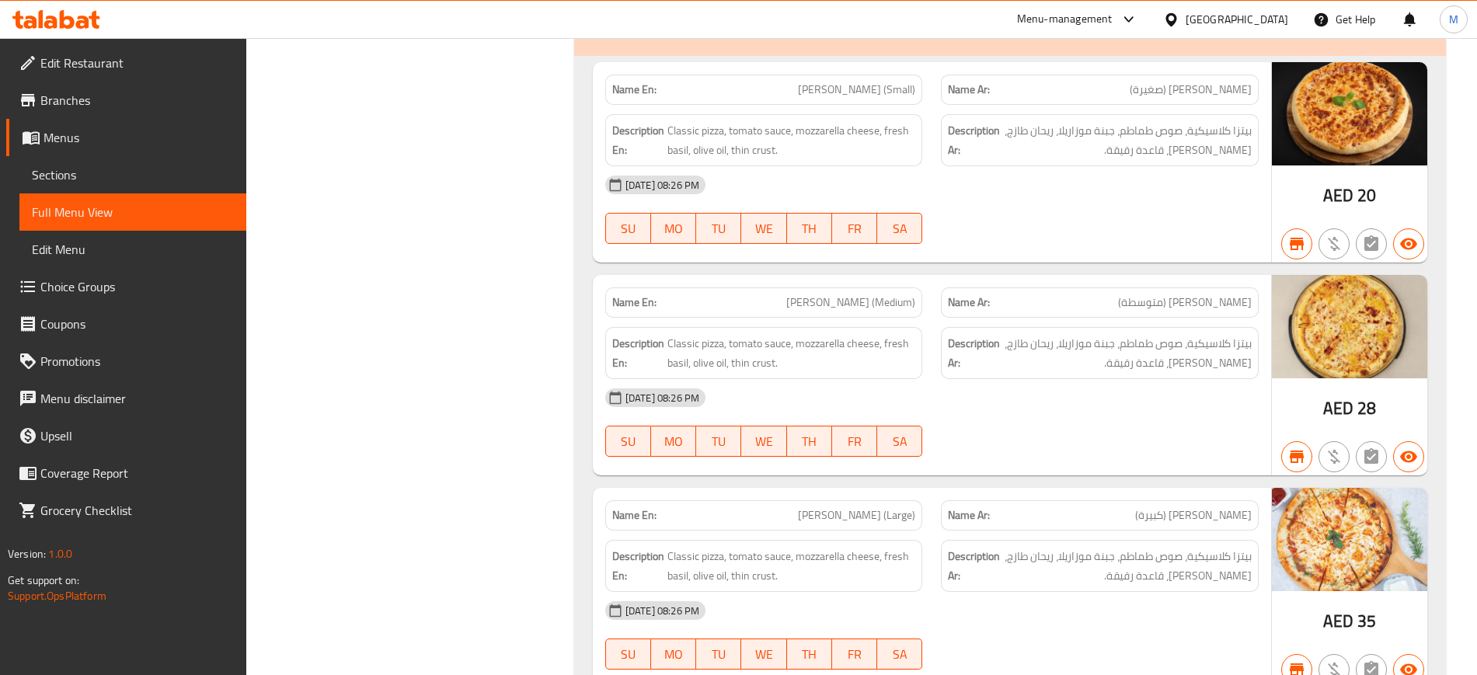
scroll to position [21408, 0]
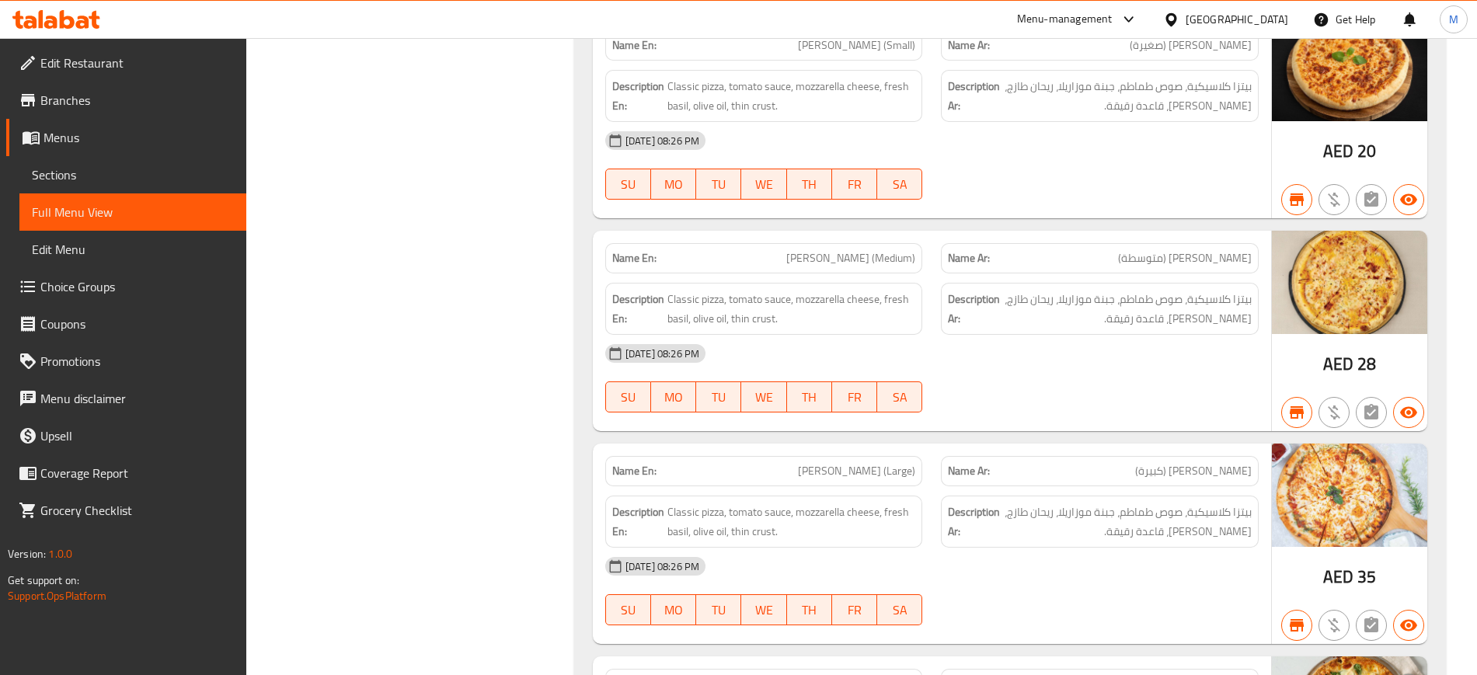
click at [1081, 616] on div at bounding box center [1099, 625] width 336 height 19
click at [1028, 566] on div "14-10-2025 08:26 PM SU MO TU WE TH FR SA" at bounding box center [932, 591] width 672 height 87
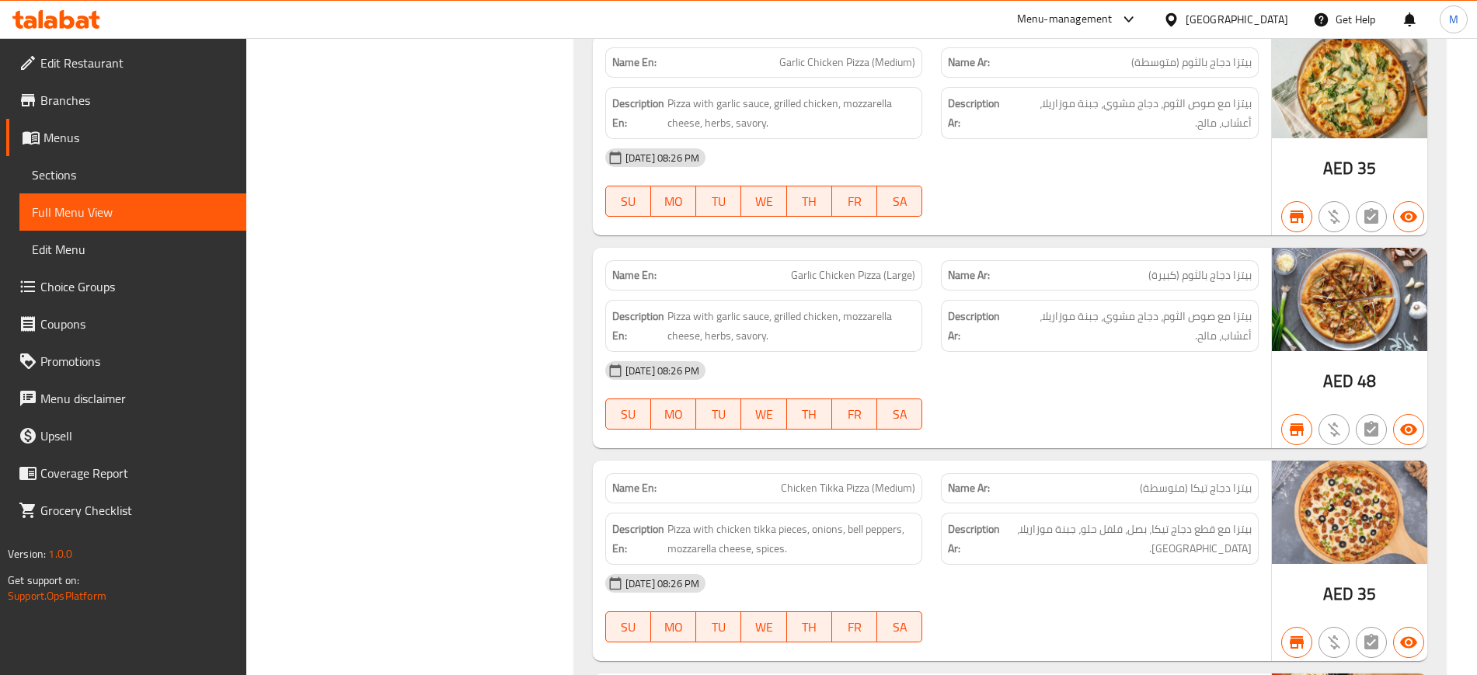
scroll to position [621, 0]
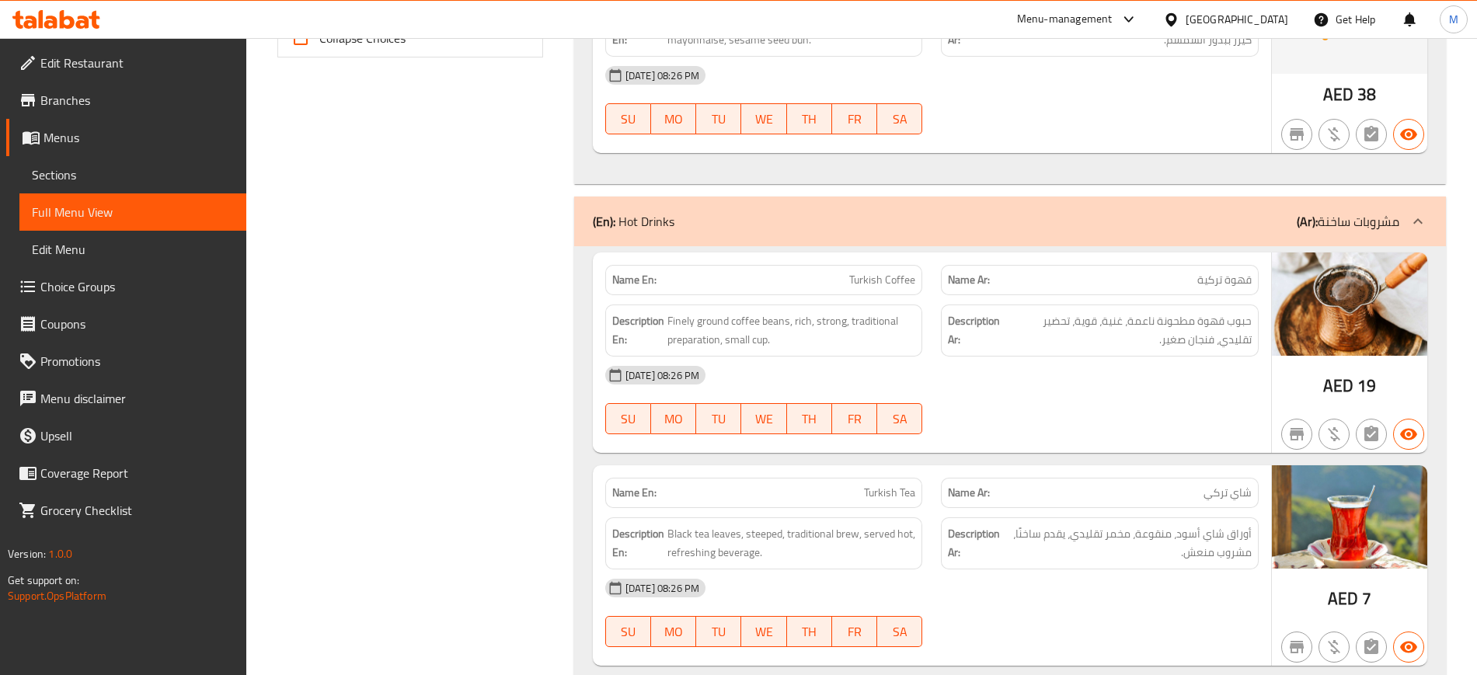
scroll to position [777, 0]
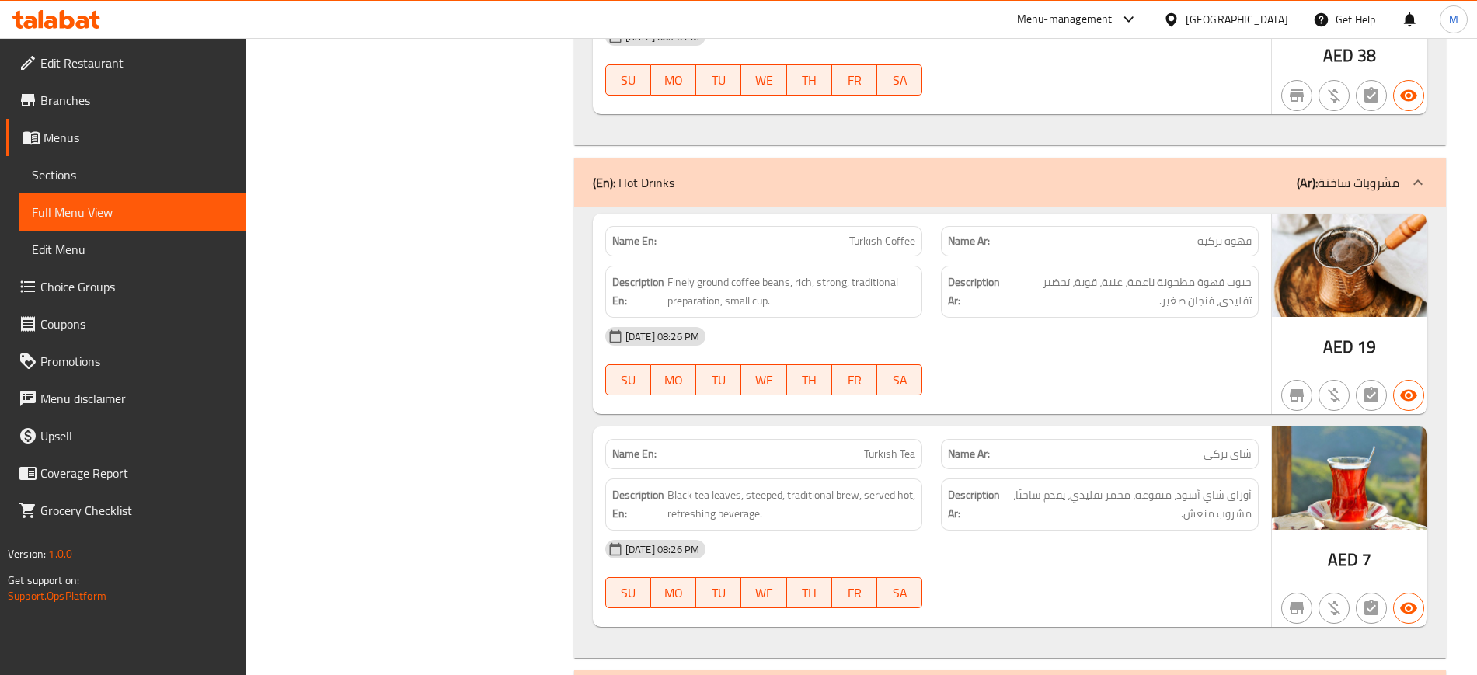
drag, startPoint x: 820, startPoint y: 219, endPoint x: 821, endPoint y: 235, distance: 15.6
click at [821, 235] on div "Name En: Turkish Coffee" at bounding box center [764, 241] width 336 height 49
click at [821, 235] on p "Name En: Turkish Coffee" at bounding box center [764, 241] width 304 height 16
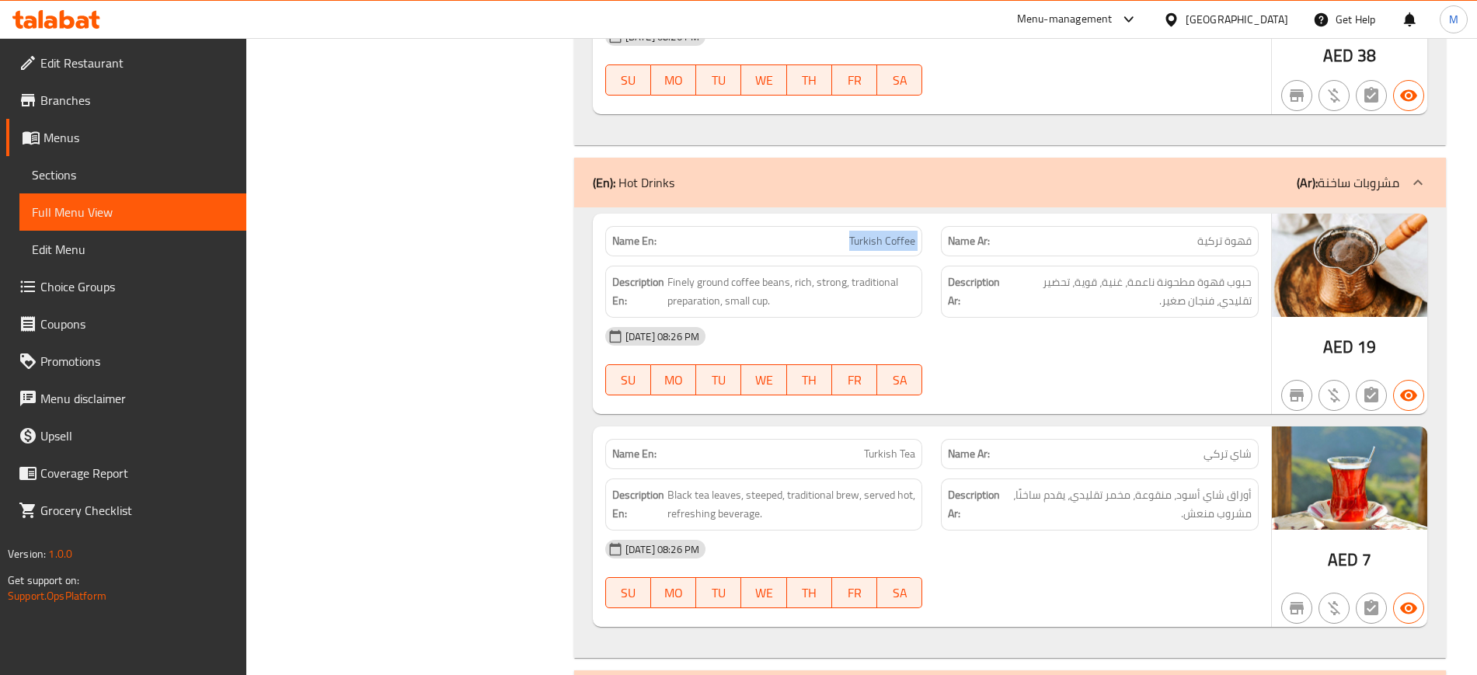
click at [821, 235] on p "Name En: Turkish Coffee" at bounding box center [764, 241] width 304 height 16
copy span "Turkish Coffee"
click at [1068, 393] on div at bounding box center [1099, 395] width 336 height 19
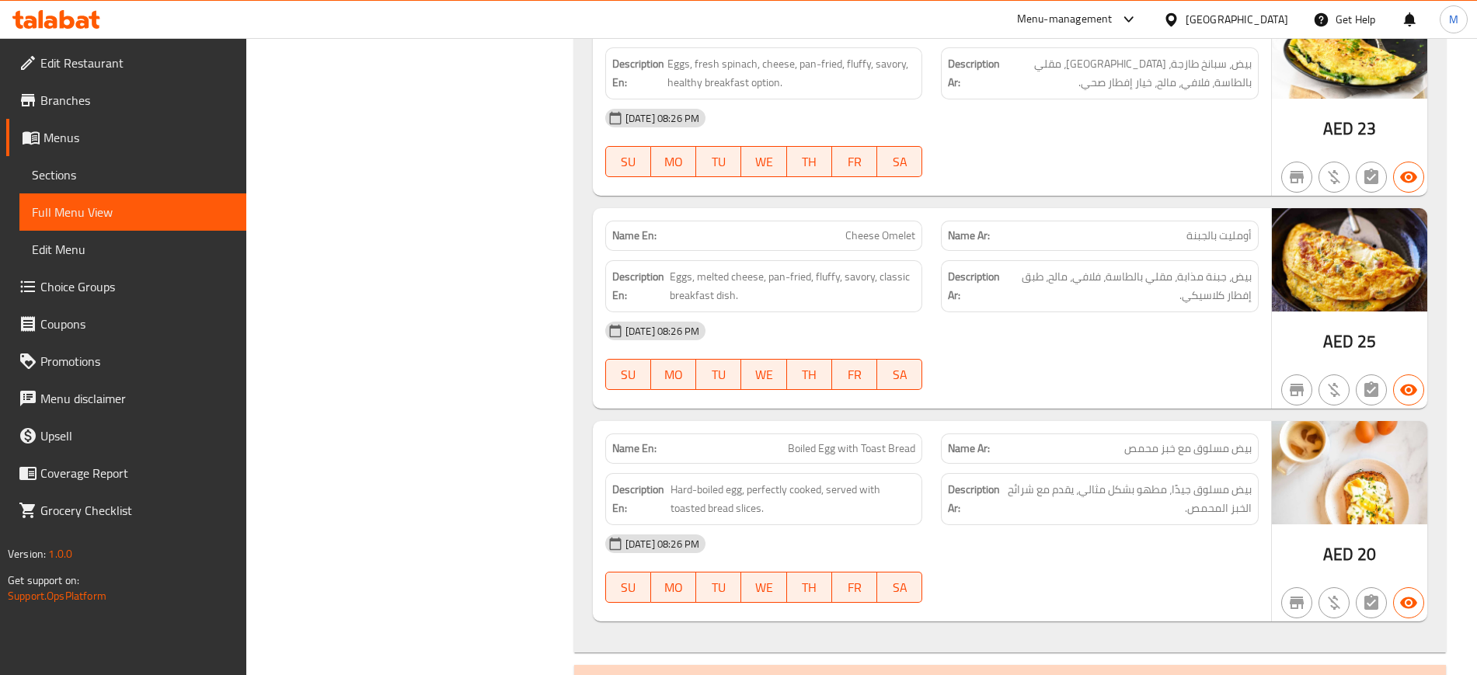
scroll to position [5327, 0]
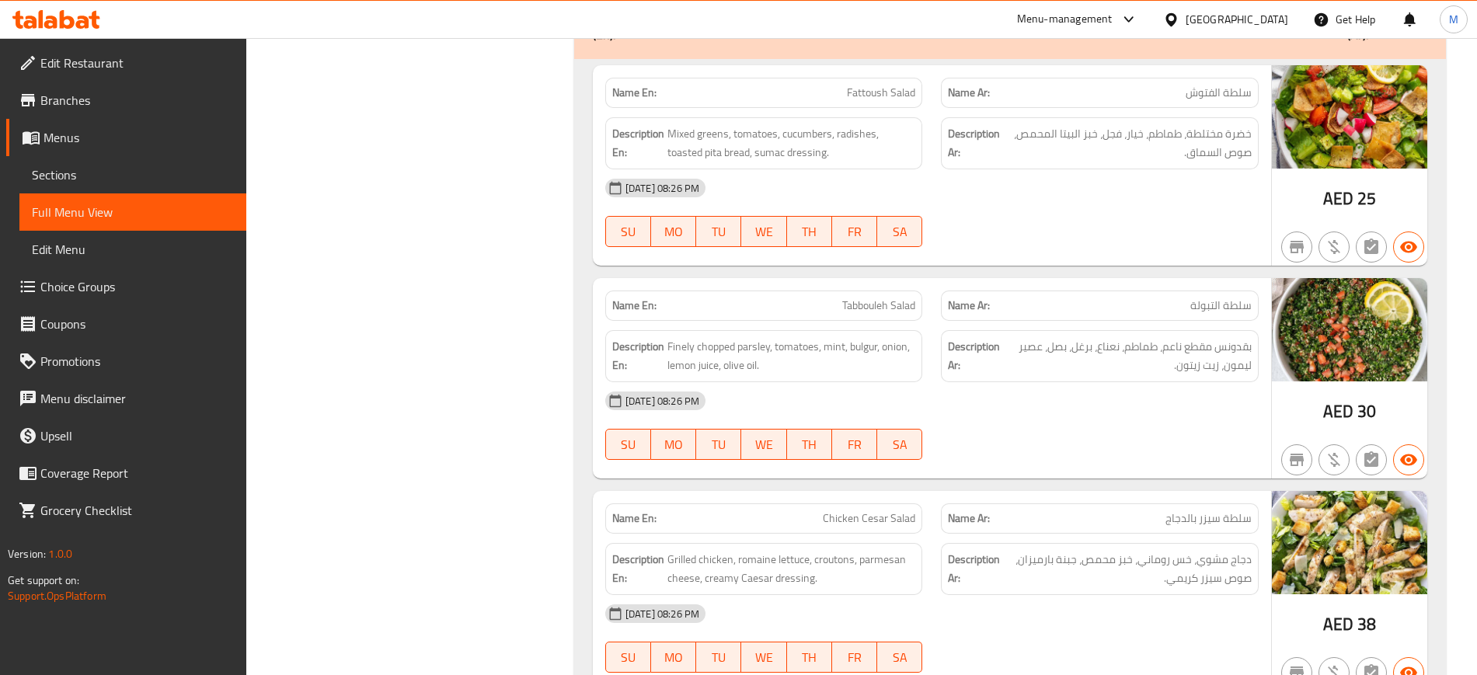
scroll to position [6259, 0]
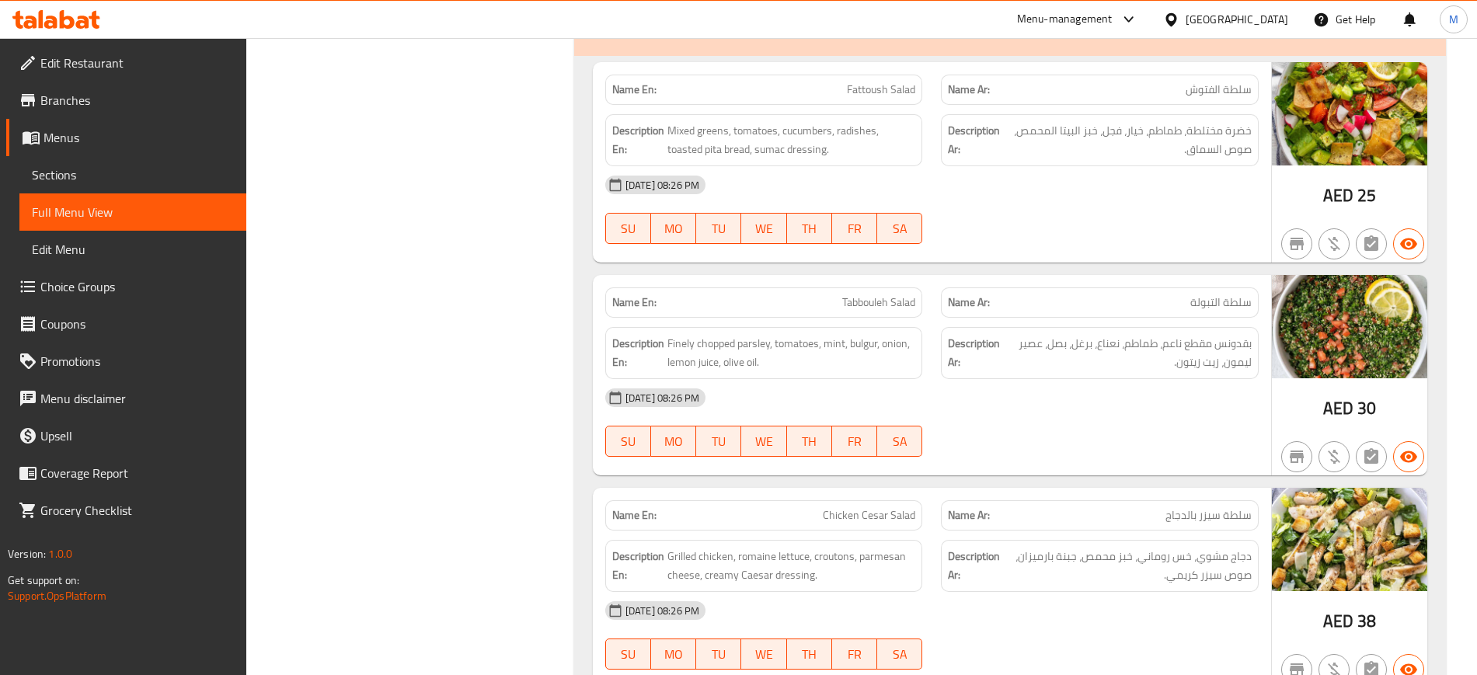
drag, startPoint x: 385, startPoint y: 583, endPoint x: 415, endPoint y: 458, distance: 129.4
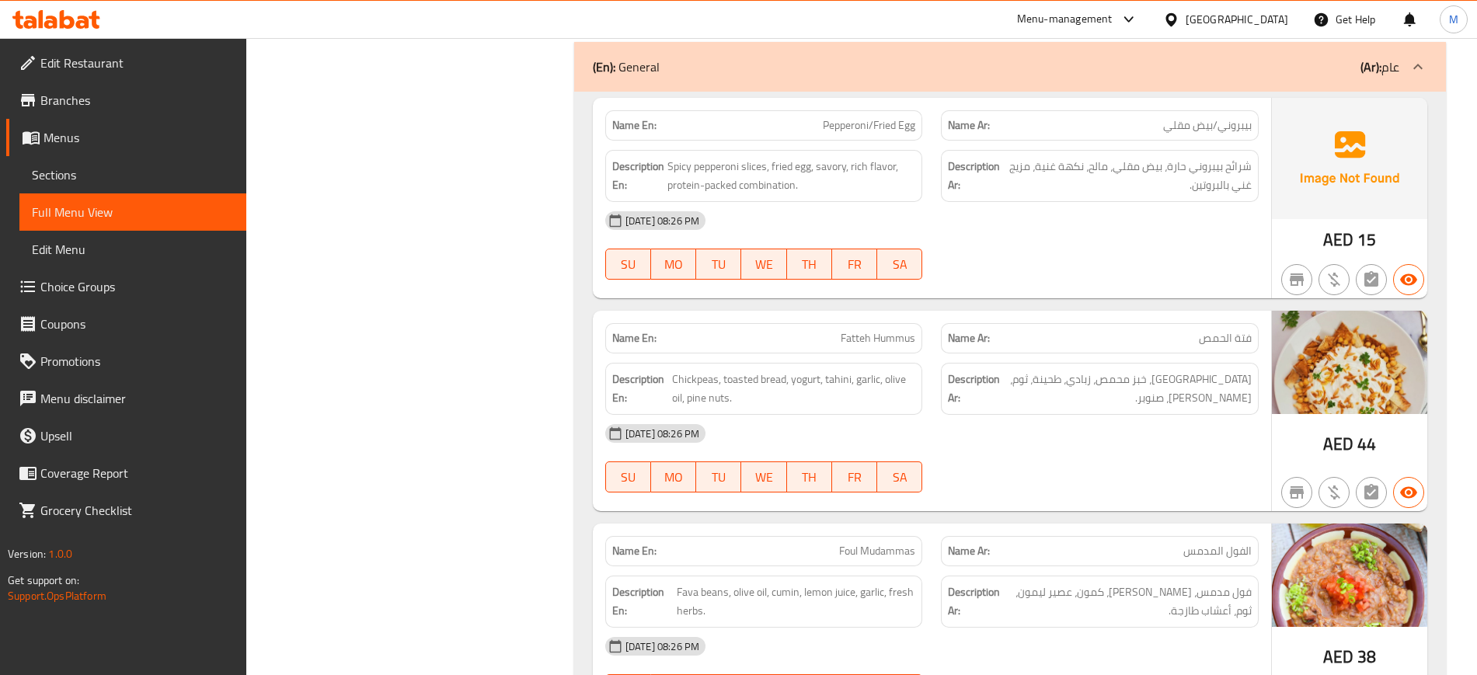
scroll to position [9590, 0]
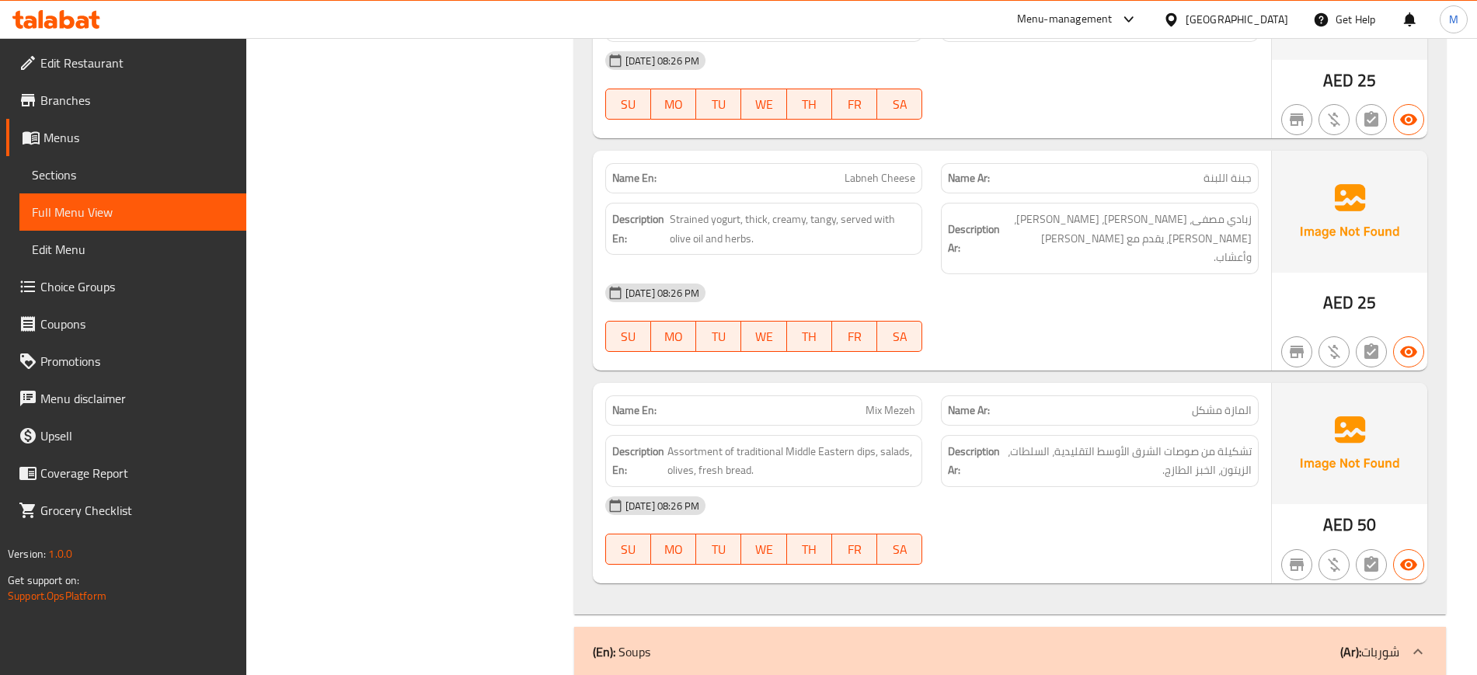
scroll to position [10872, 0]
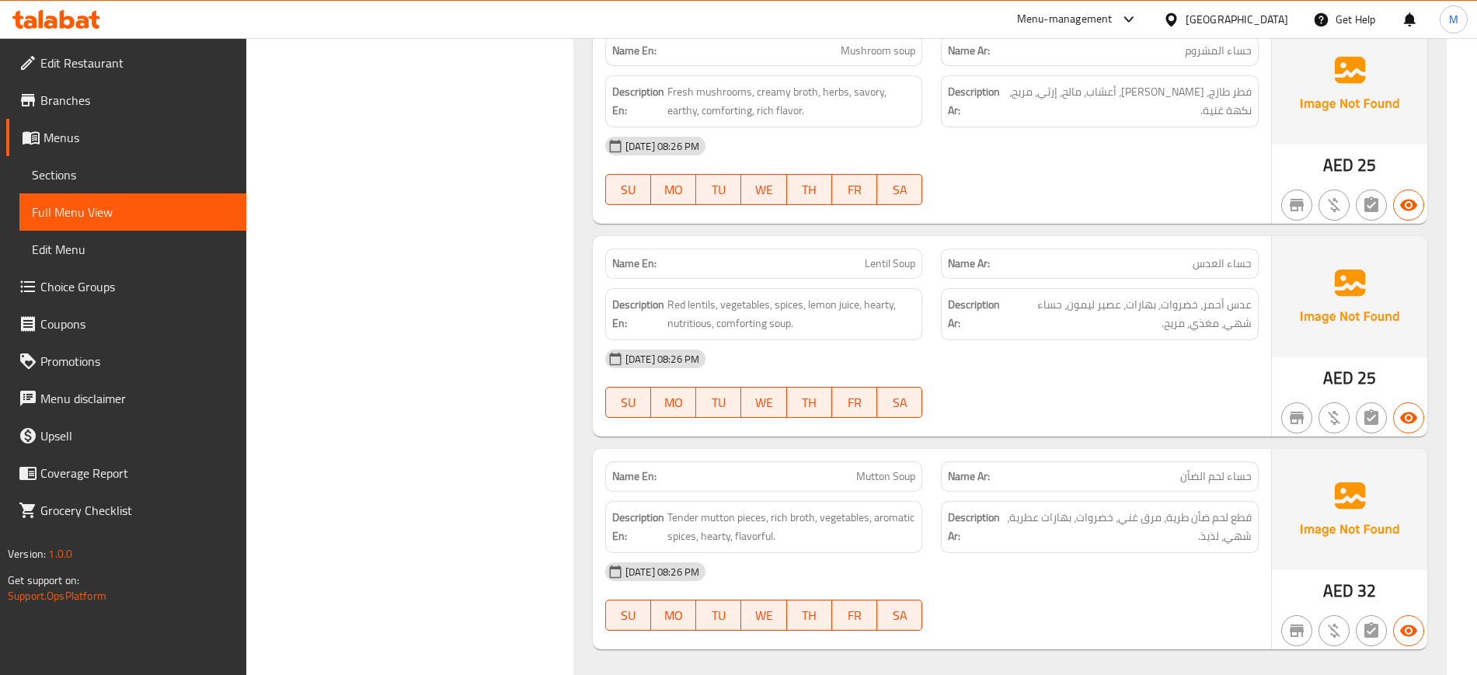
scroll to position [11921, 0]
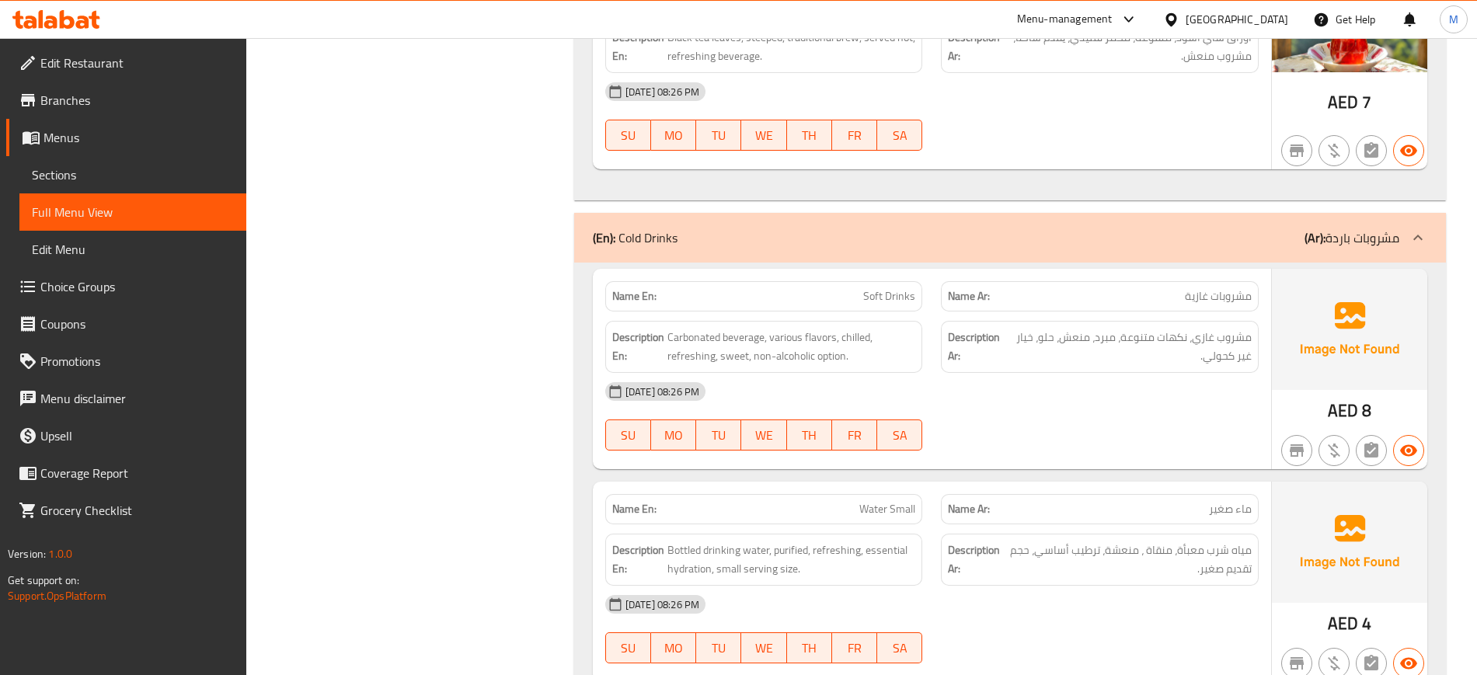
scroll to position [2344, 0]
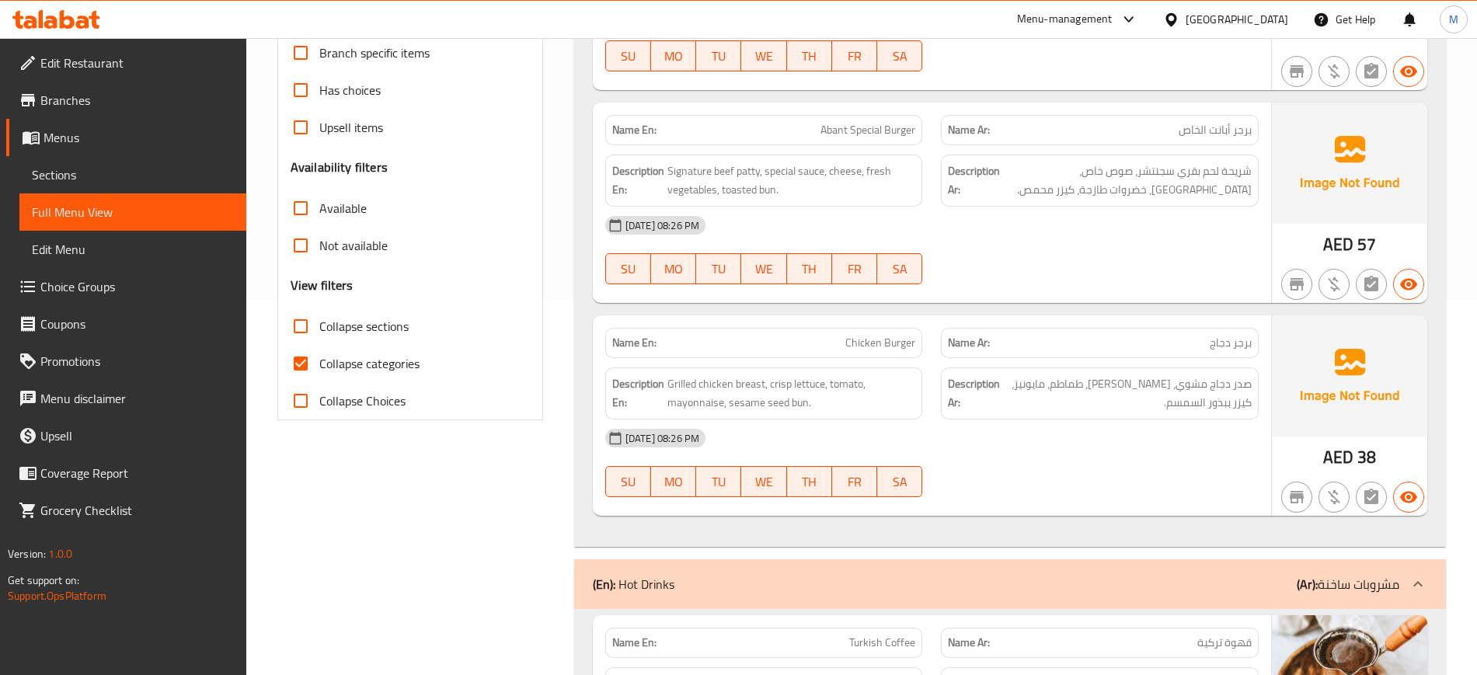
scroll to position [0, 0]
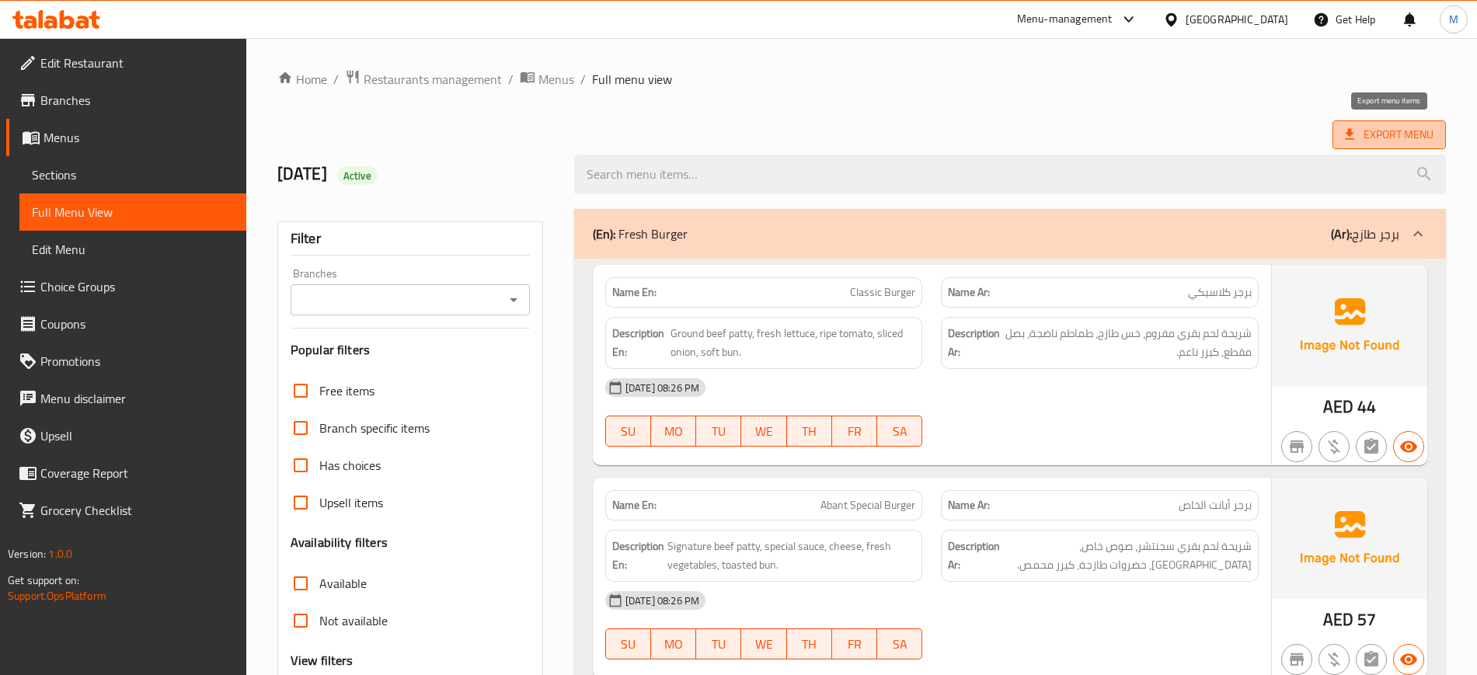
click at [1387, 129] on span "Export Menu" at bounding box center [1389, 134] width 89 height 19
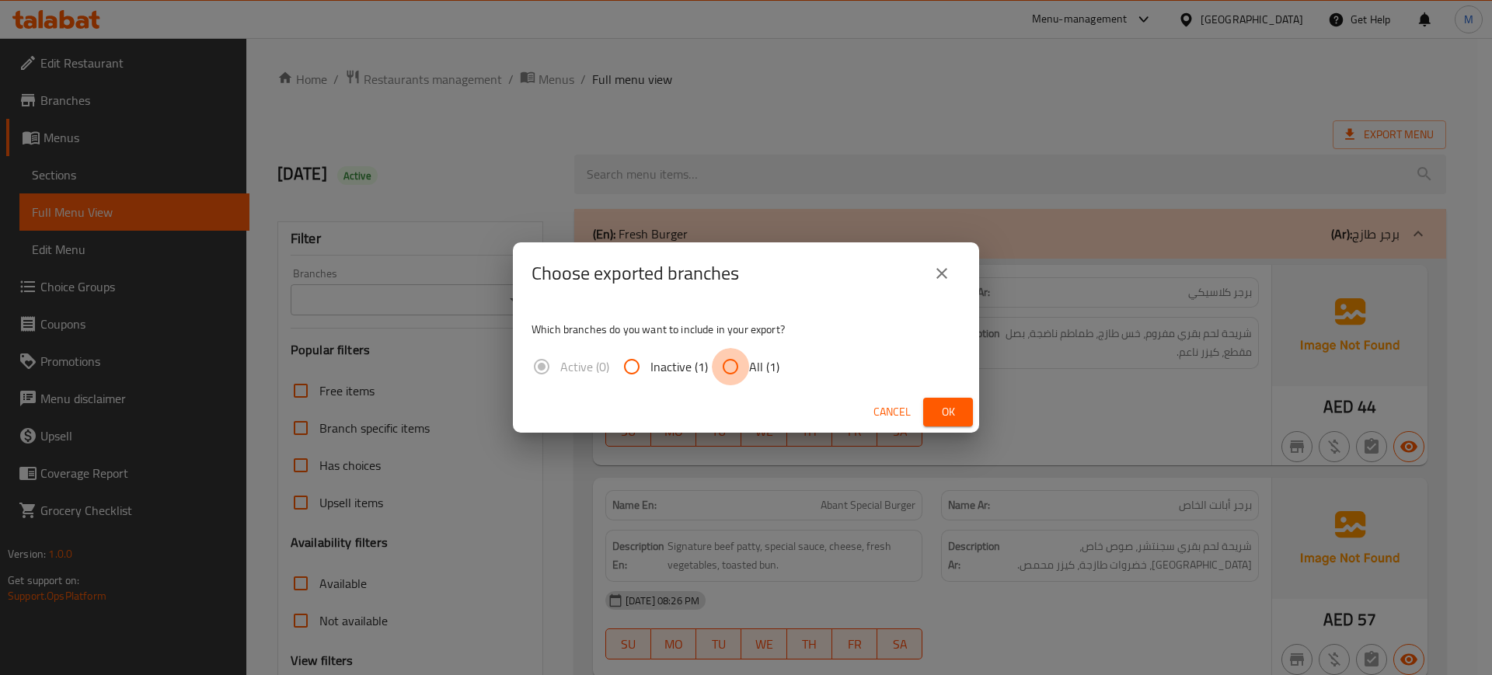
click at [729, 362] on input "All (1)" at bounding box center [730, 366] width 37 height 37
radio input "true"
click at [935, 410] on button "Ok" at bounding box center [948, 412] width 50 height 29
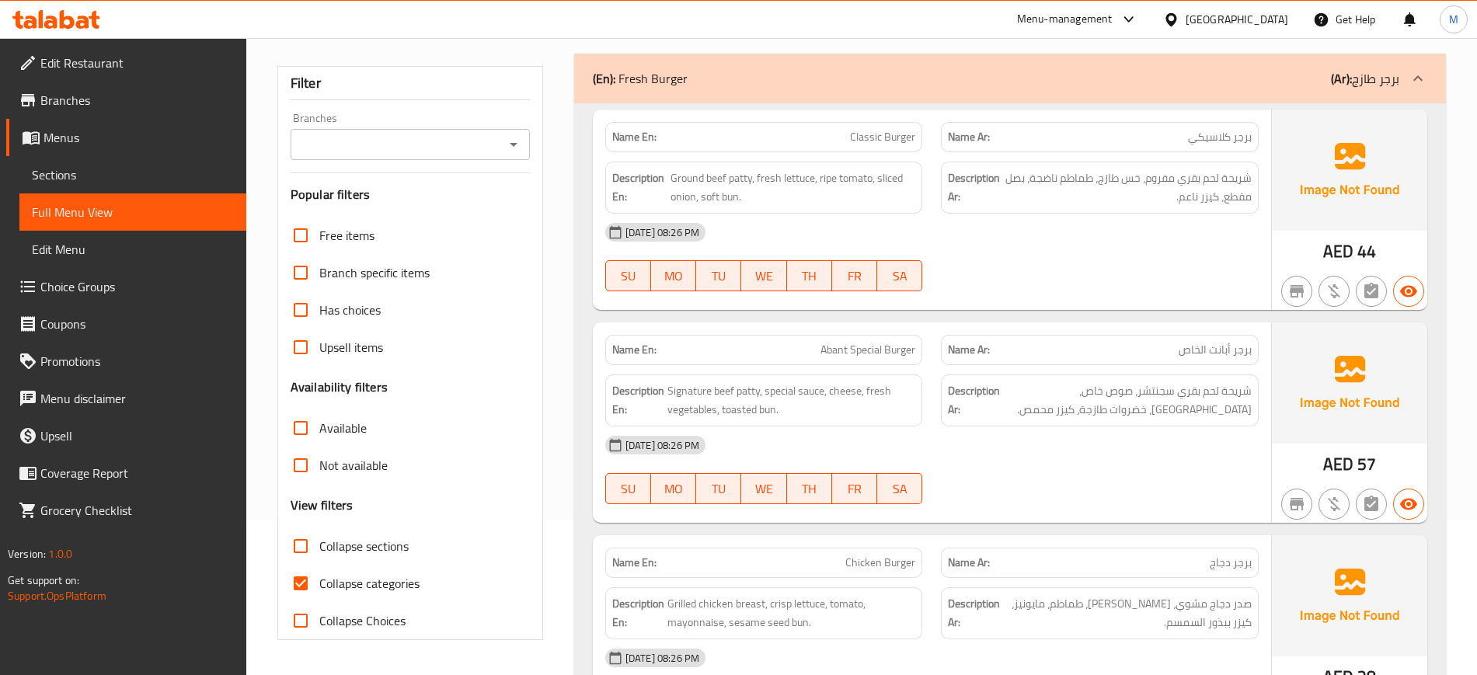
scroll to position [194, 0]
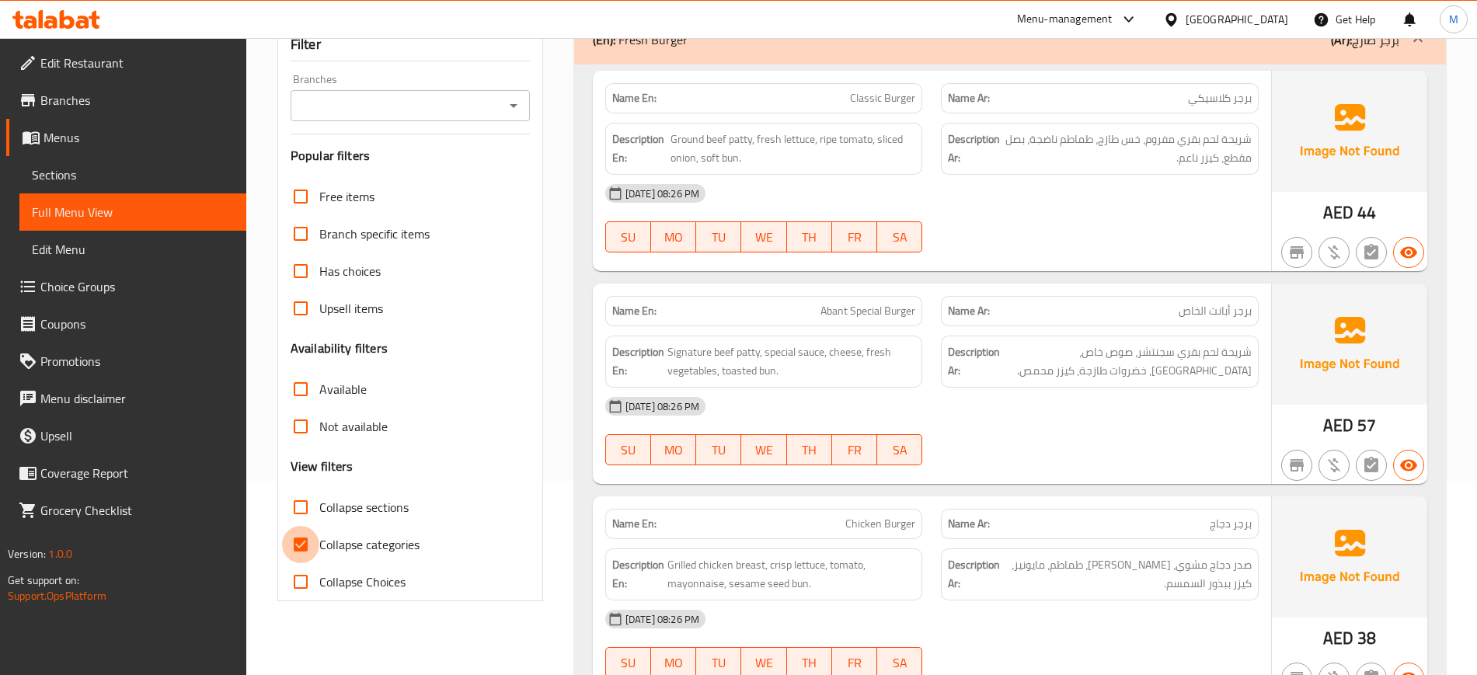
click at [294, 543] on input "Collapse categories" at bounding box center [300, 544] width 37 height 37
checkbox input "false"
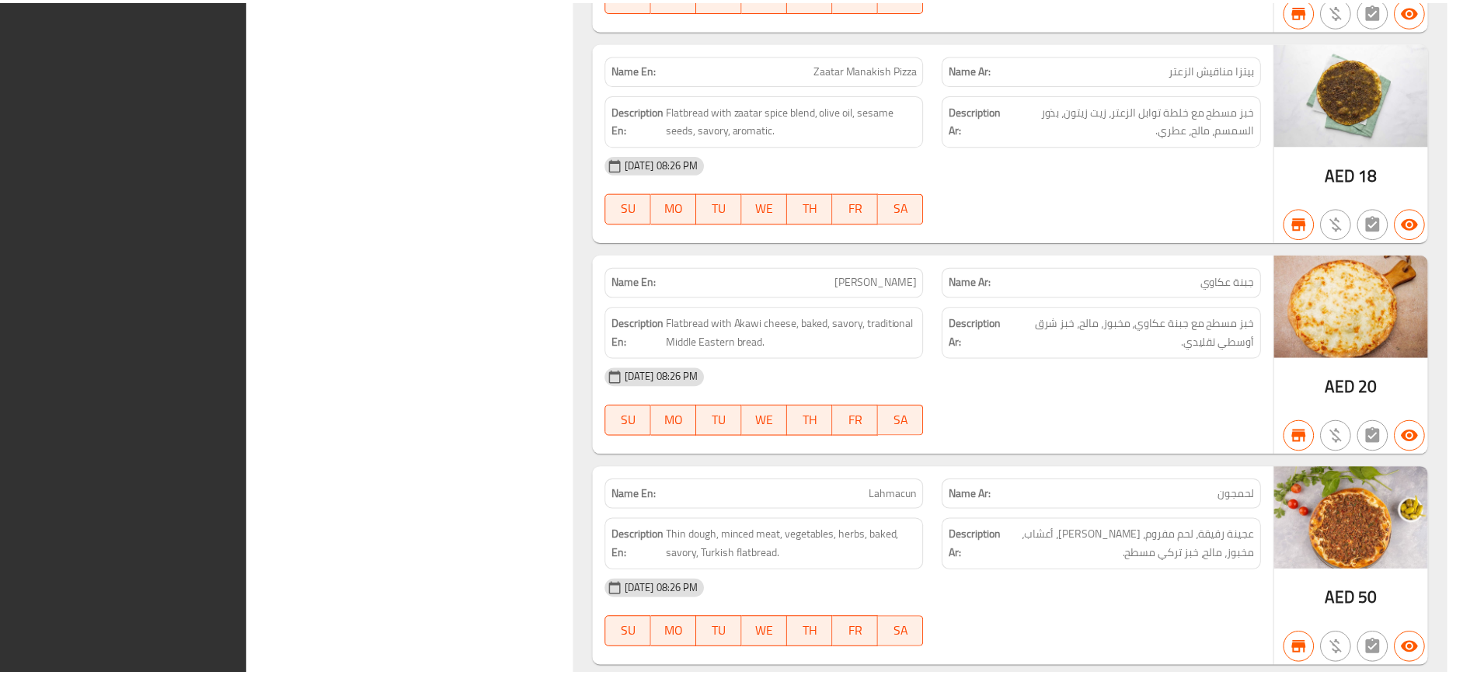
scroll to position [25464, 0]
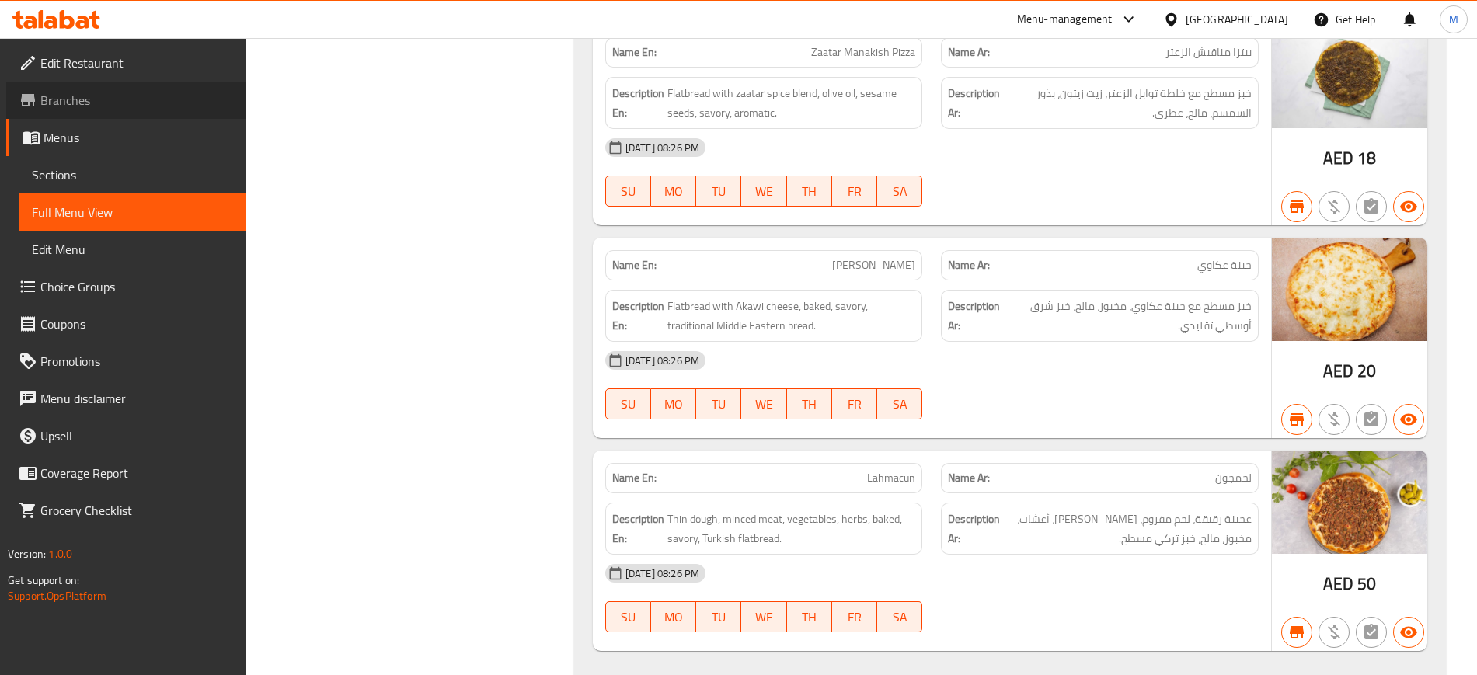
click at [90, 97] on span "Branches" at bounding box center [136, 100] width 193 height 19
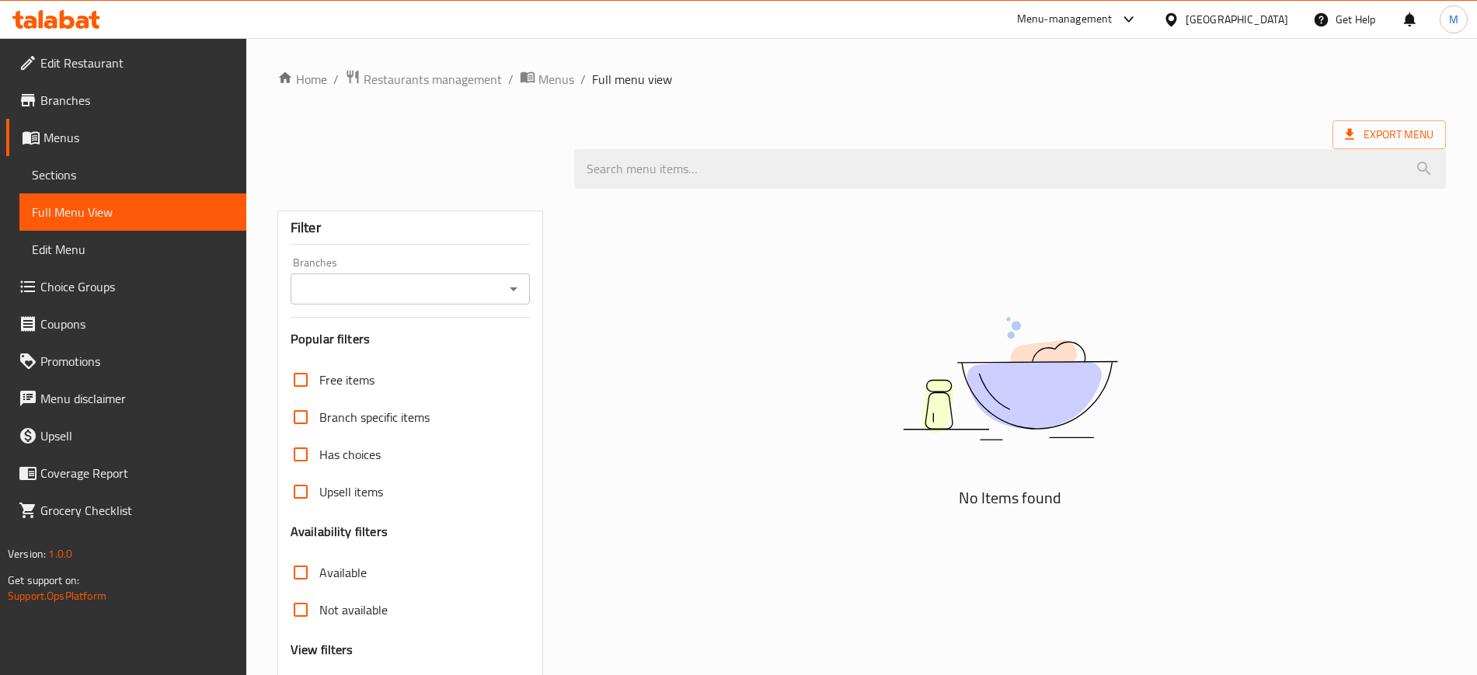
click at [1258, 22] on div "Kuwait" at bounding box center [1236, 19] width 103 height 17
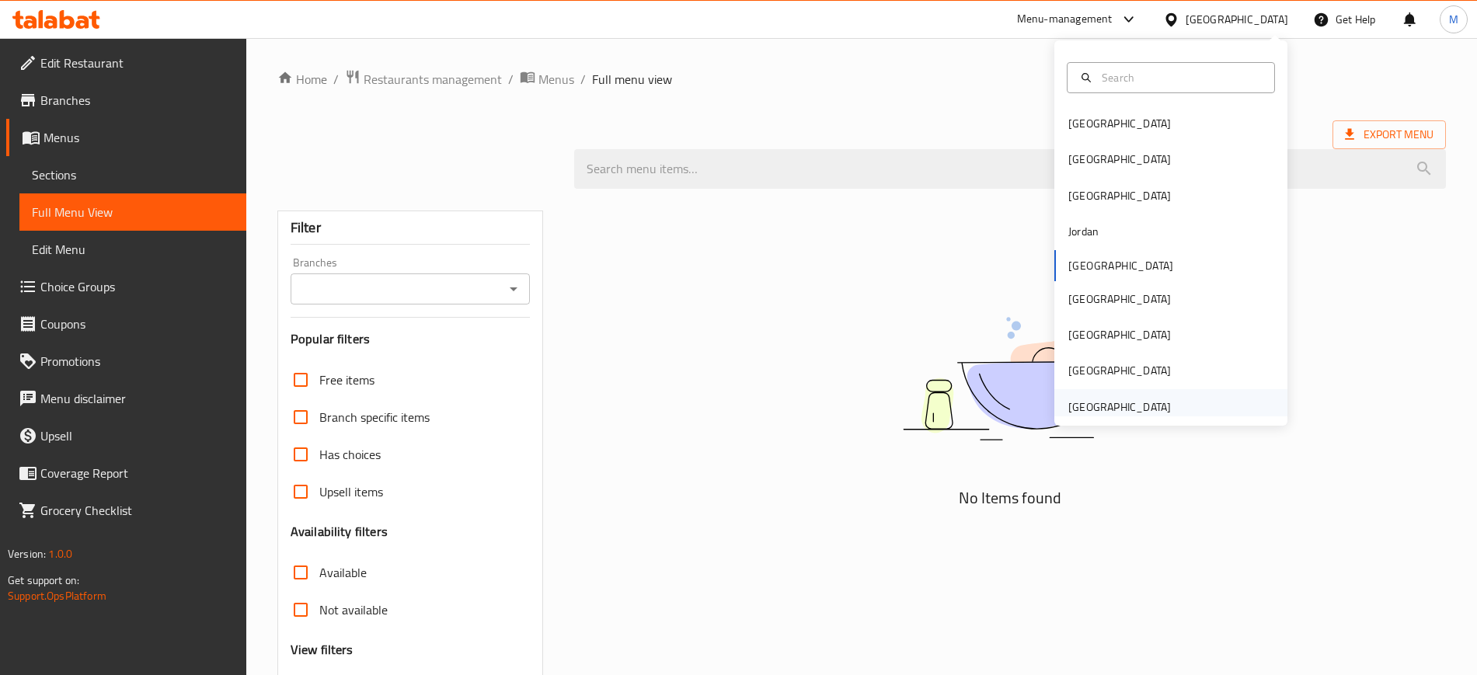
click at [1068, 404] on div "[GEOGRAPHIC_DATA]" at bounding box center [1119, 407] width 103 height 17
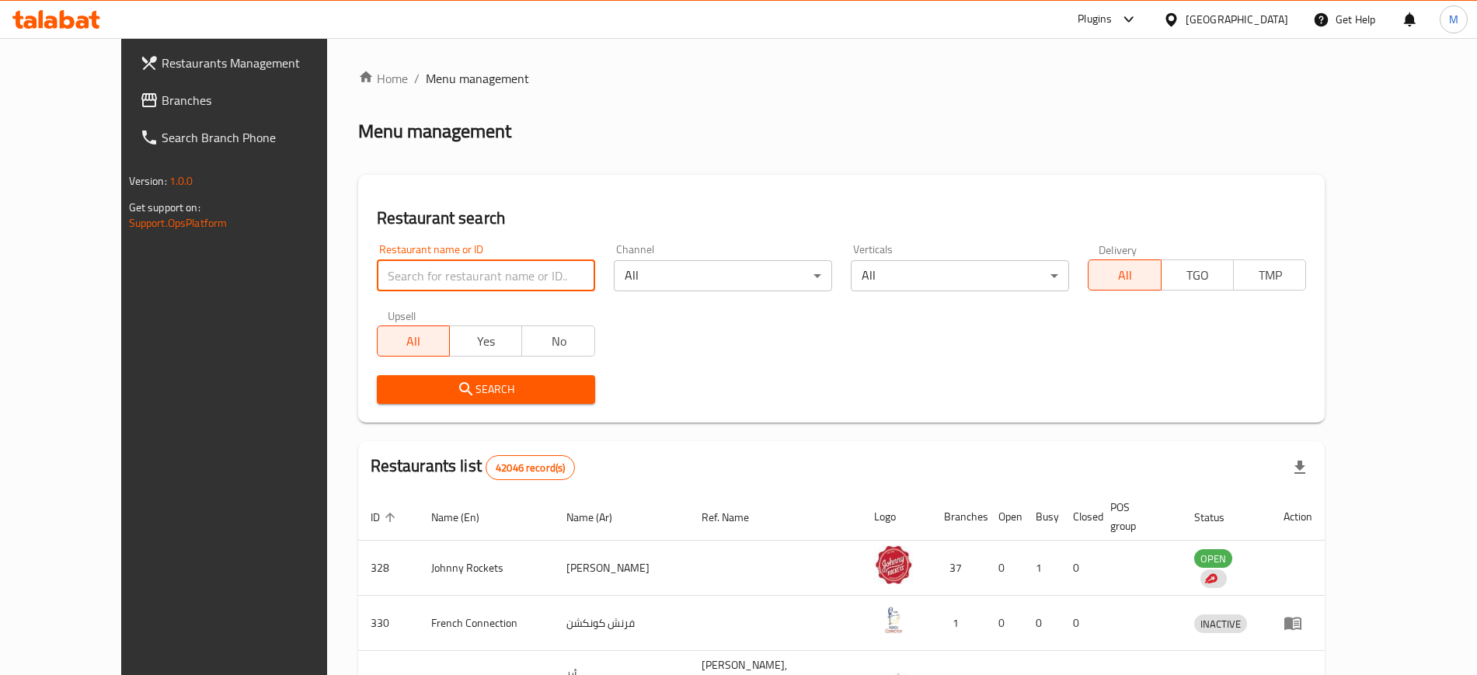
click at [519, 273] on input "search" at bounding box center [486, 275] width 218 height 31
paste input "635547"
type input "635547"
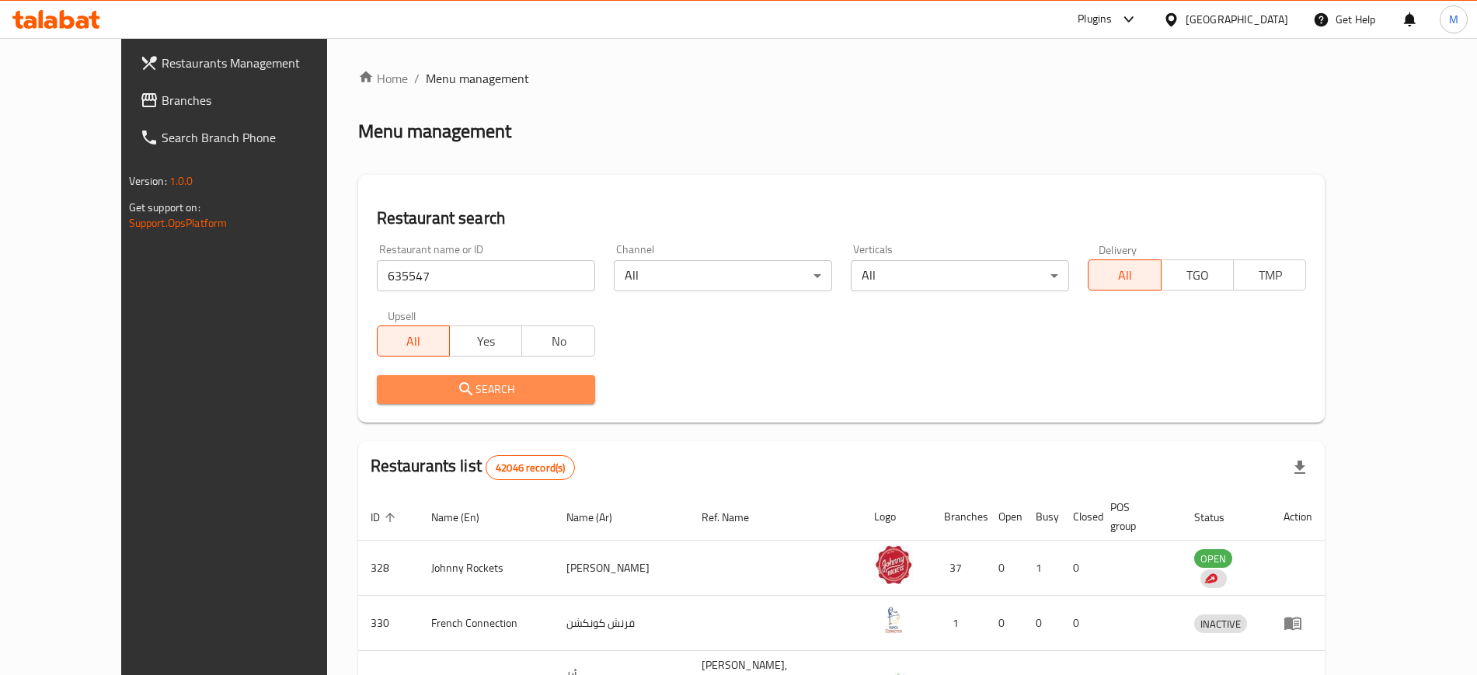
click at [548, 383] on span "Search" at bounding box center [485, 389] width 193 height 19
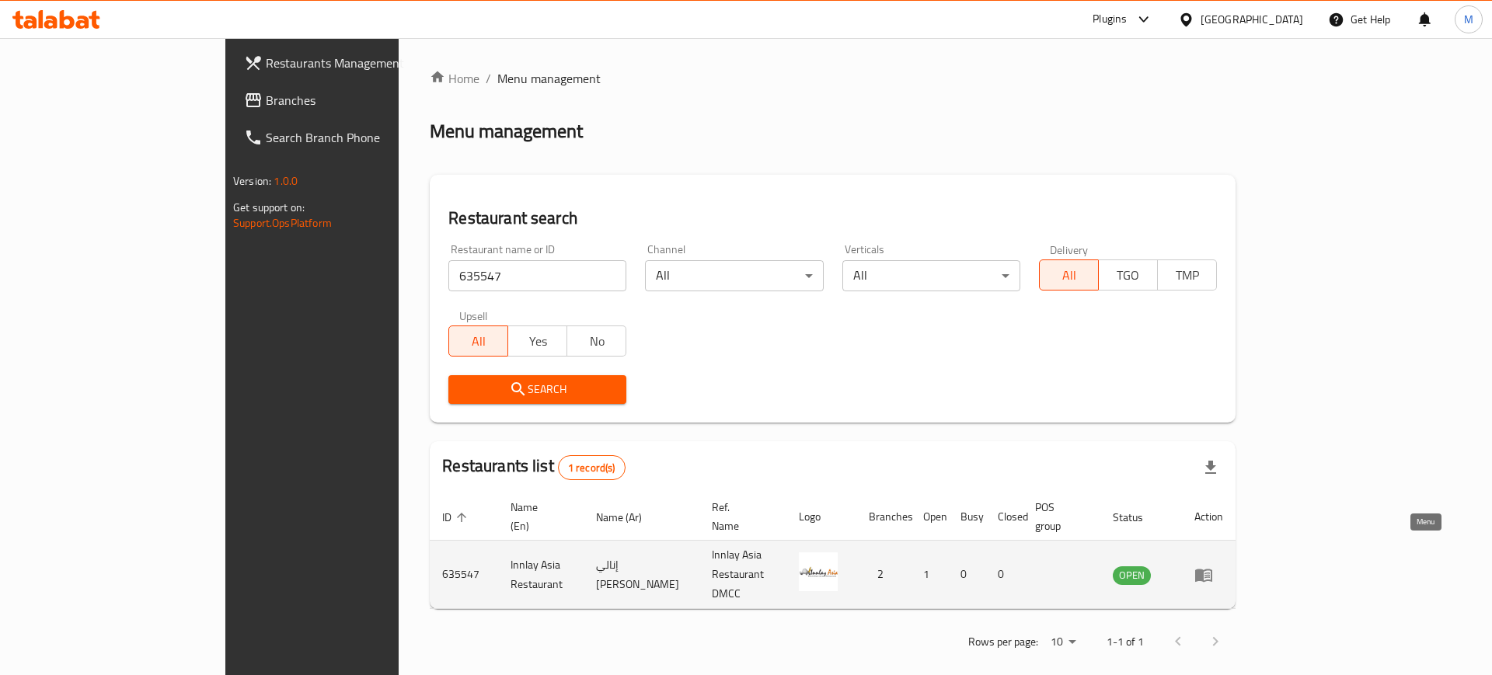
click at [1212, 569] on icon "enhanced table" at bounding box center [1203, 575] width 17 height 13
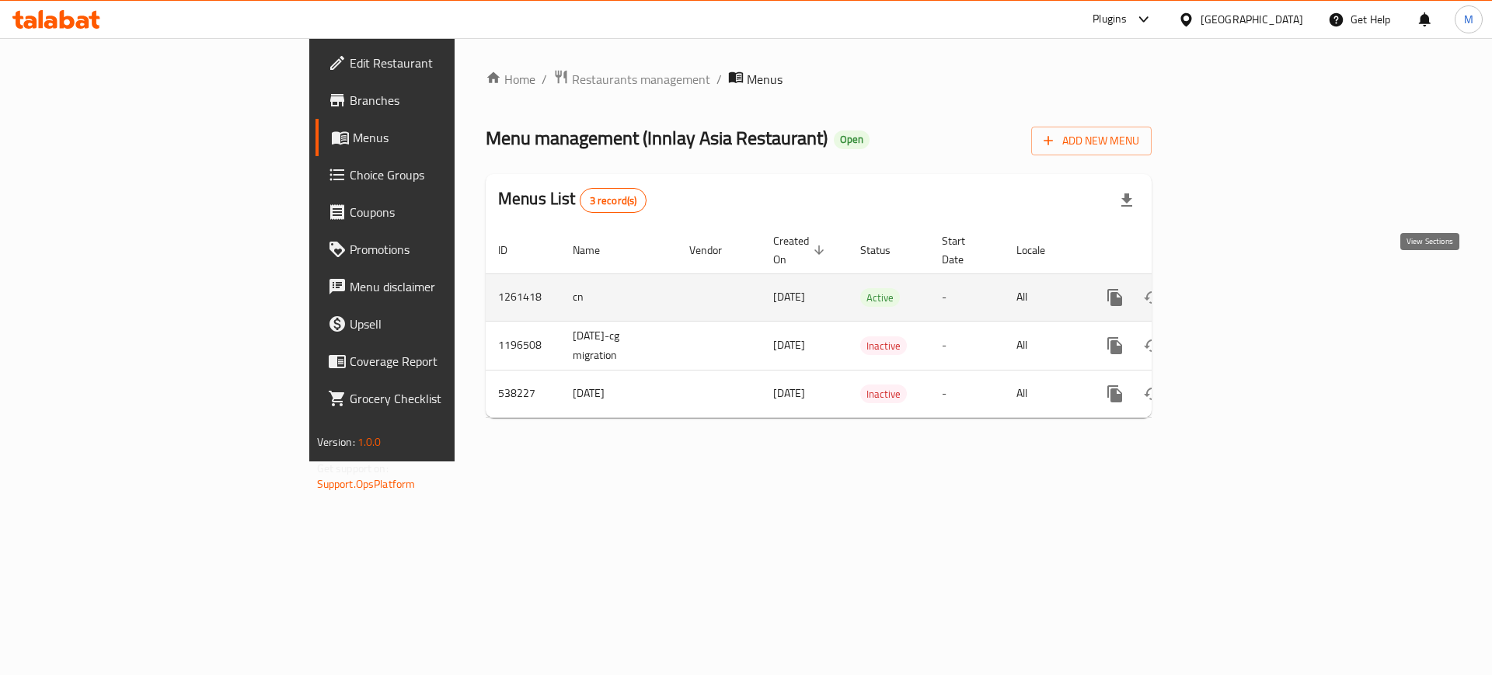
click at [1236, 288] on icon "enhanced table" at bounding box center [1226, 297] width 19 height 19
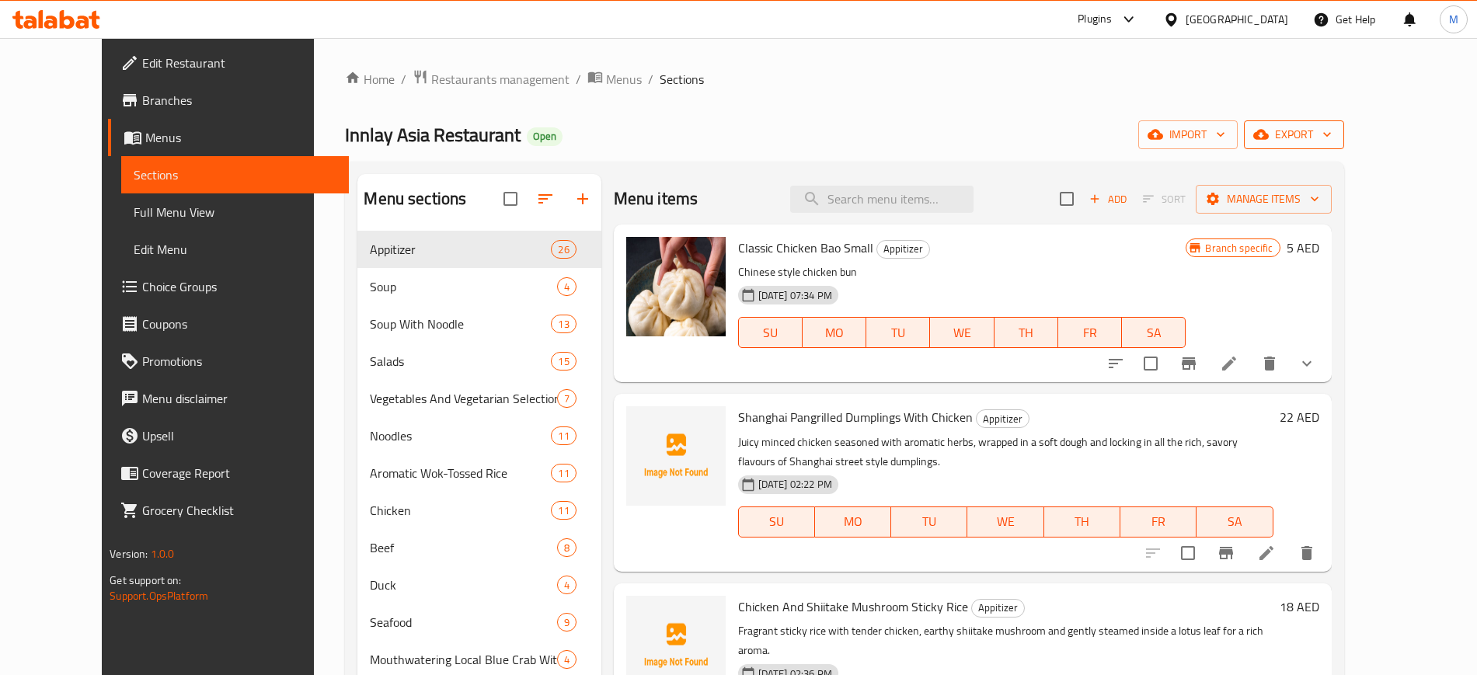
click at [1332, 139] on span "export" at bounding box center [1293, 134] width 75 height 19
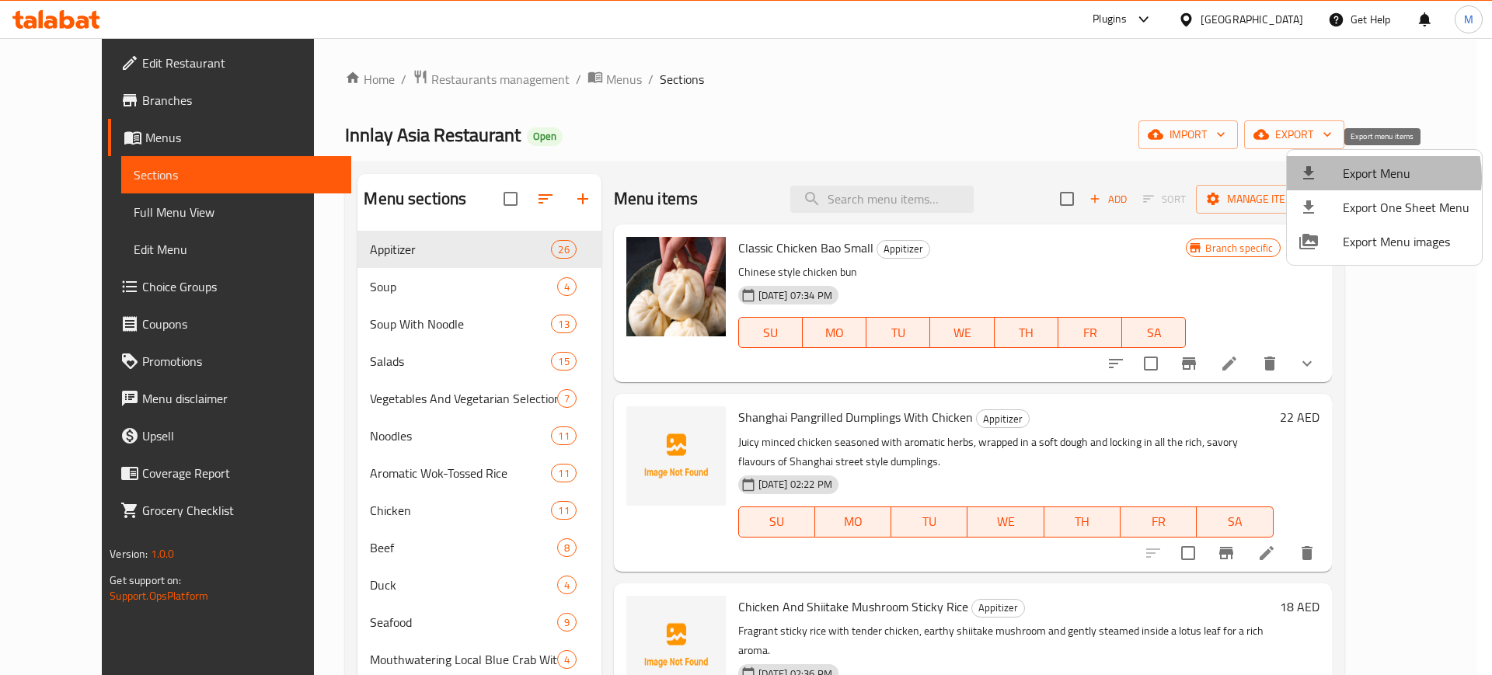
click at [1371, 177] on span "Export Menu" at bounding box center [1405, 173] width 127 height 19
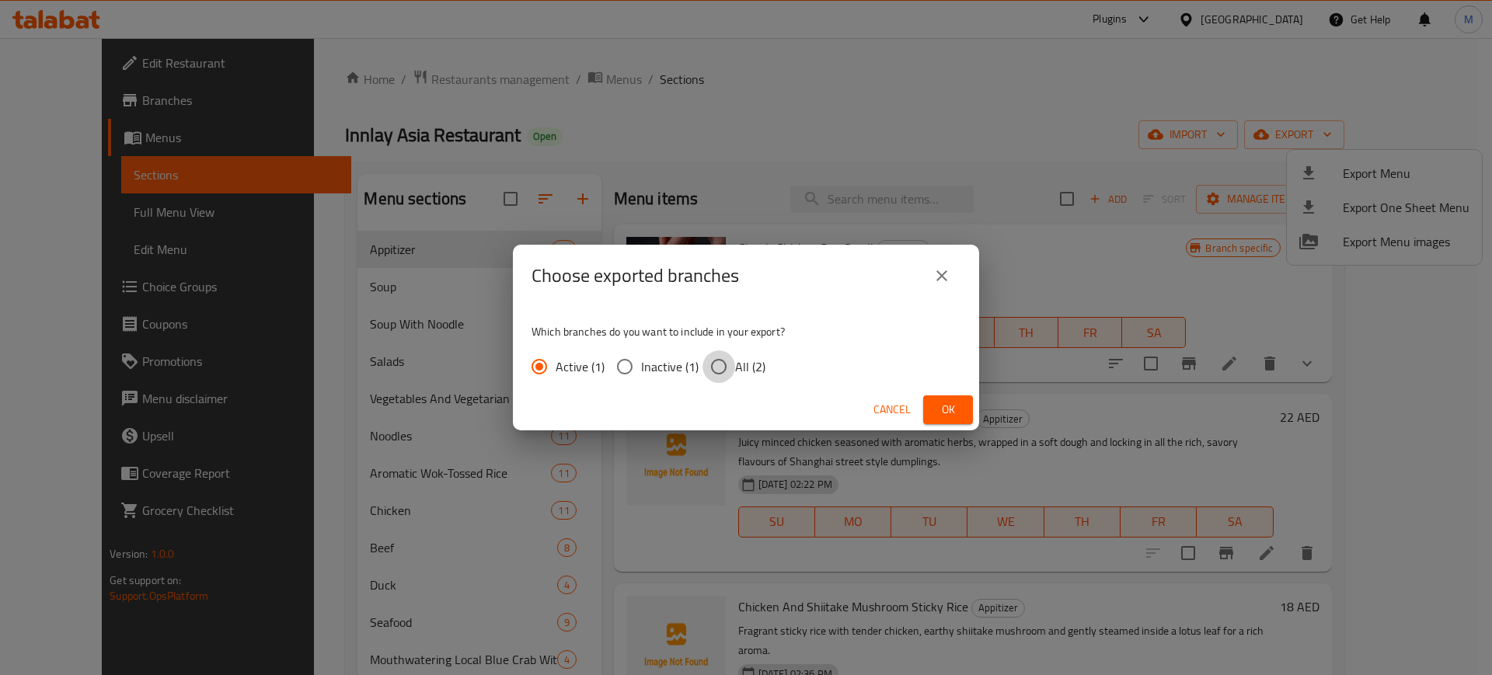
click at [717, 369] on input "All (2)" at bounding box center [718, 366] width 33 height 33
radio input "true"
click at [936, 404] on span "Ok" at bounding box center [947, 409] width 25 height 19
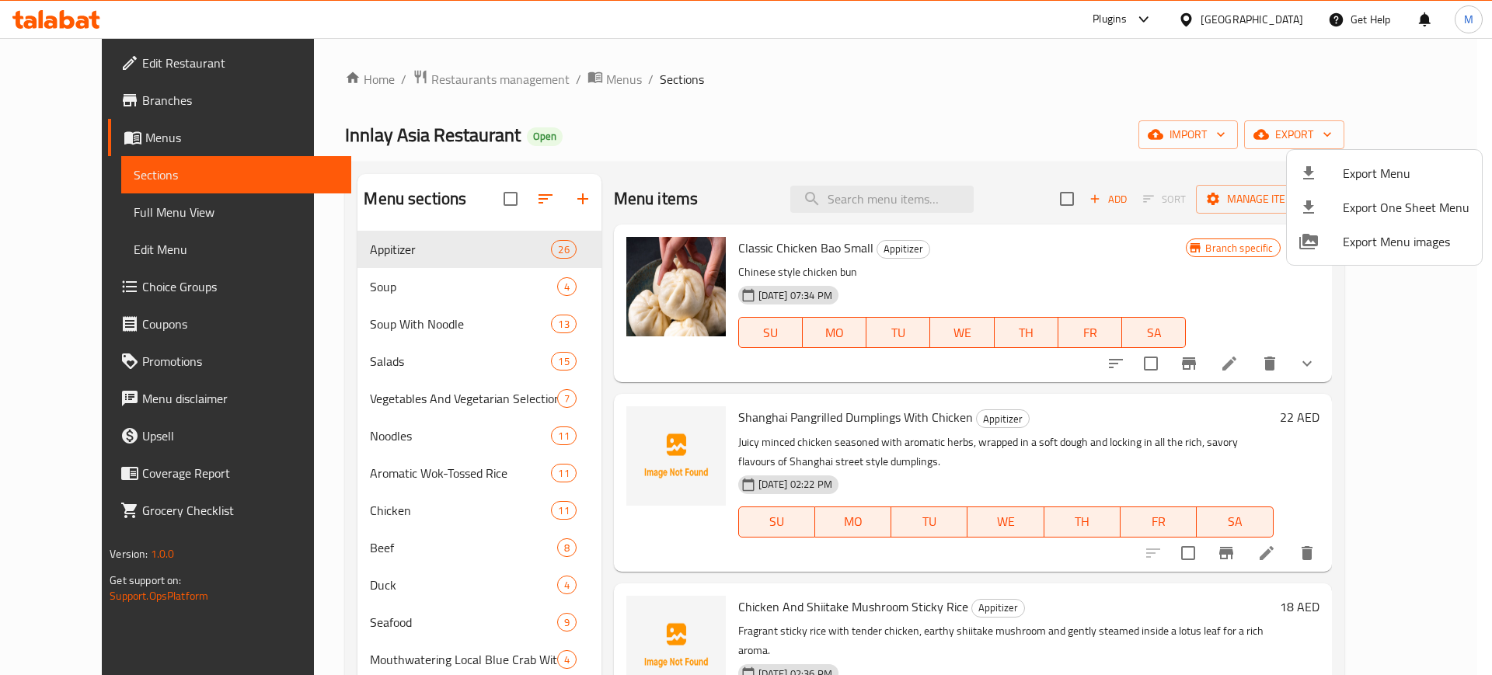
click at [72, 97] on div at bounding box center [746, 337] width 1492 height 675
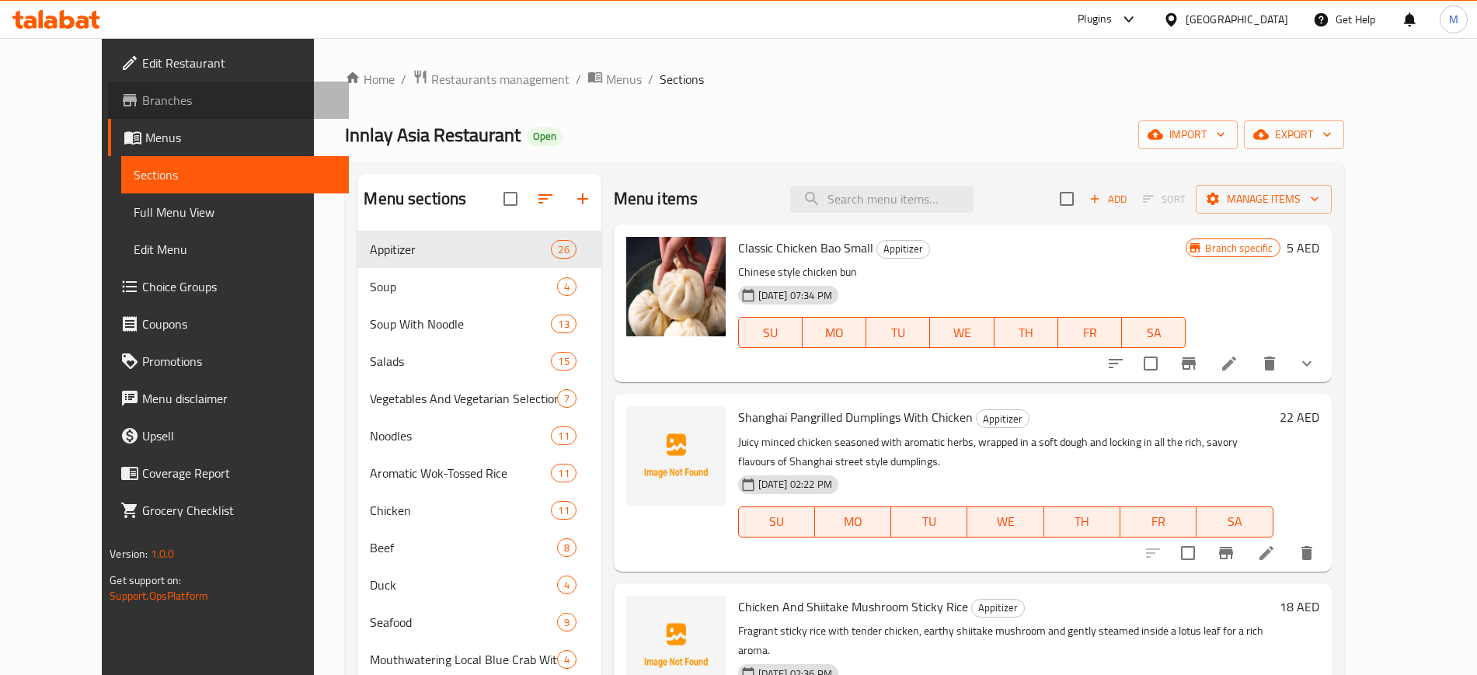
click at [142, 109] on span "Branches" at bounding box center [238, 100] width 193 height 19
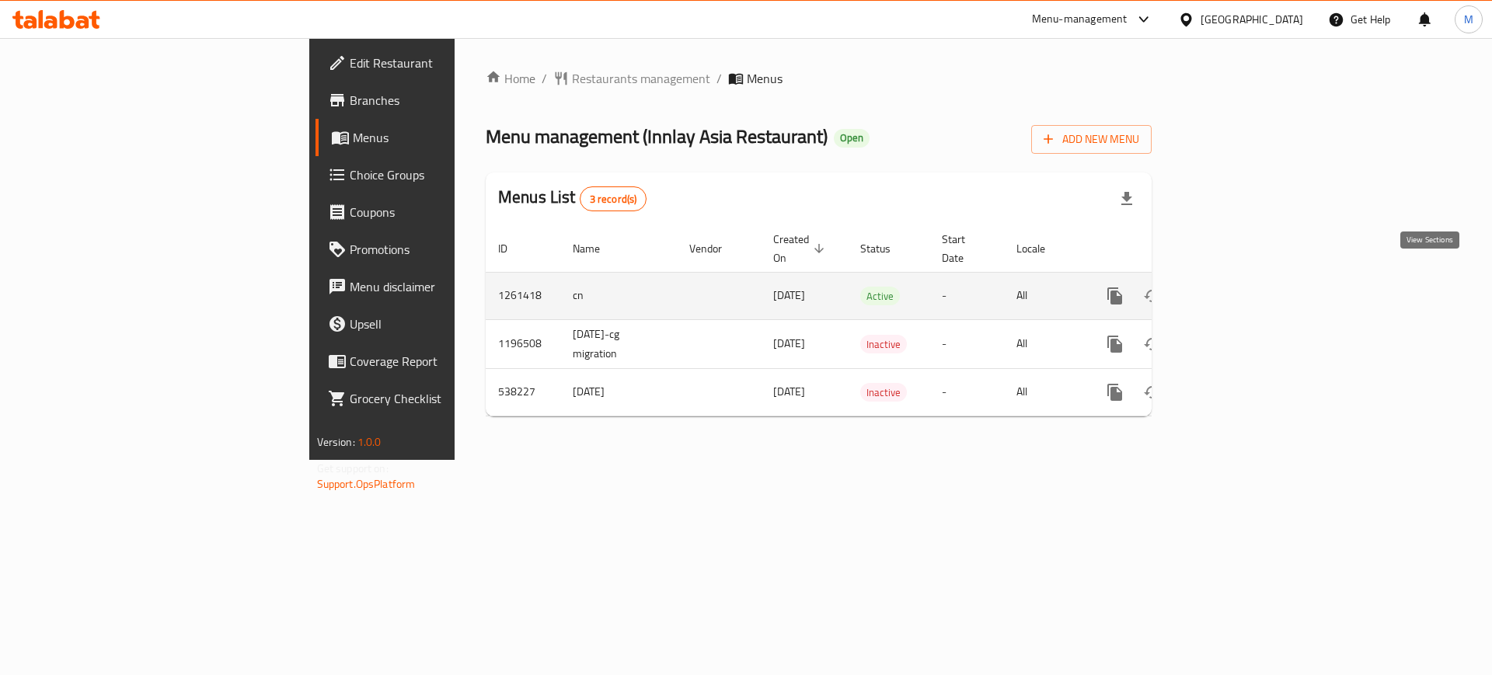
click at [1236, 287] on icon "enhanced table" at bounding box center [1226, 296] width 19 height 19
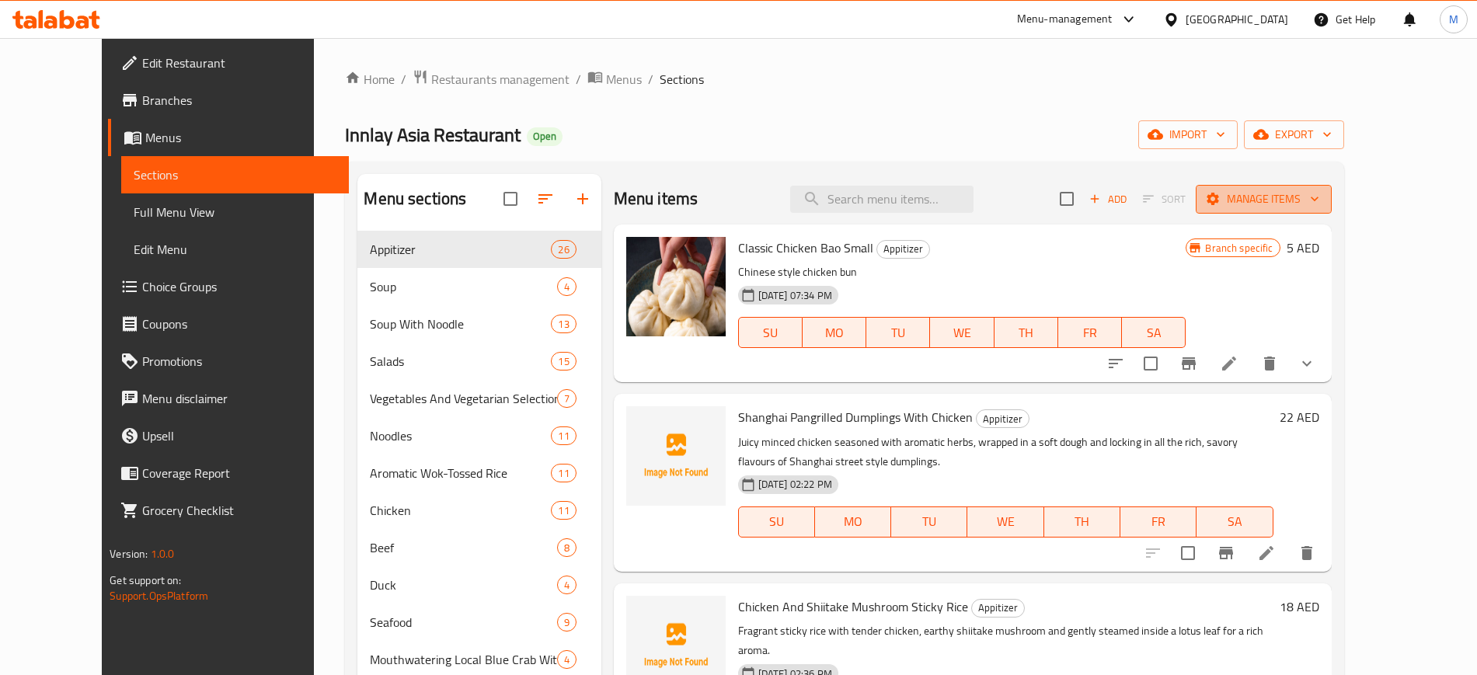
click at [1319, 208] on span "Manage items" at bounding box center [1263, 199] width 111 height 19
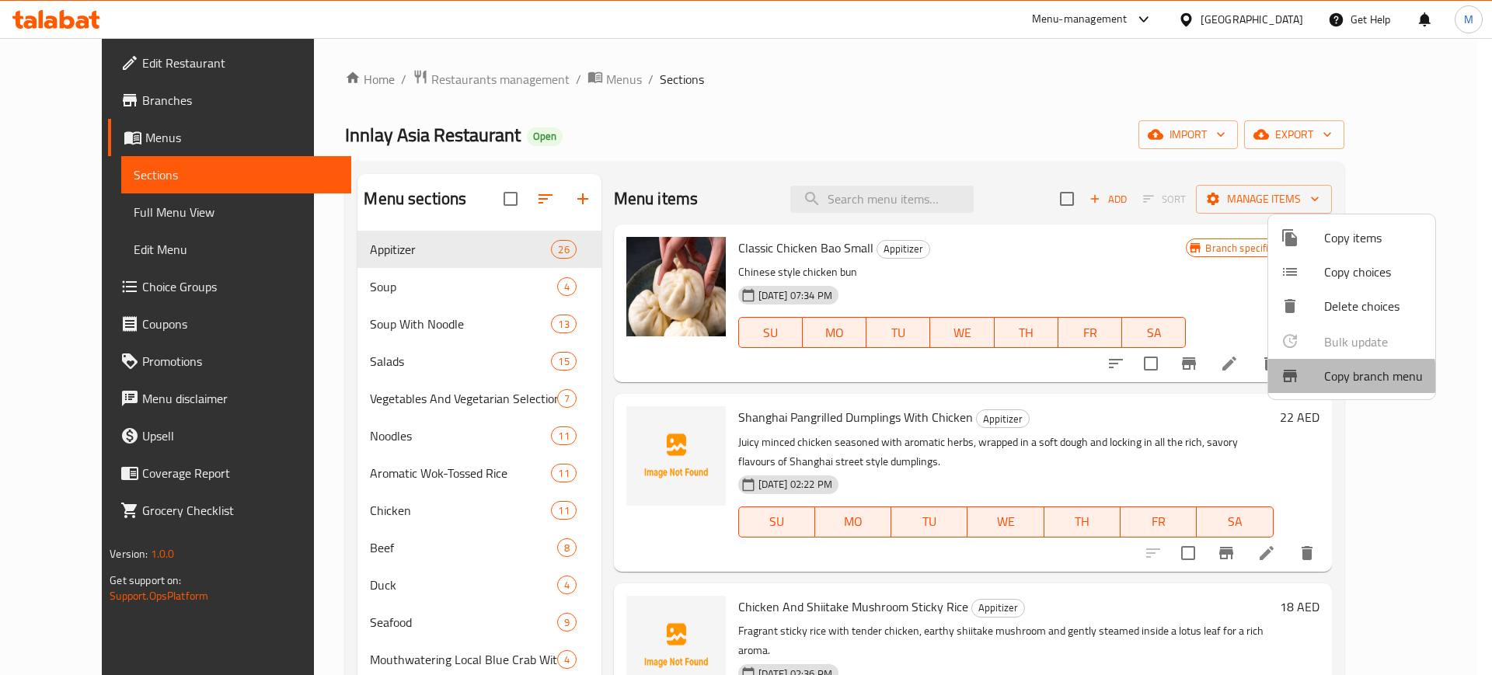
click at [1318, 377] on div at bounding box center [1302, 376] width 44 height 19
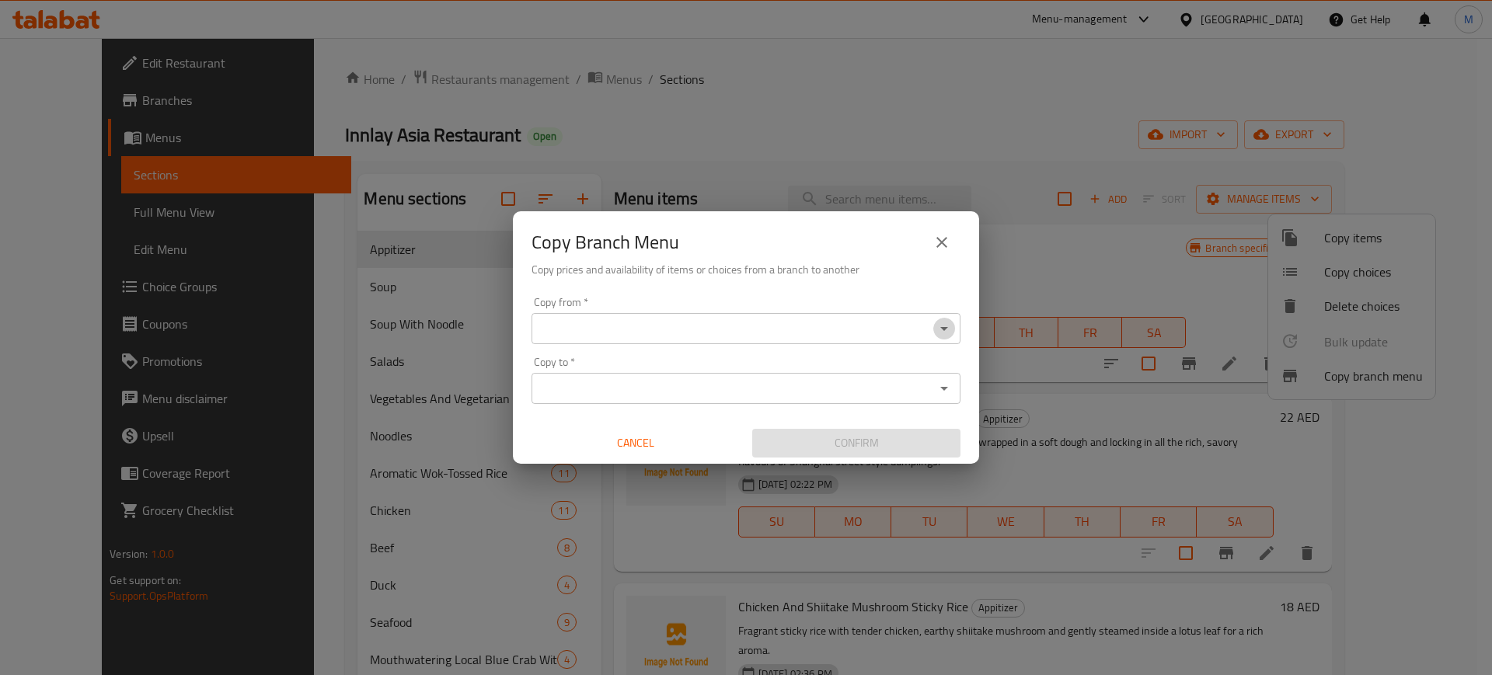
click at [942, 327] on icon "Open" at bounding box center [944, 329] width 8 height 4
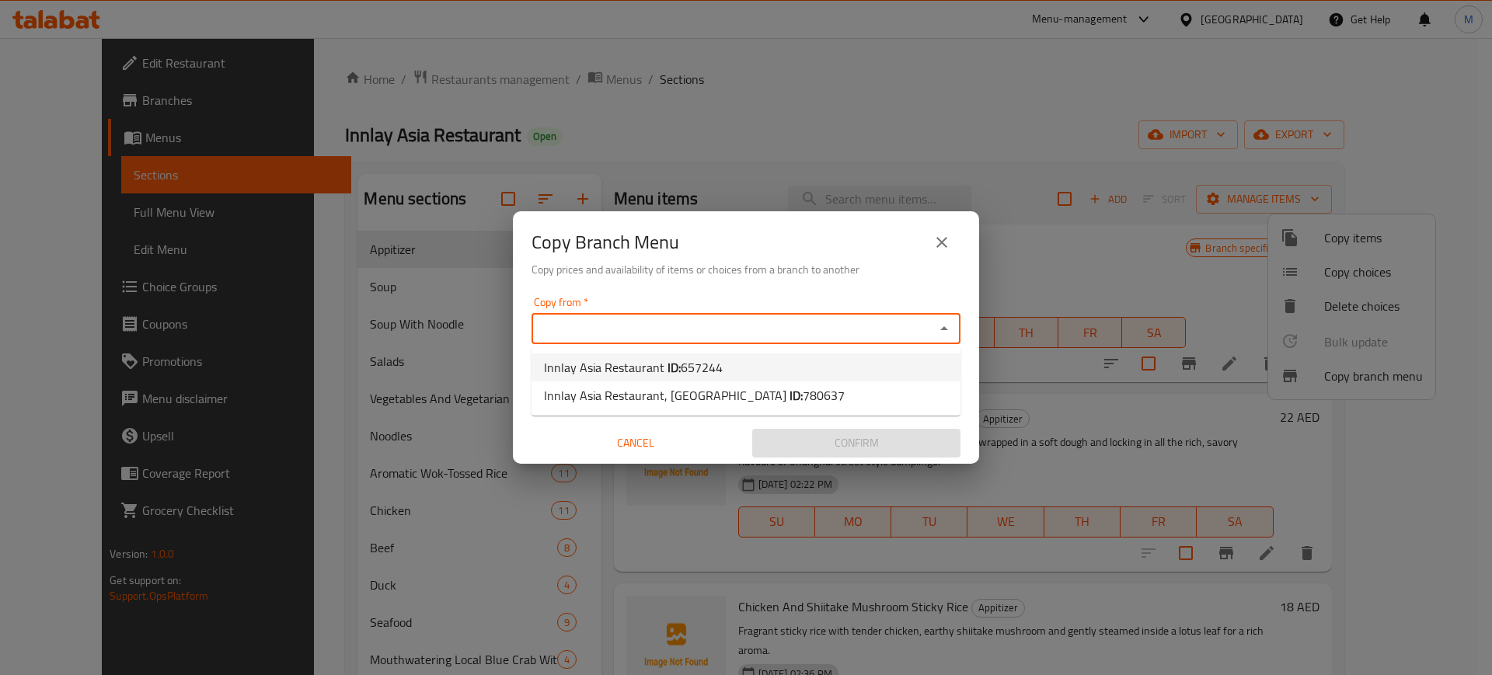
click at [739, 365] on li "Innlay Asia Restaurant ID: 657244" at bounding box center [745, 367] width 429 height 28
type input "Innlay Asia Restaurant"
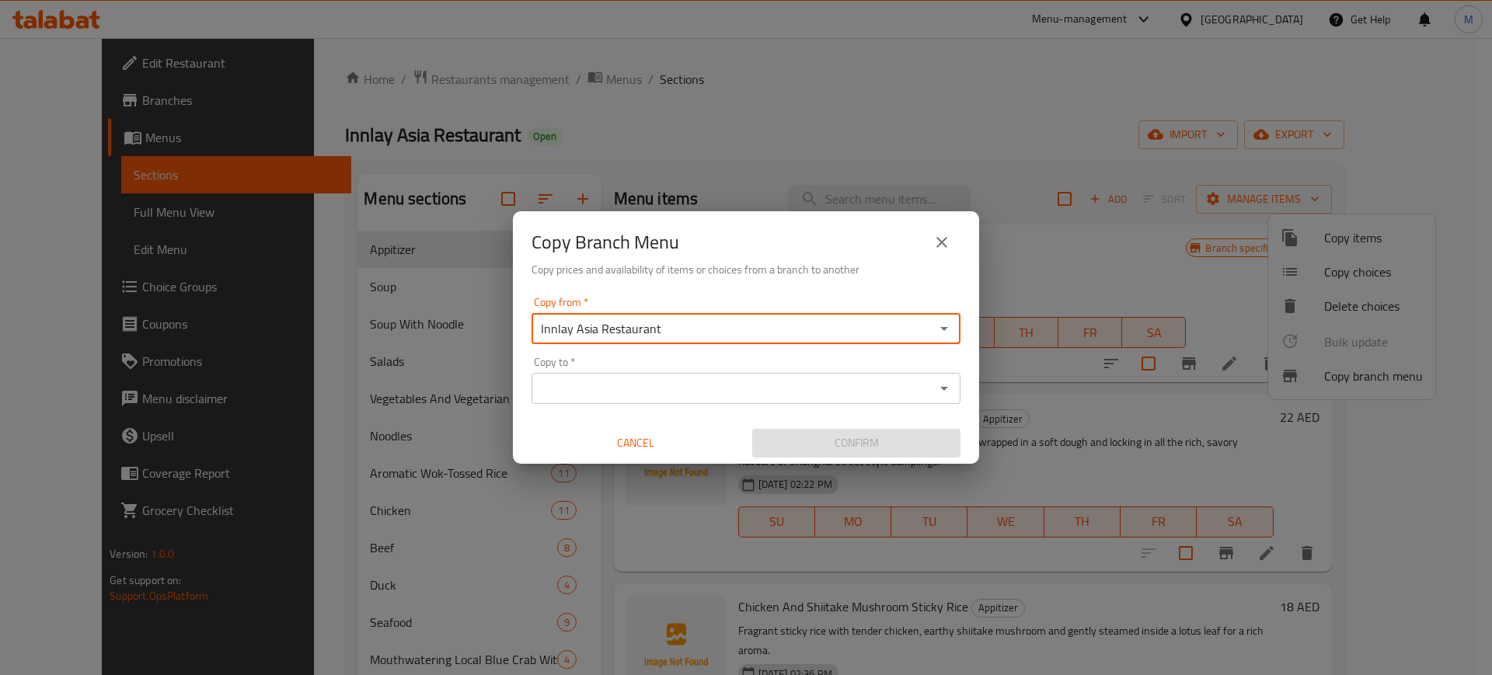
click at [703, 399] on div "Copy to *" at bounding box center [745, 388] width 429 height 31
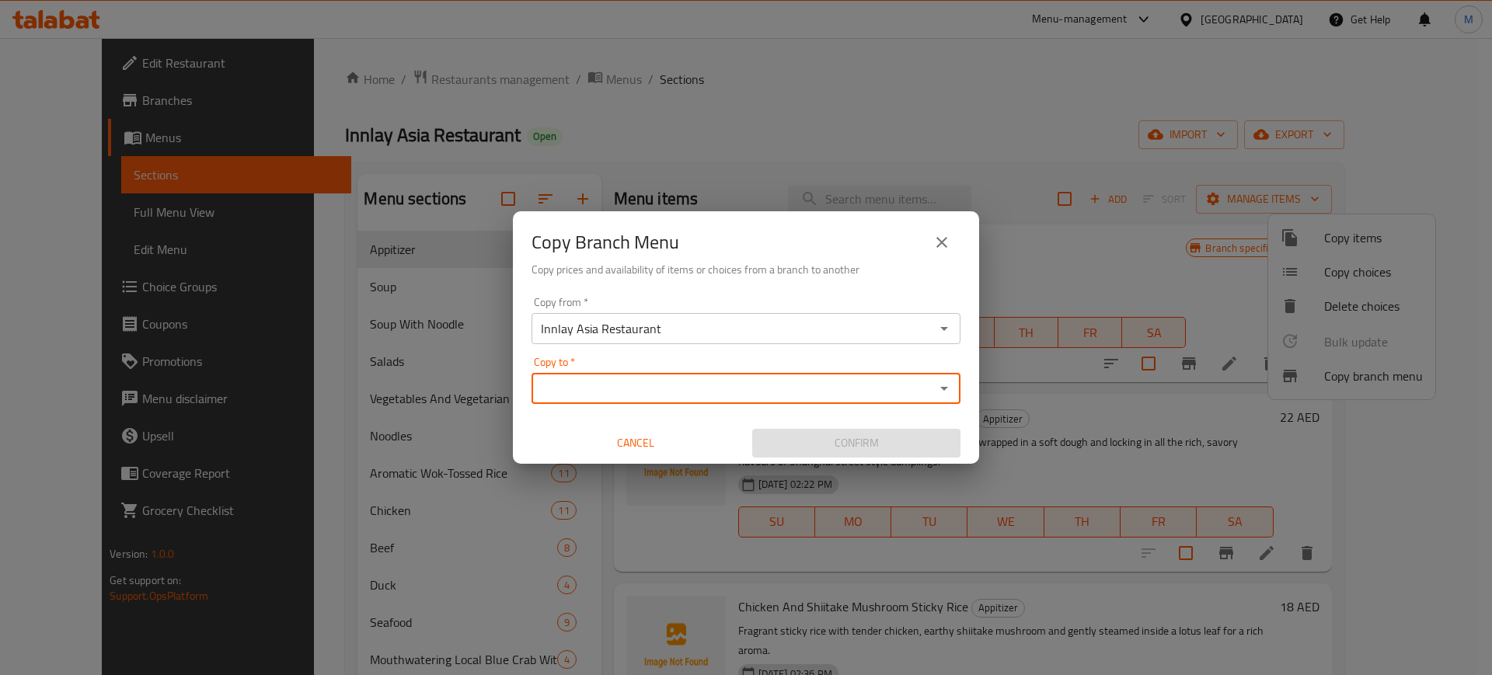
click at [703, 399] on div "Copy to *" at bounding box center [745, 388] width 429 height 31
click at [942, 395] on icon "Open" at bounding box center [944, 388] width 19 height 19
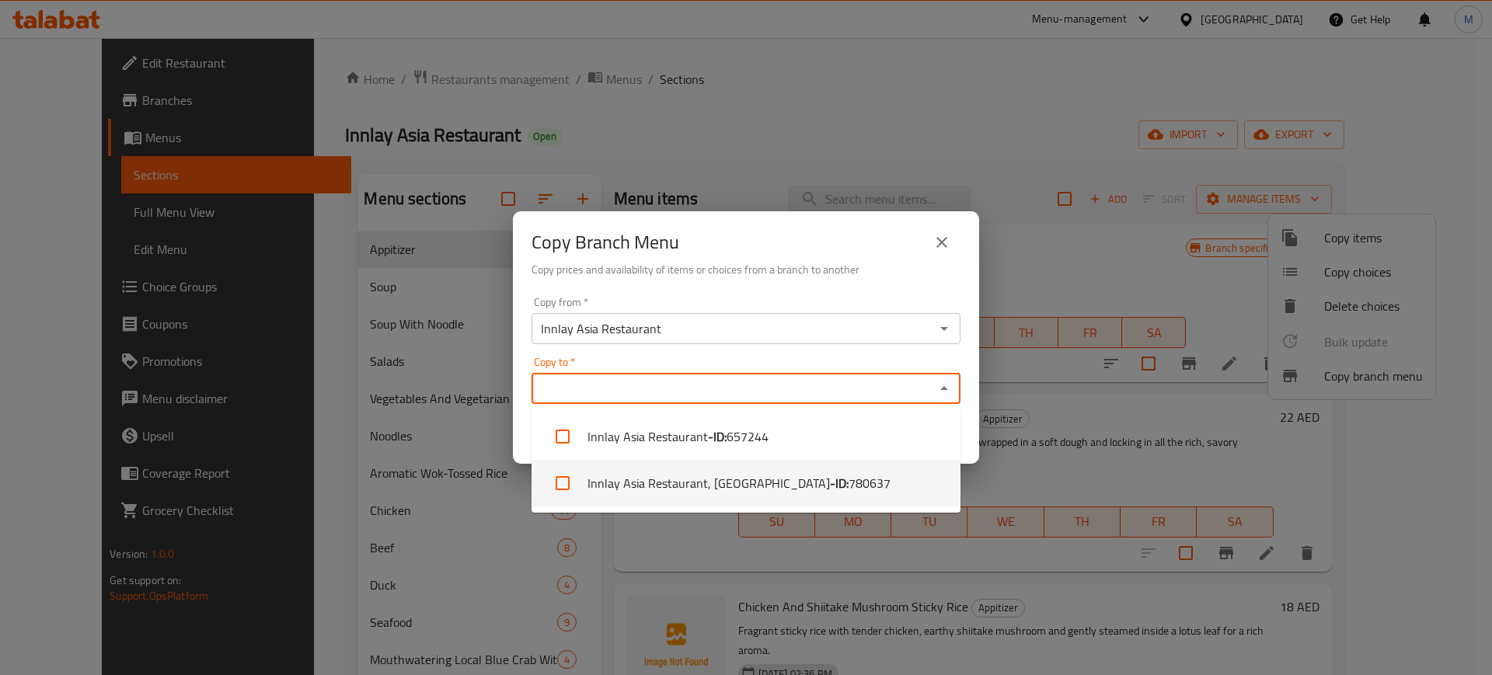
click at [830, 476] on b "- ID:" at bounding box center [839, 483] width 19 height 19
checkbox input "true"
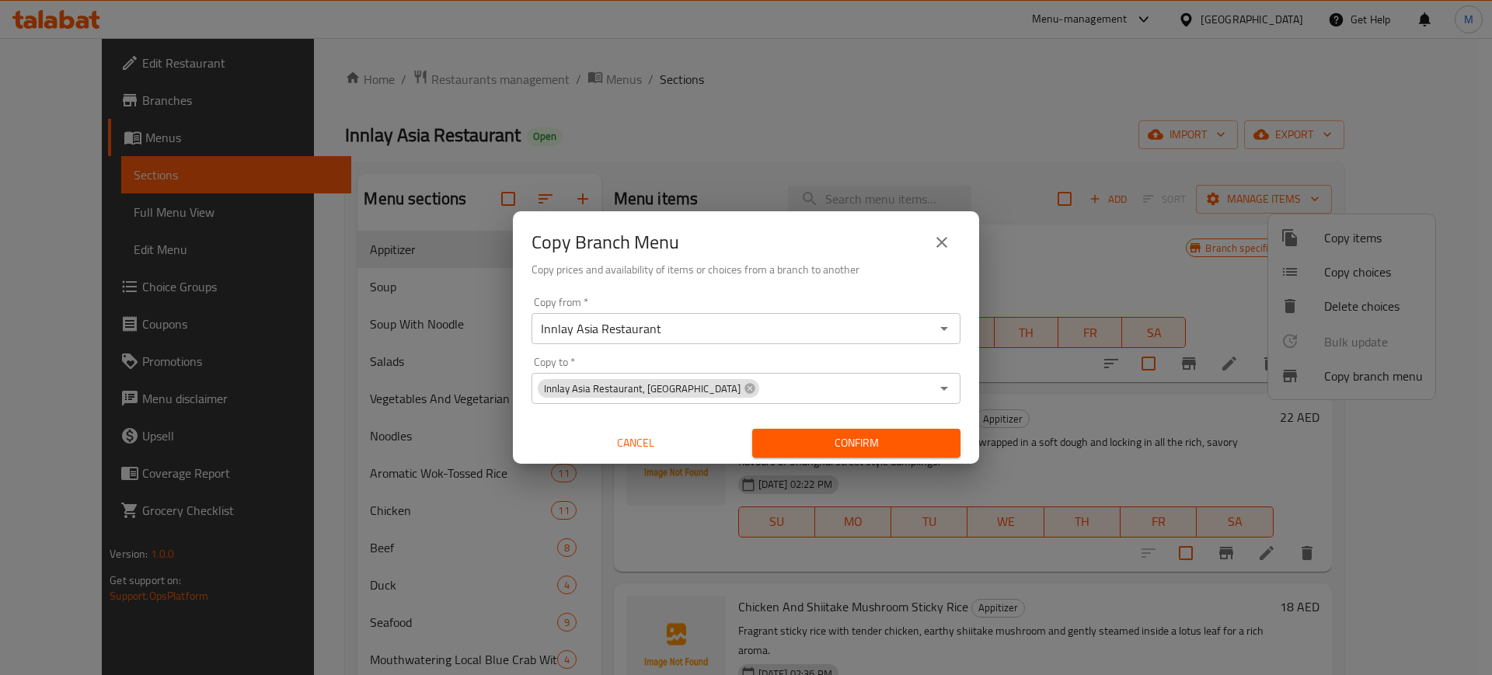
click at [917, 252] on div "Copy Branch Menu" at bounding box center [745, 242] width 429 height 37
click at [855, 436] on span "Confirm" at bounding box center [855, 442] width 183 height 19
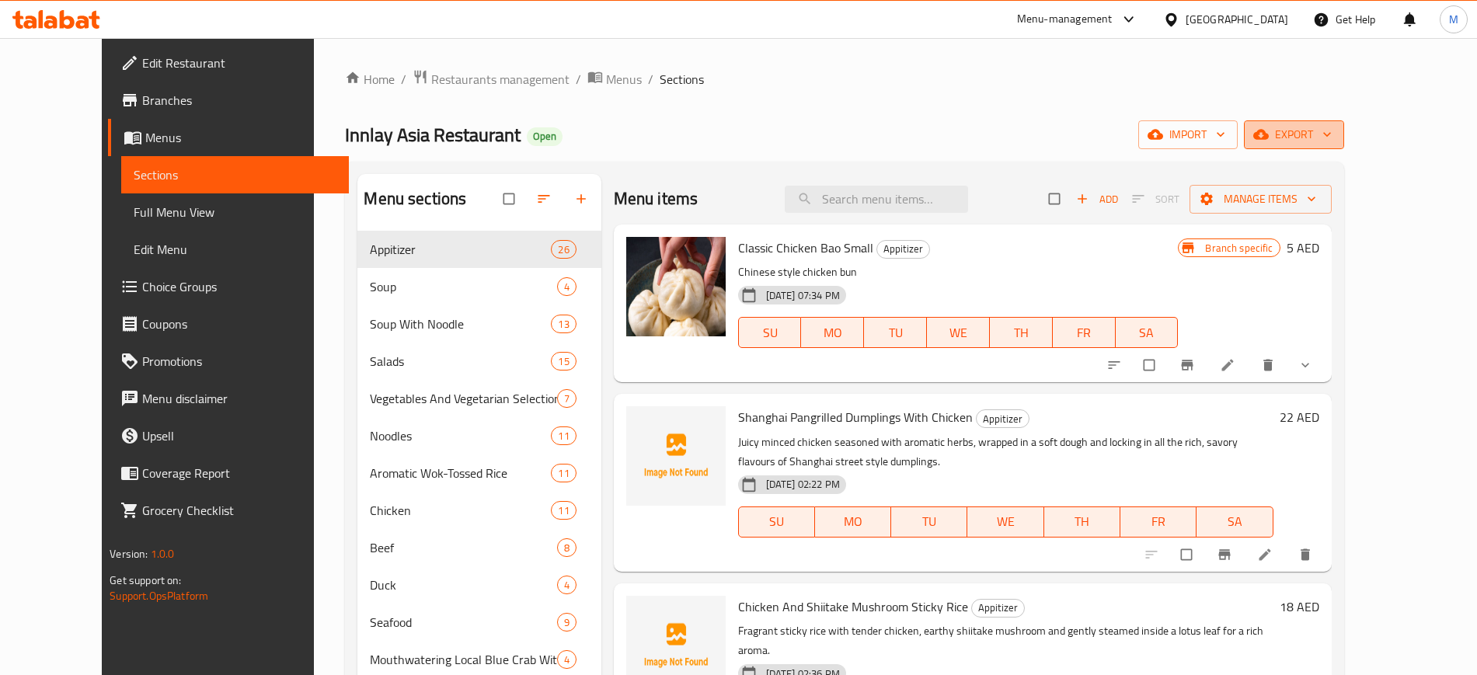
click at [1332, 135] on span "export" at bounding box center [1293, 134] width 75 height 19
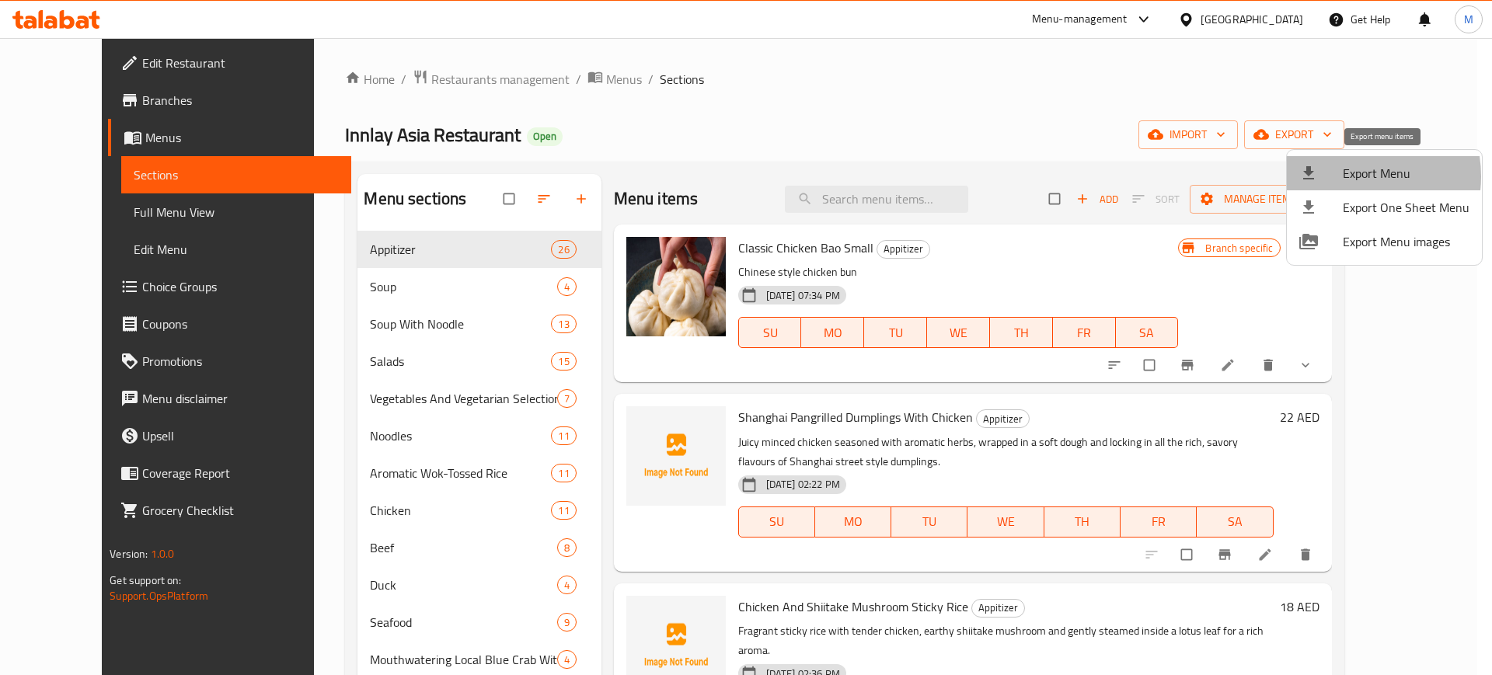
click at [1348, 176] on span "Export Menu" at bounding box center [1405, 173] width 127 height 19
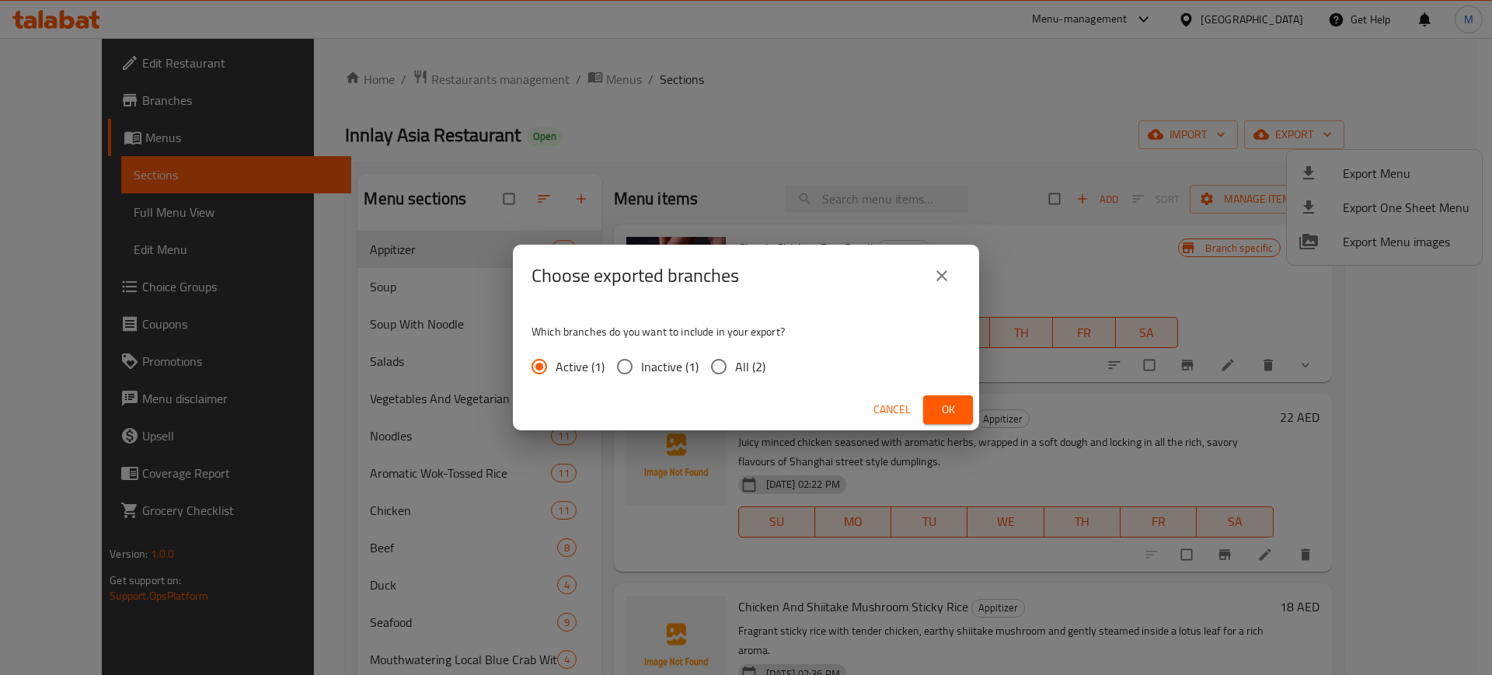
click at [749, 373] on span "All (2)" at bounding box center [750, 366] width 30 height 19
click at [735, 373] on input "All (2)" at bounding box center [718, 366] width 33 height 33
radio input "true"
click at [945, 413] on span "Ok" at bounding box center [947, 409] width 25 height 19
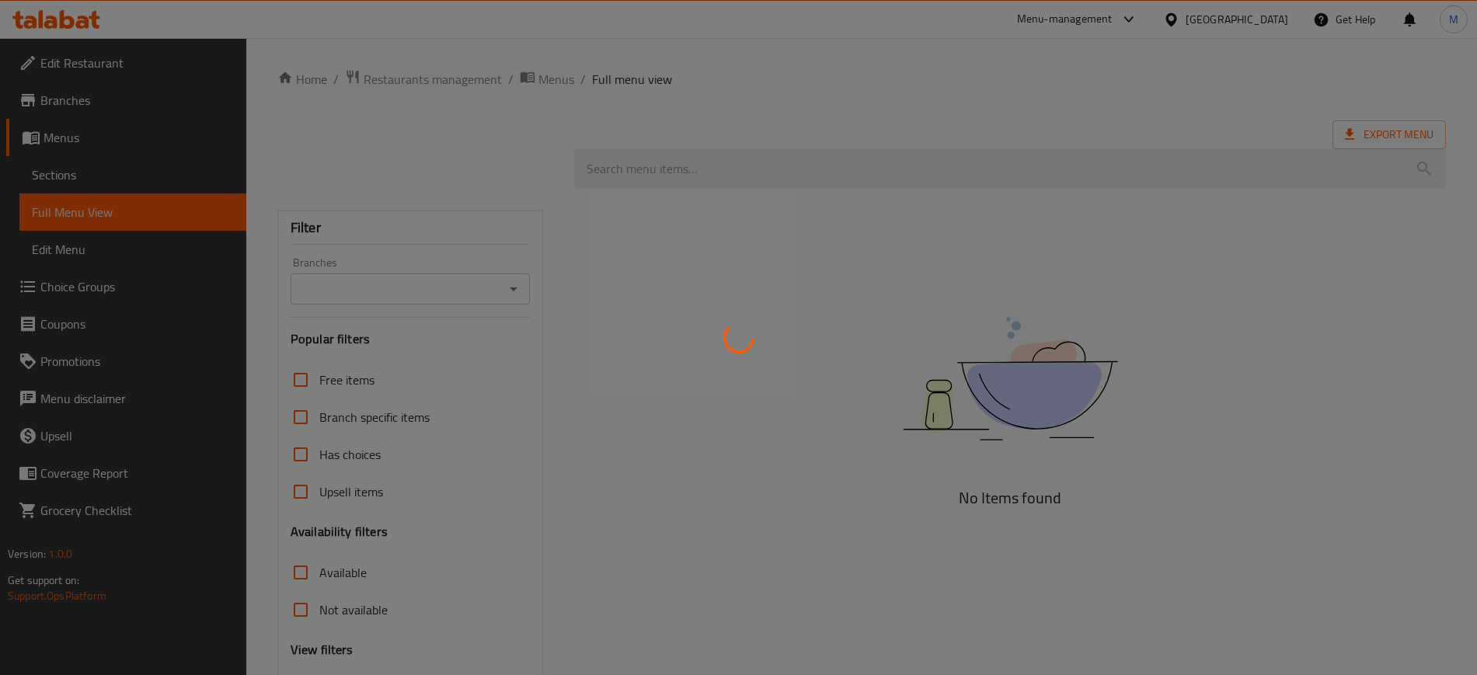
click at [1255, 25] on div at bounding box center [738, 337] width 1477 height 675
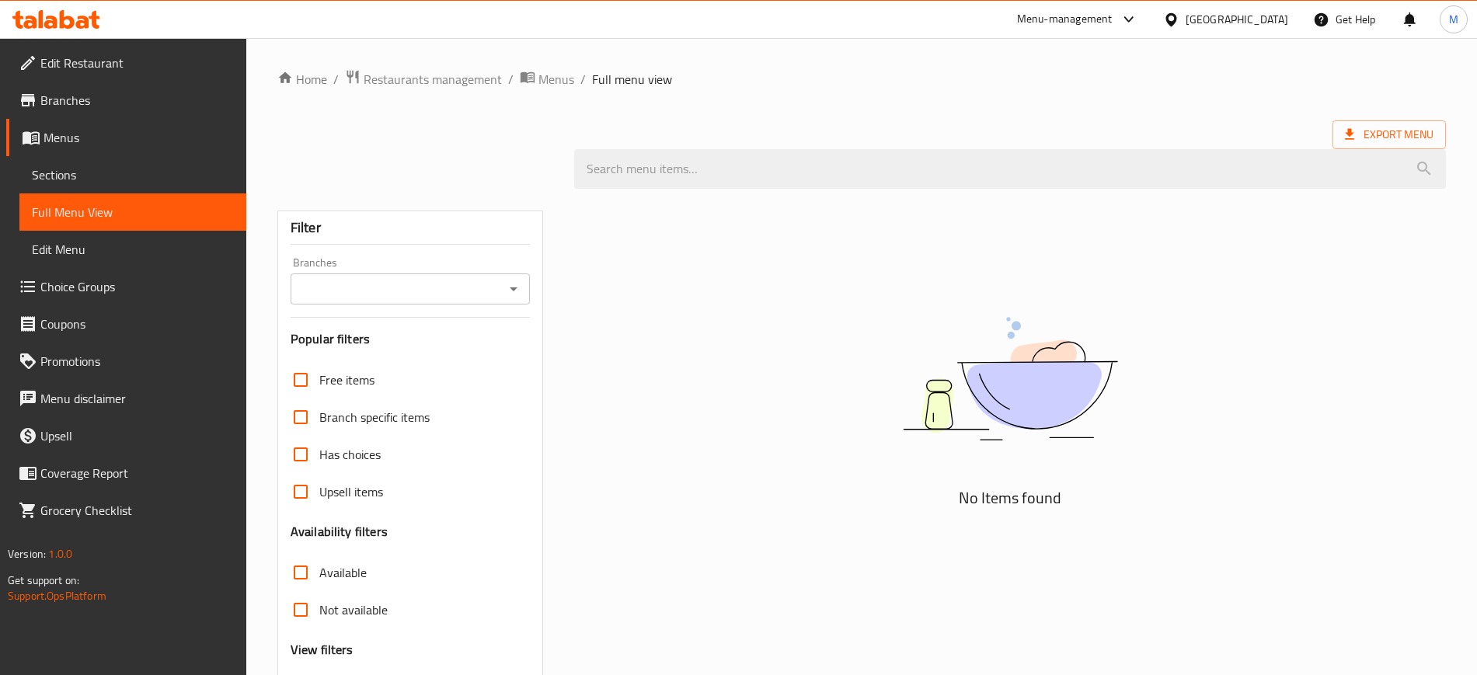
click at [1262, 18] on div "[GEOGRAPHIC_DATA]" at bounding box center [1236, 19] width 103 height 17
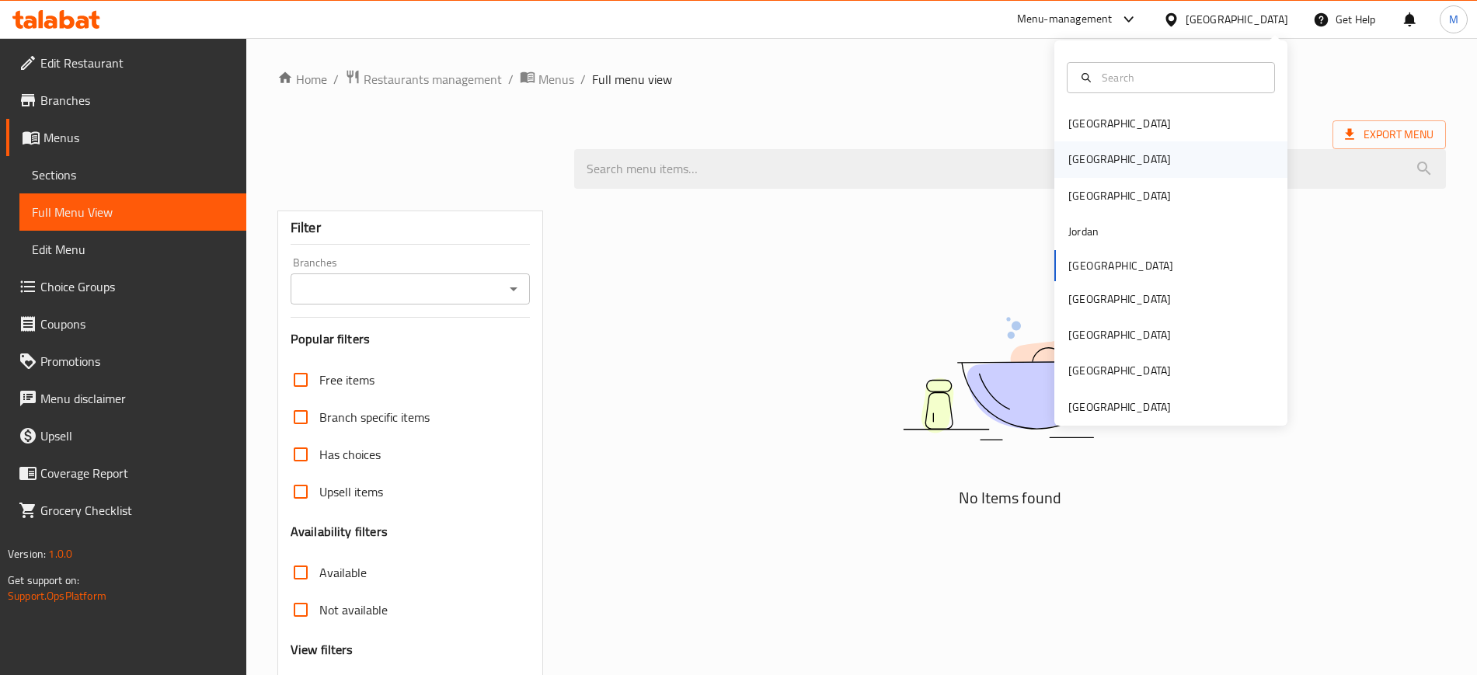
click at [1079, 158] on div "[GEOGRAPHIC_DATA]" at bounding box center [1119, 159] width 103 height 17
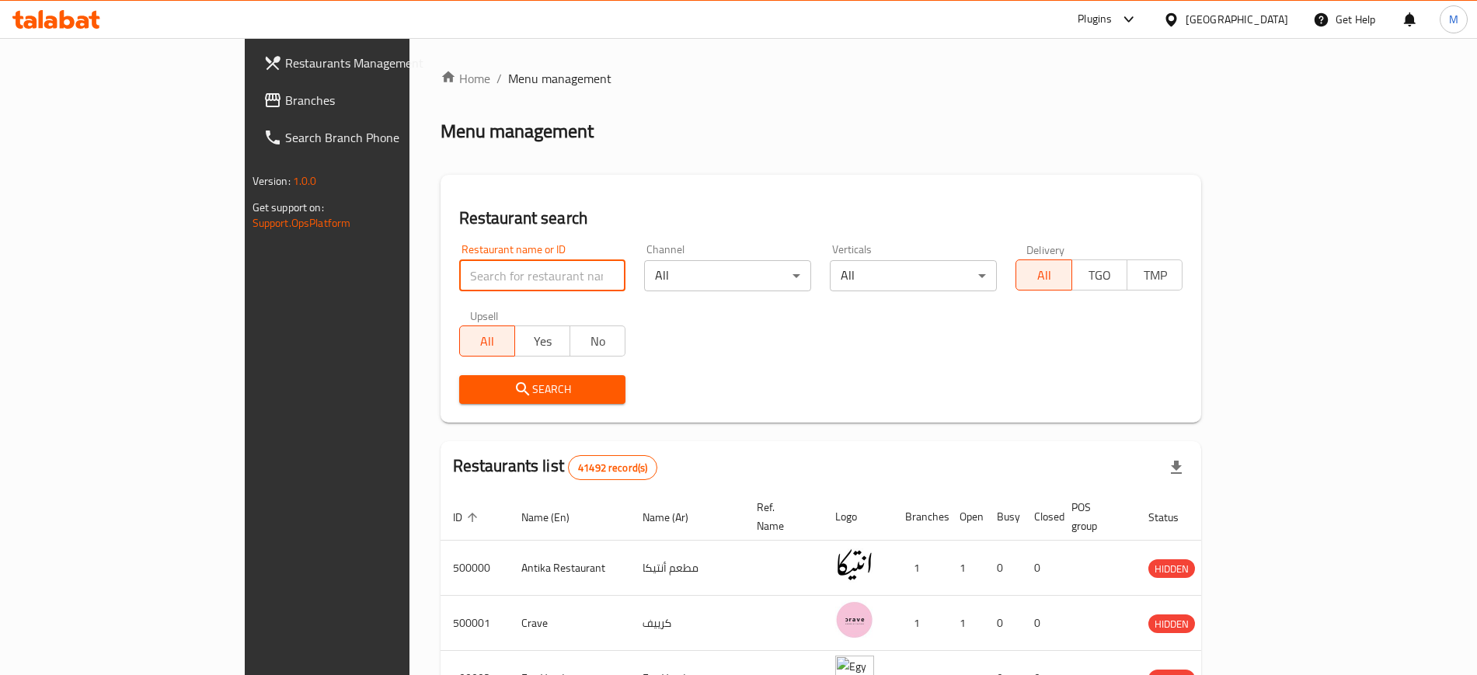
click at [459, 272] on input "search" at bounding box center [542, 275] width 167 height 31
paste input "جمبري وح وح"
type input "جمبري وح وح"
click button "Search" at bounding box center [542, 389] width 167 height 29
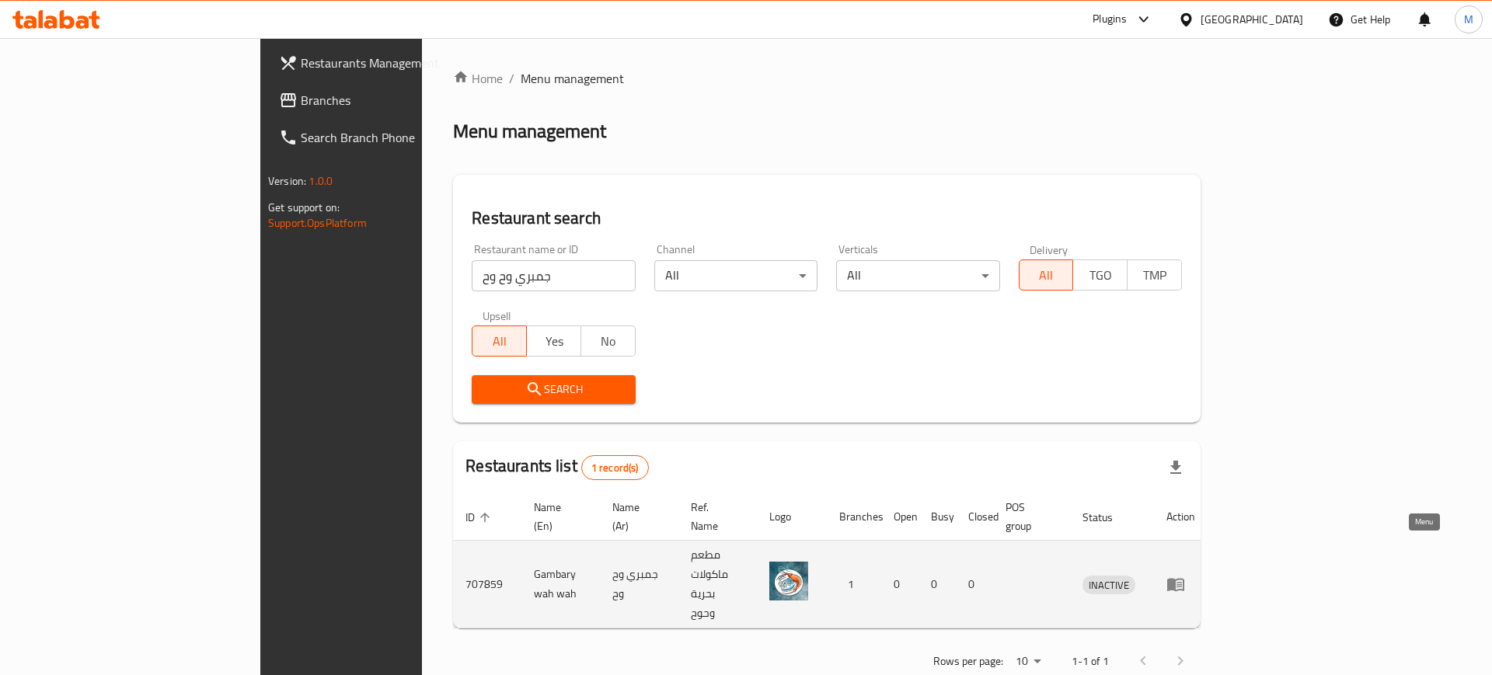
click at [1184, 579] on icon "enhanced table" at bounding box center [1175, 585] width 17 height 13
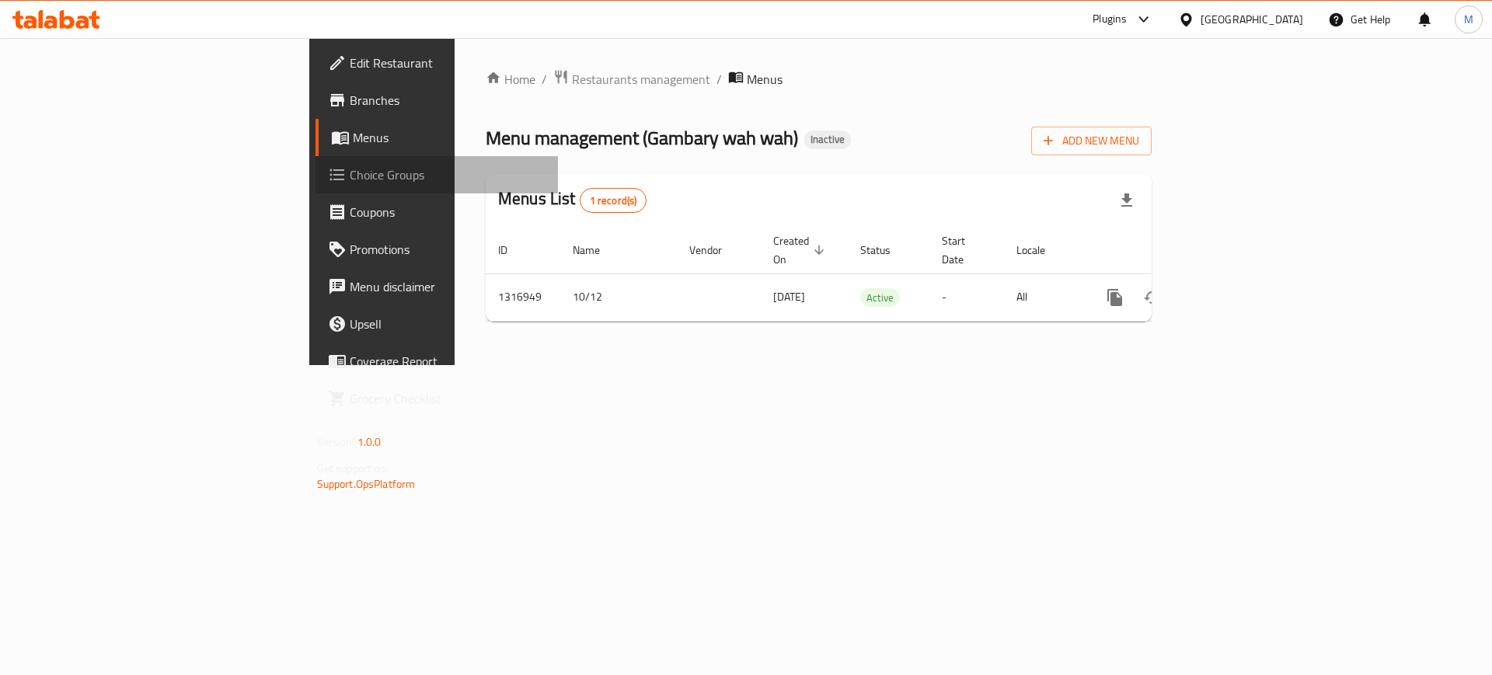
click at [350, 180] on span "Choice Groups" at bounding box center [448, 174] width 197 height 19
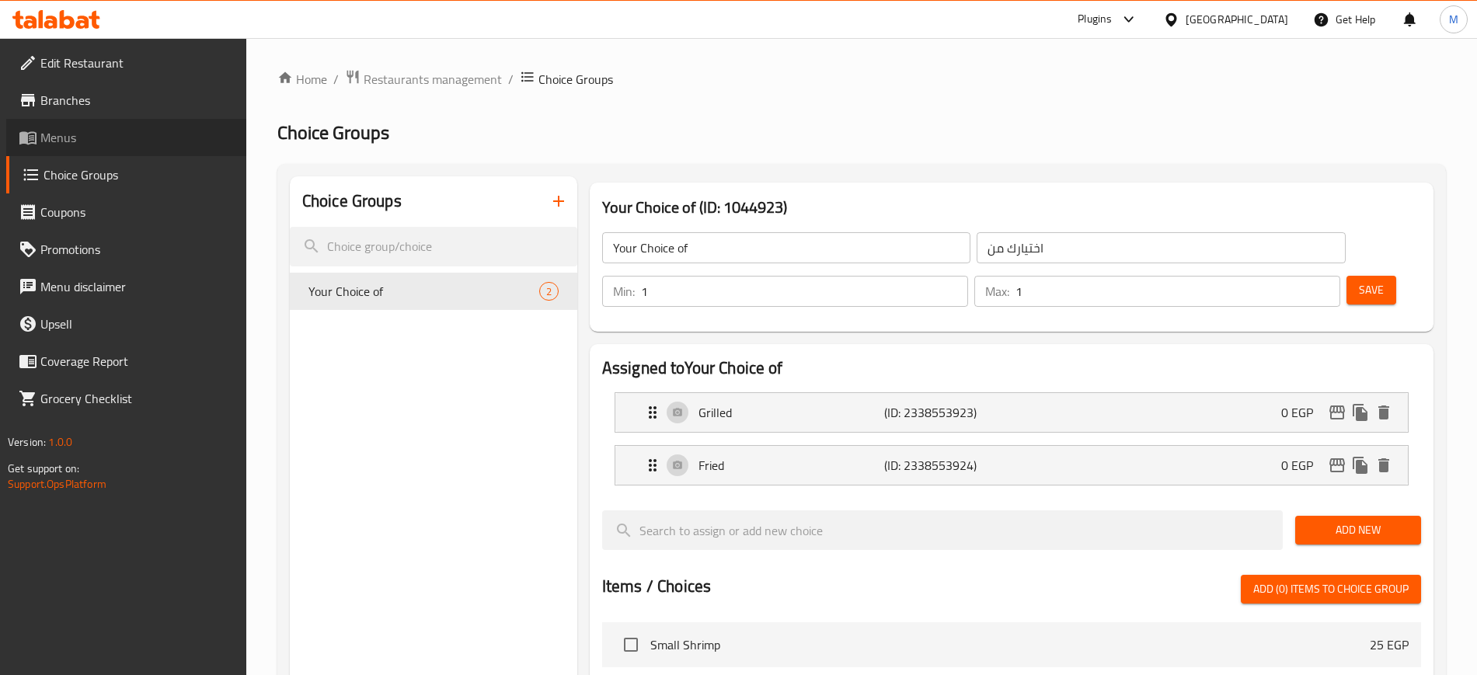
click at [105, 129] on span "Menus" at bounding box center [136, 137] width 193 height 19
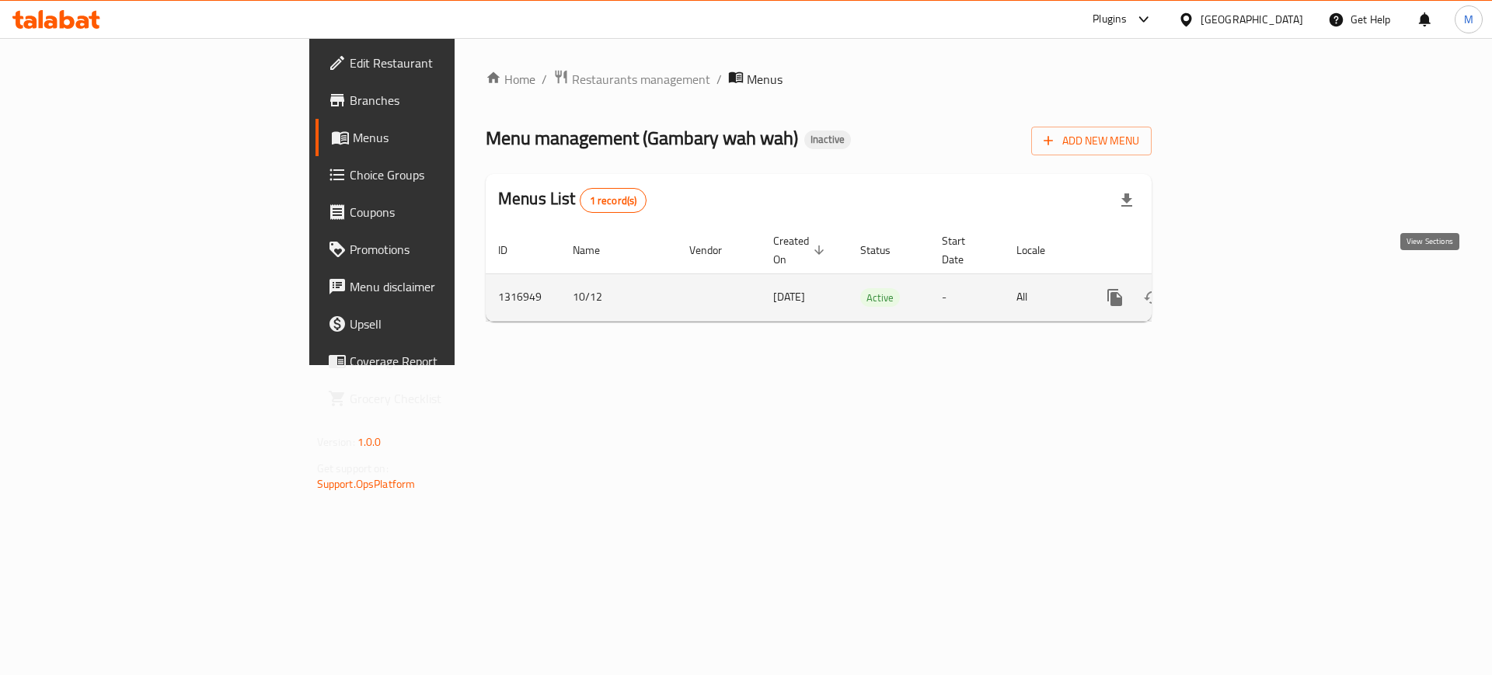
click at [1234, 291] on icon "enhanced table" at bounding box center [1227, 298] width 14 height 14
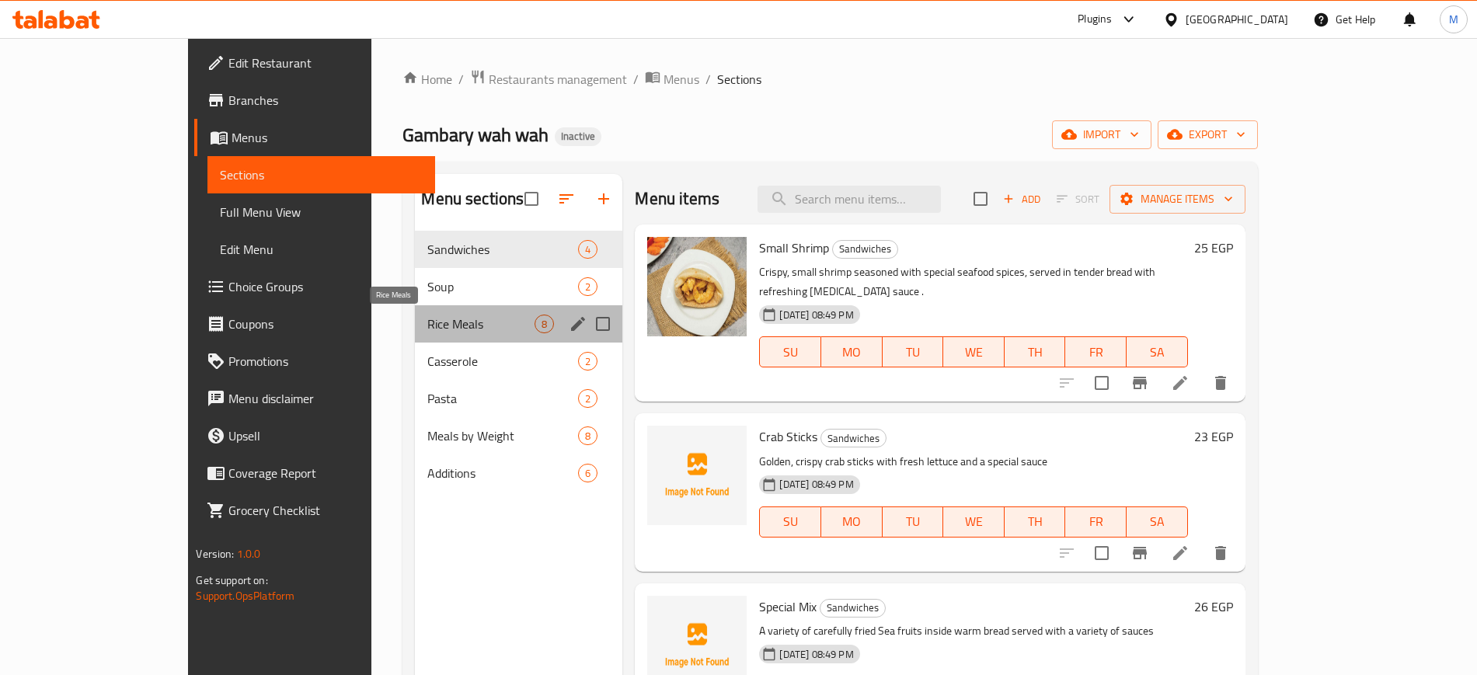
click at [427, 332] on span "Rice Meals" at bounding box center [480, 324] width 107 height 19
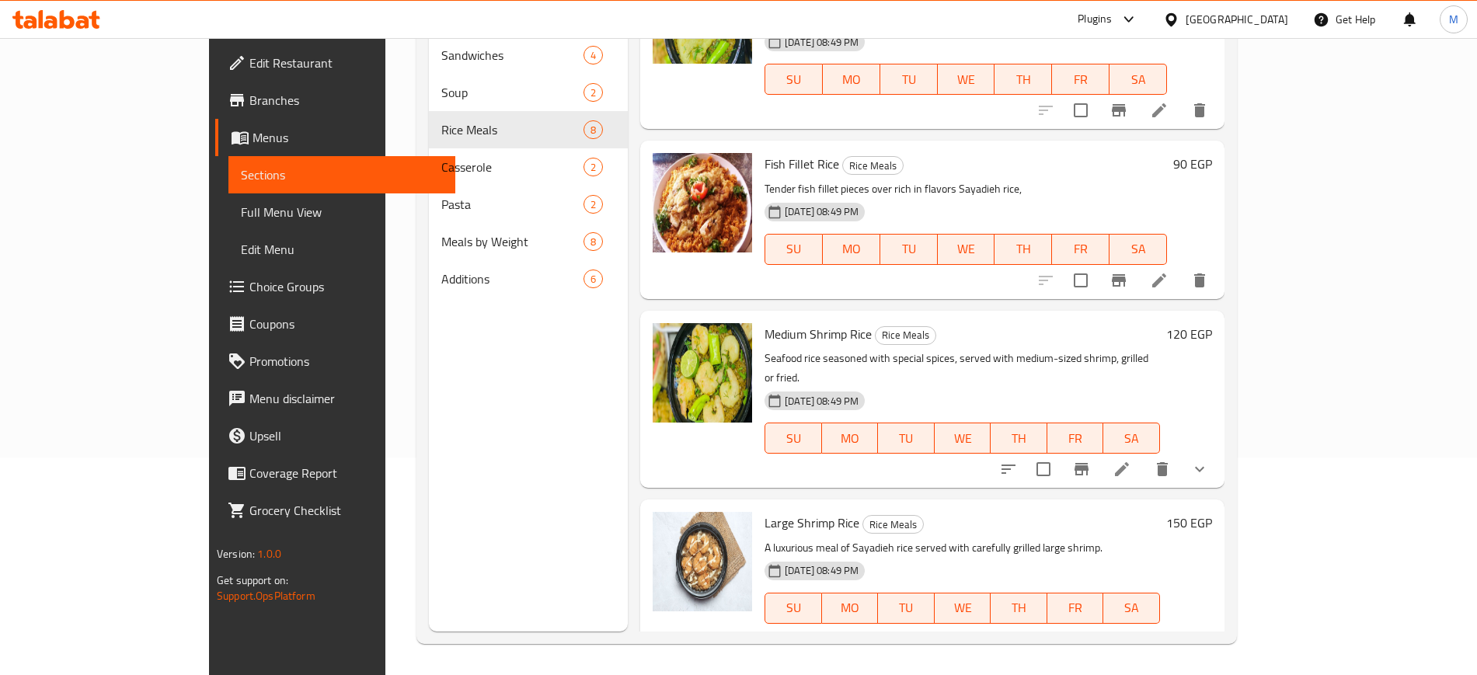
scroll to position [440, 0]
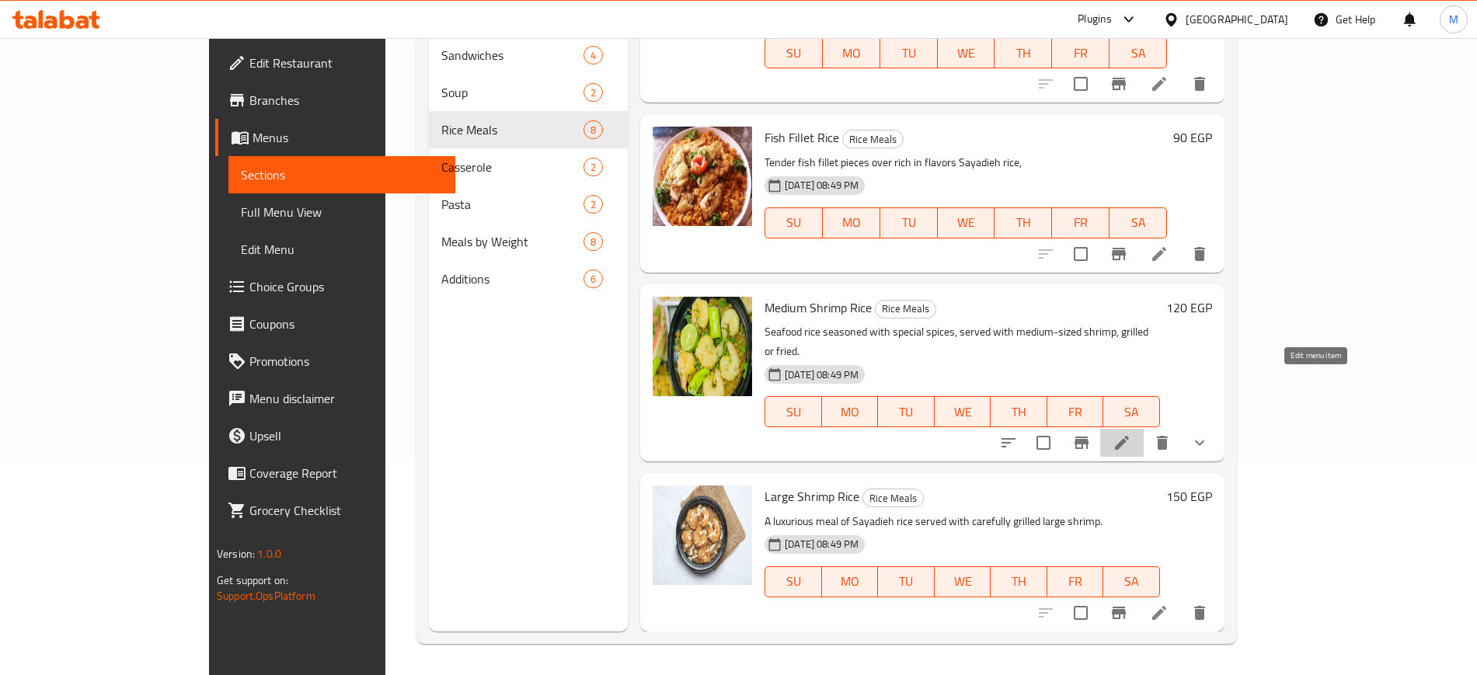
click at [1131, 433] on icon at bounding box center [1121, 442] width 19 height 19
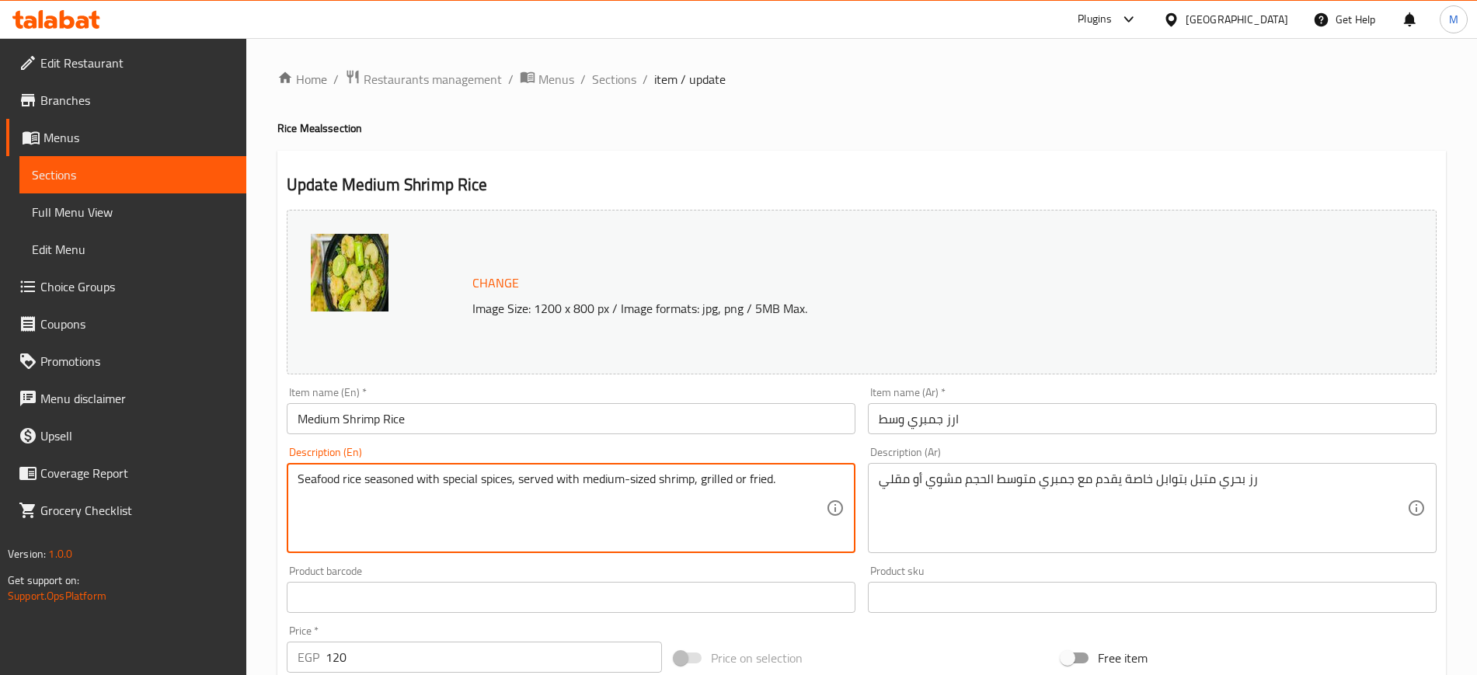
click at [726, 510] on textarea "Seafood rice seasoned with special spices, served with medium-sized shrimp, gri…" at bounding box center [562, 509] width 528 height 74
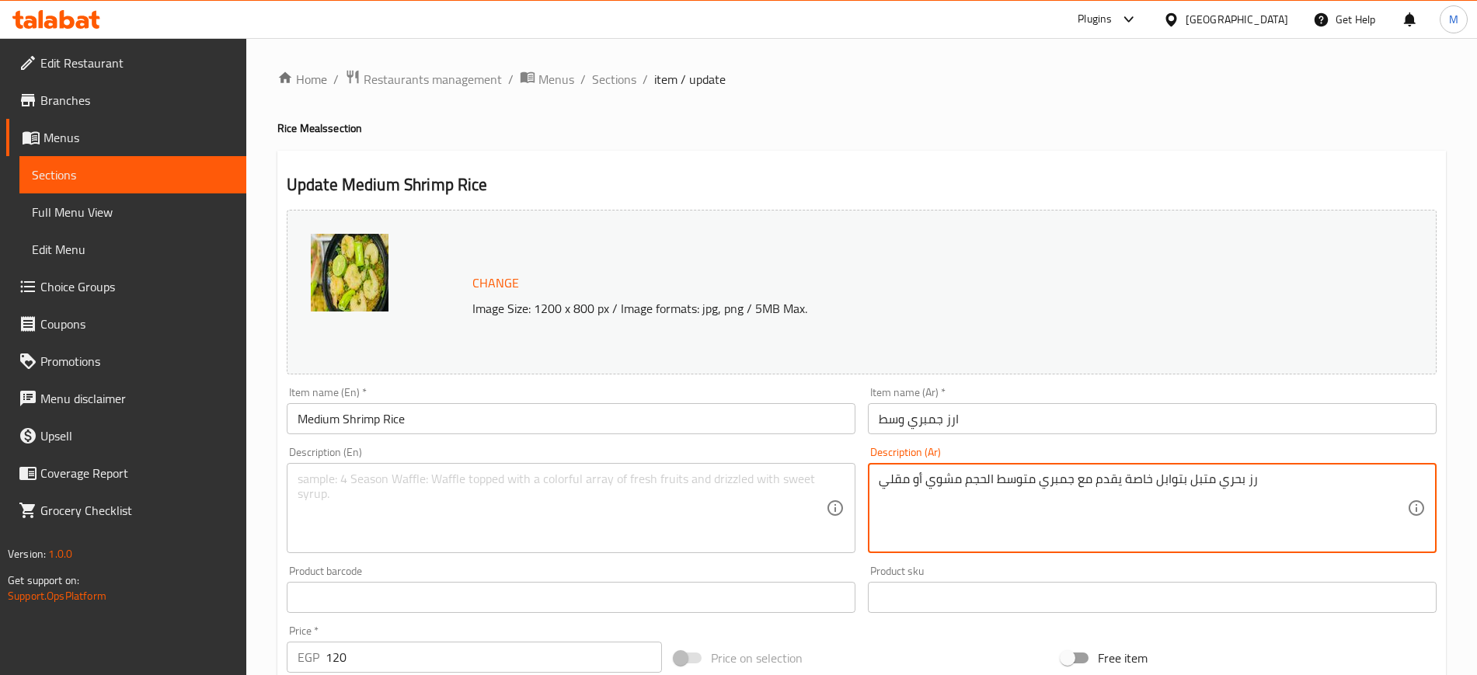
click at [1152, 488] on textarea "رز بحري متبل بتوابل خاصة يقدم مع جمبري متوسط الحجم مشوي أو مقلي" at bounding box center [1143, 509] width 528 height 74
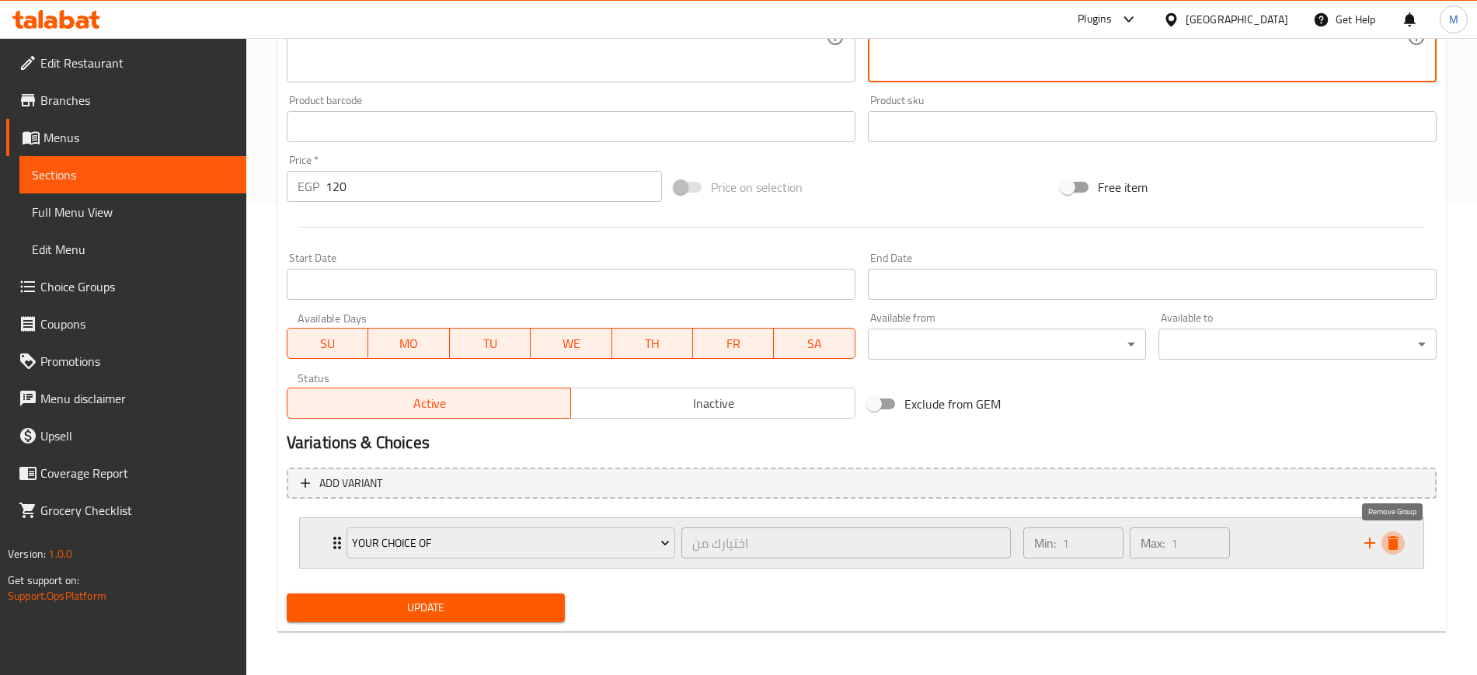
click at [1394, 549] on icon "delete" at bounding box center [1392, 543] width 11 height 14
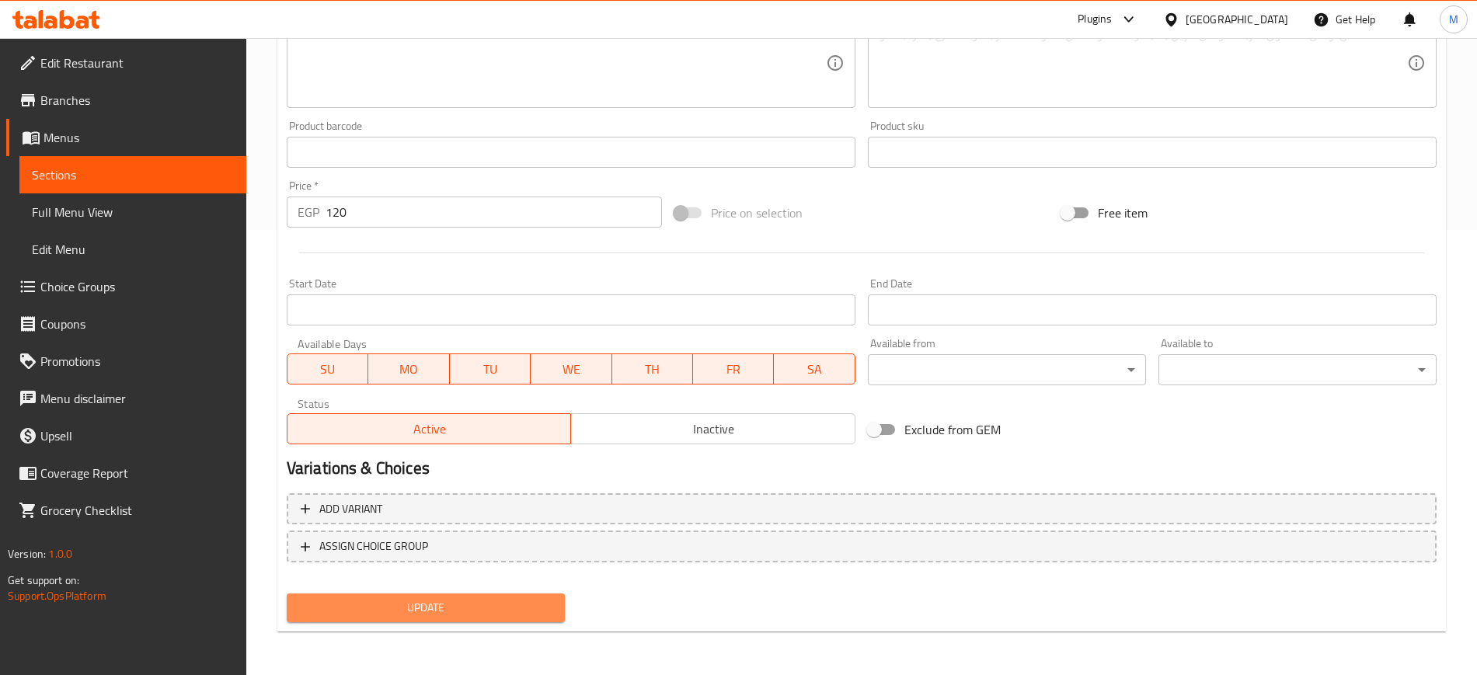
click at [444, 606] on span "Update" at bounding box center [425, 607] width 253 height 19
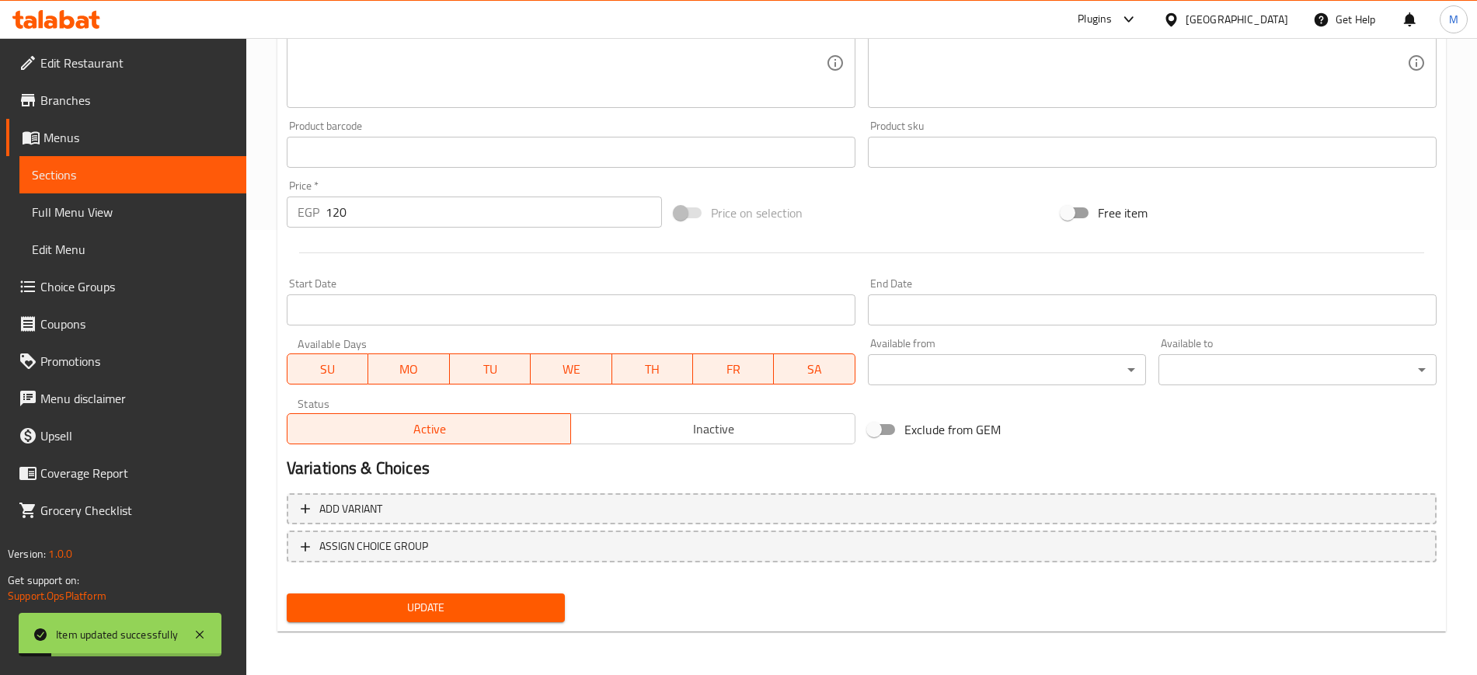
click at [157, 200] on link "Full Menu View" at bounding box center [132, 211] width 227 height 37
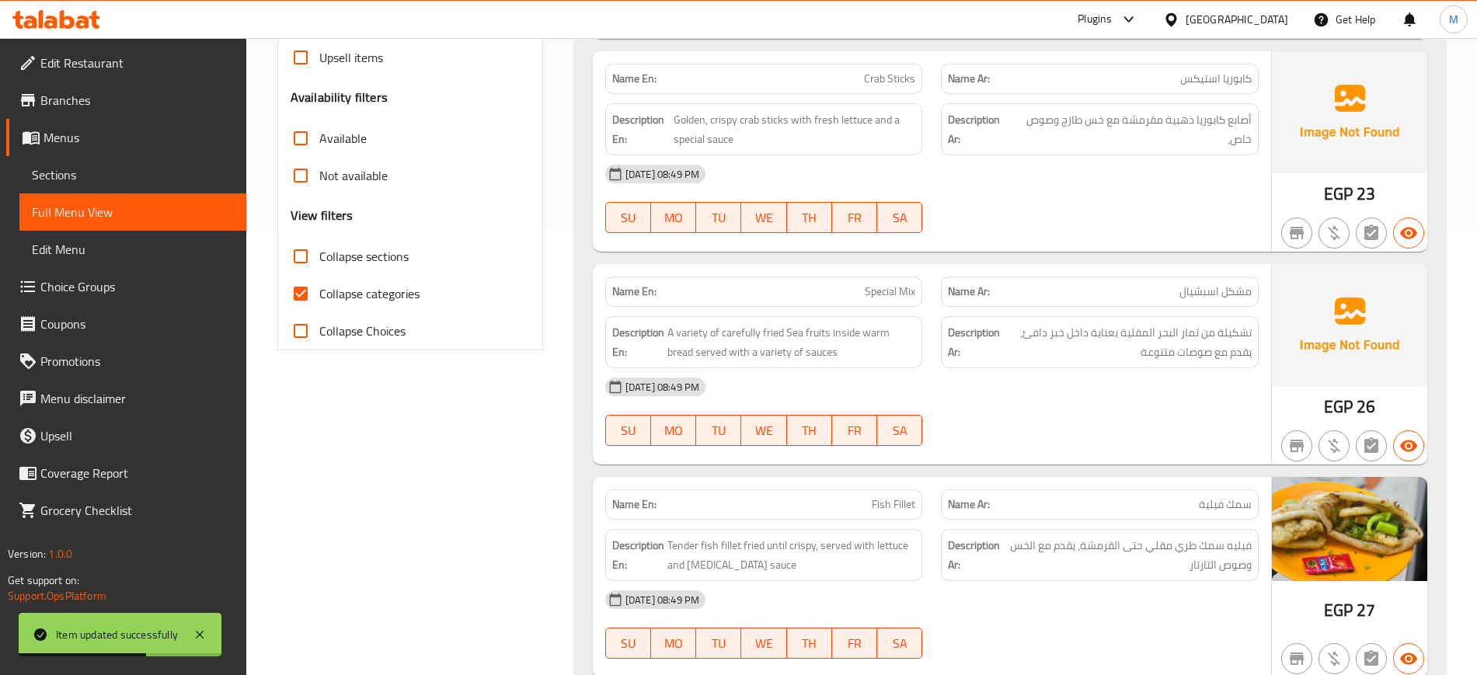
scroll to position [2314, 0]
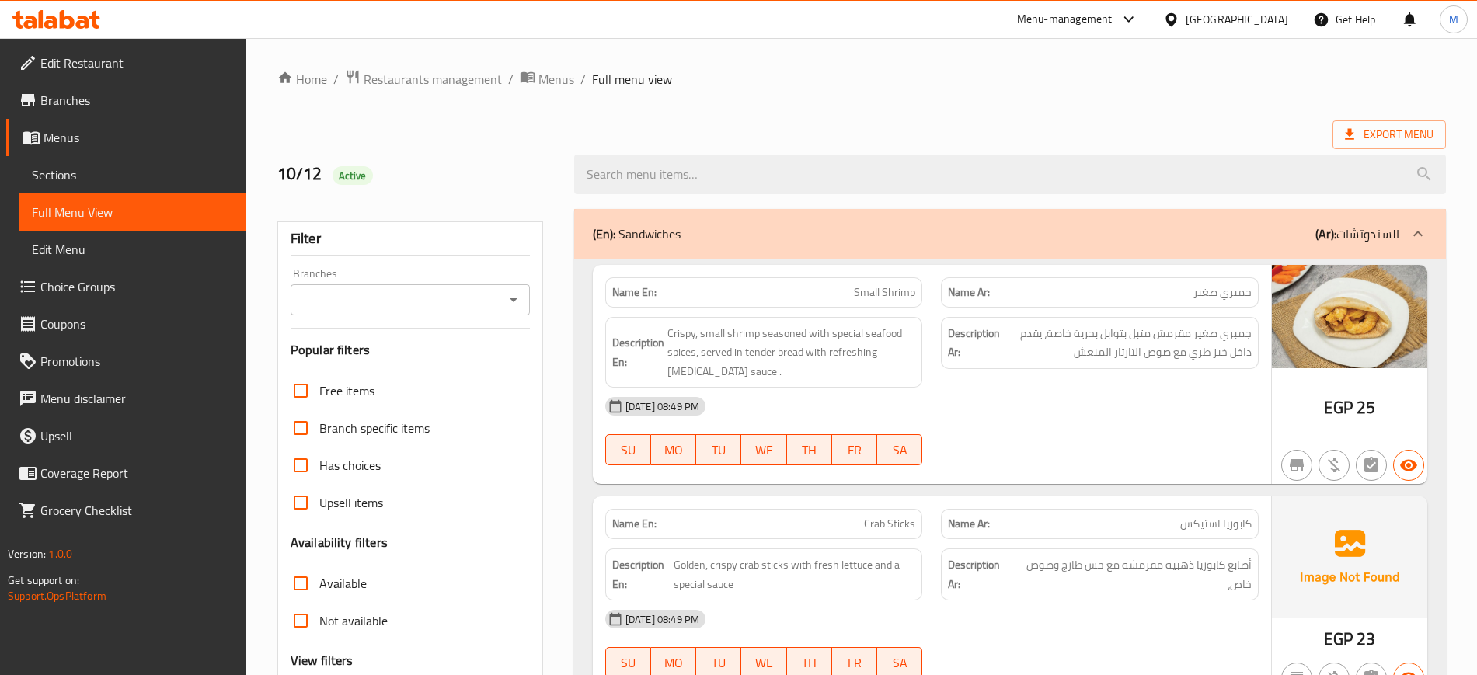
click at [1380, 132] on span "Export Menu" at bounding box center [1389, 134] width 89 height 19
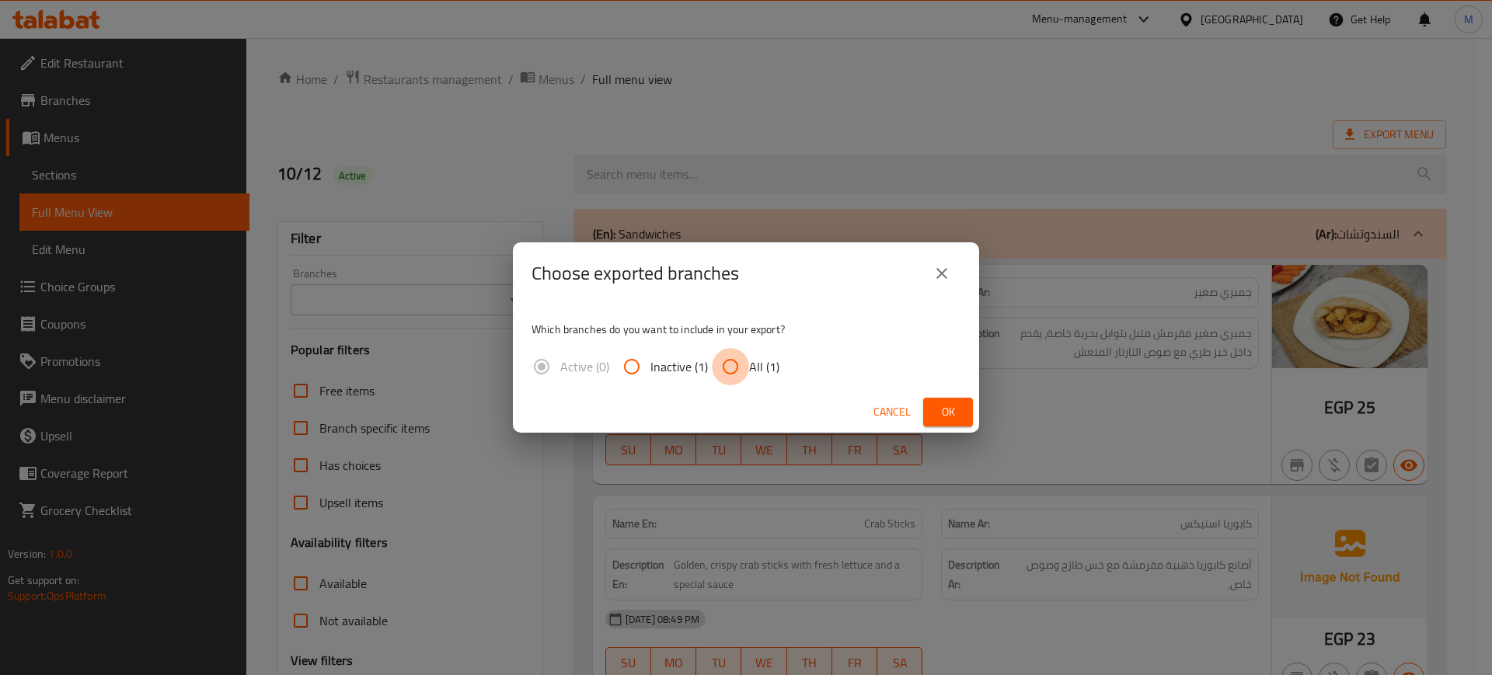
click at [740, 360] on input "All (1)" at bounding box center [730, 366] width 37 height 37
radio input "true"
click at [963, 409] on button "Ok" at bounding box center [948, 412] width 50 height 29
